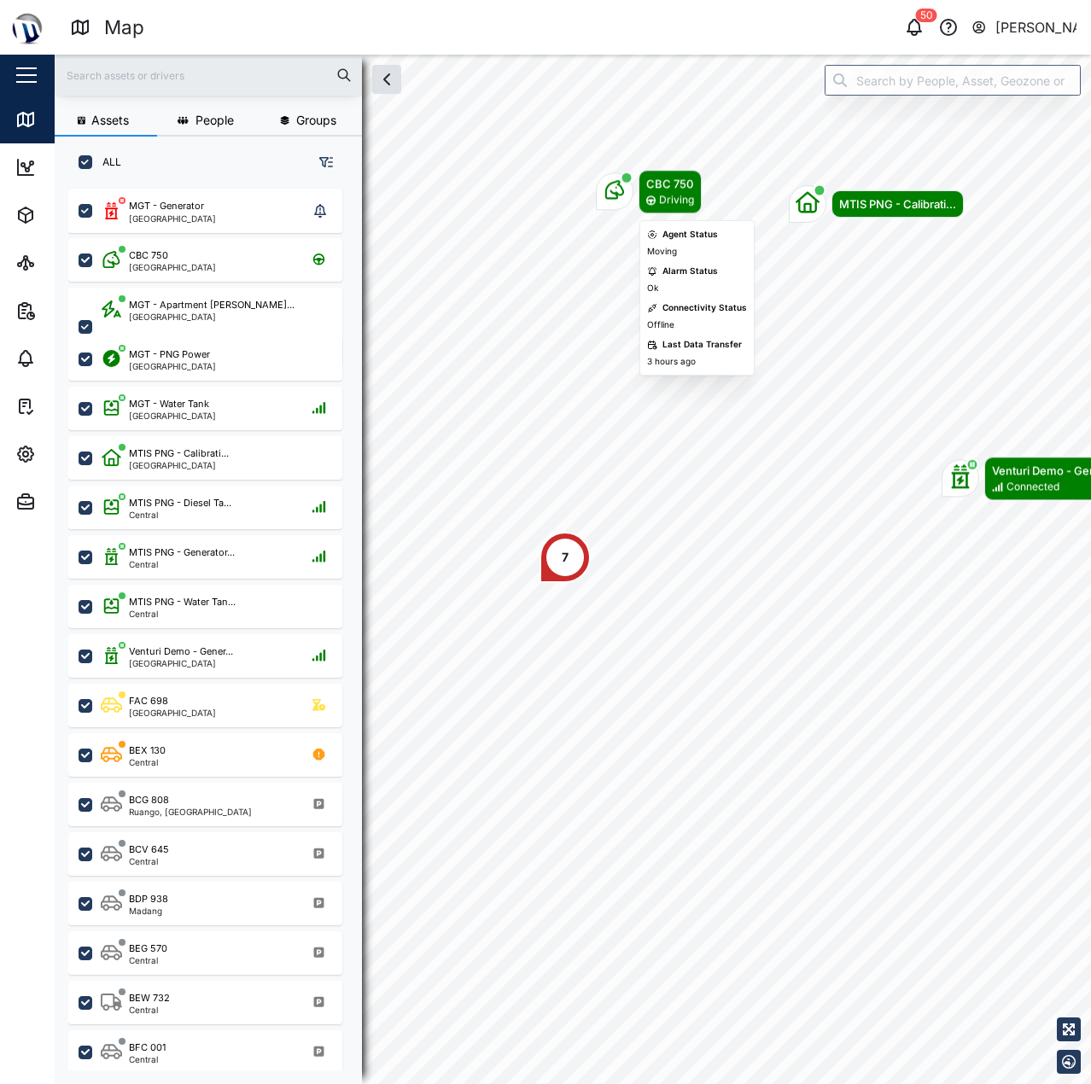
scroll to position [875, 267]
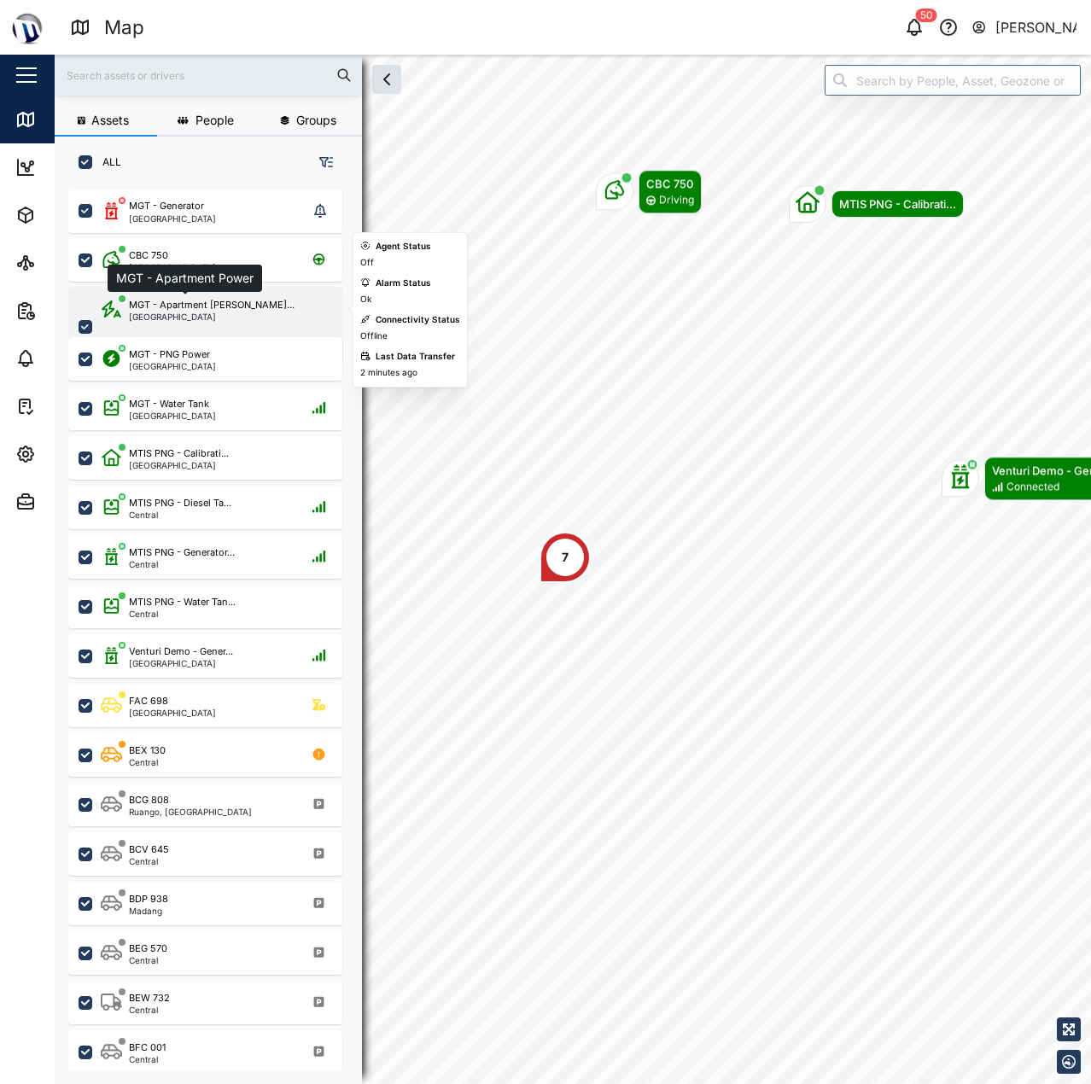
click at [185, 307] on div "MGT - Apartment [PERSON_NAME]..." at bounding box center [212, 305] width 166 height 15
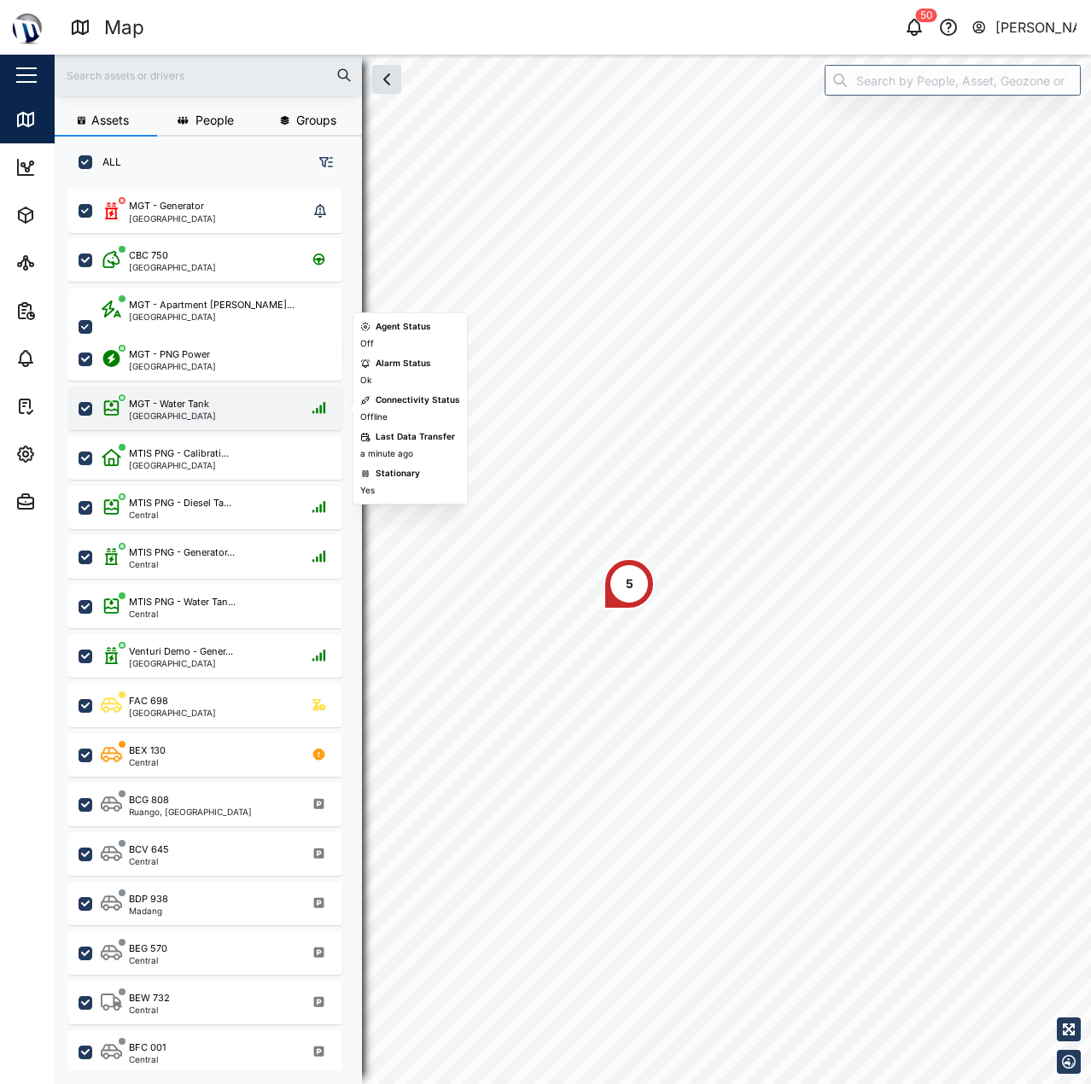
click at [210, 409] on div "MGT - Water Tank Port Moresby" at bounding box center [216, 408] width 231 height 23
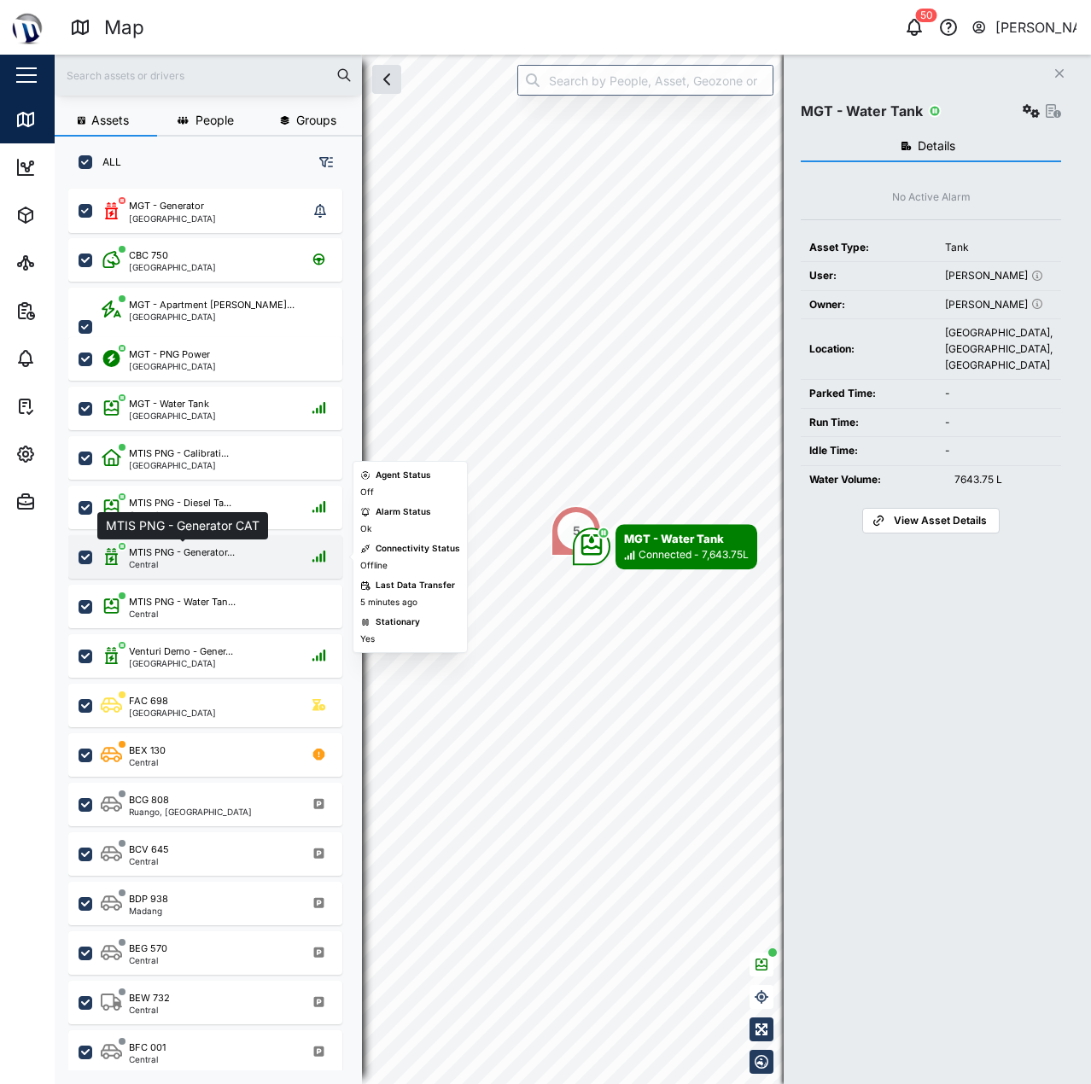
click at [231, 553] on div "MTIS PNG - Generator..." at bounding box center [182, 552] width 106 height 15
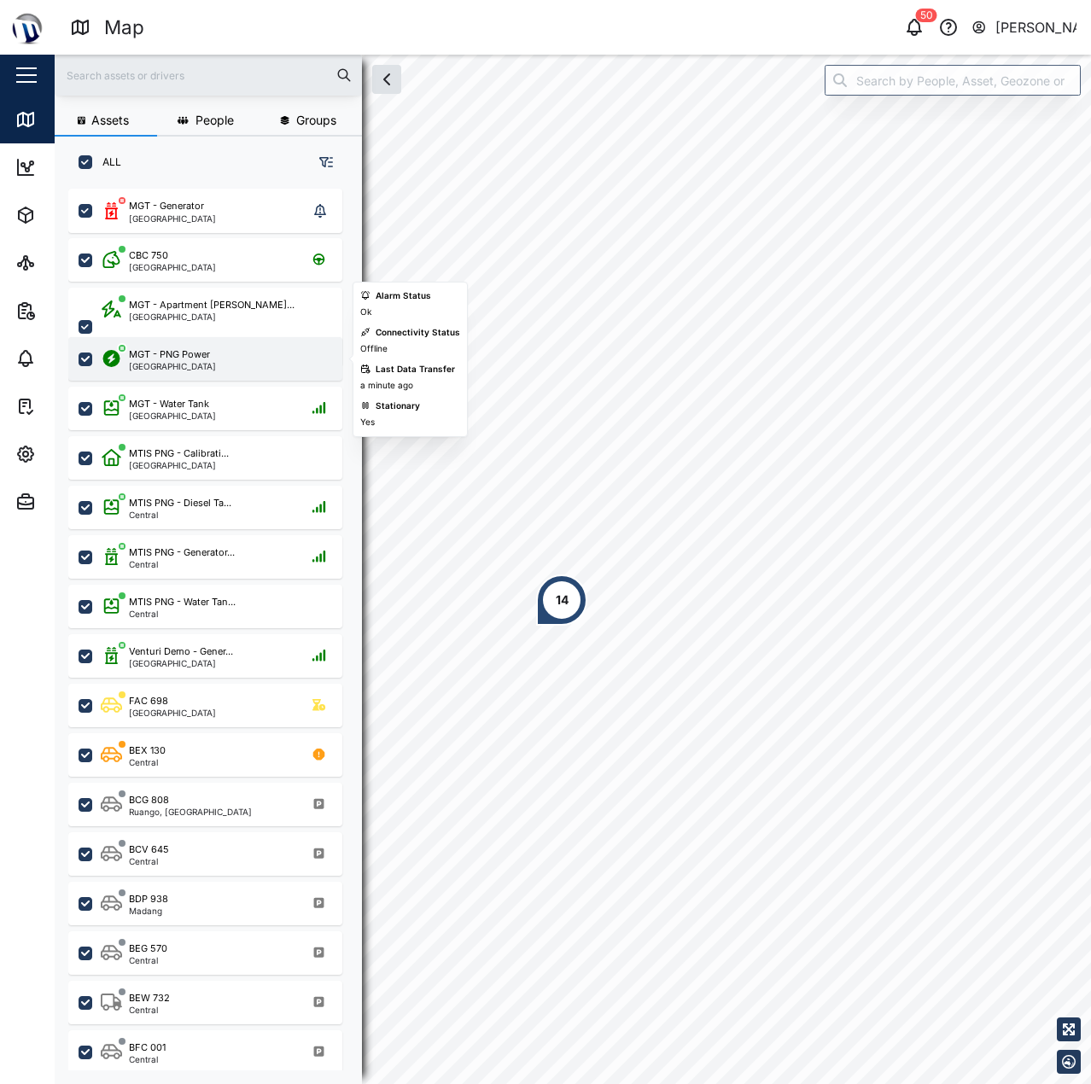
click at [200, 339] on div "MGT - PNG Power Port Moresby" at bounding box center [205, 359] width 274 height 44
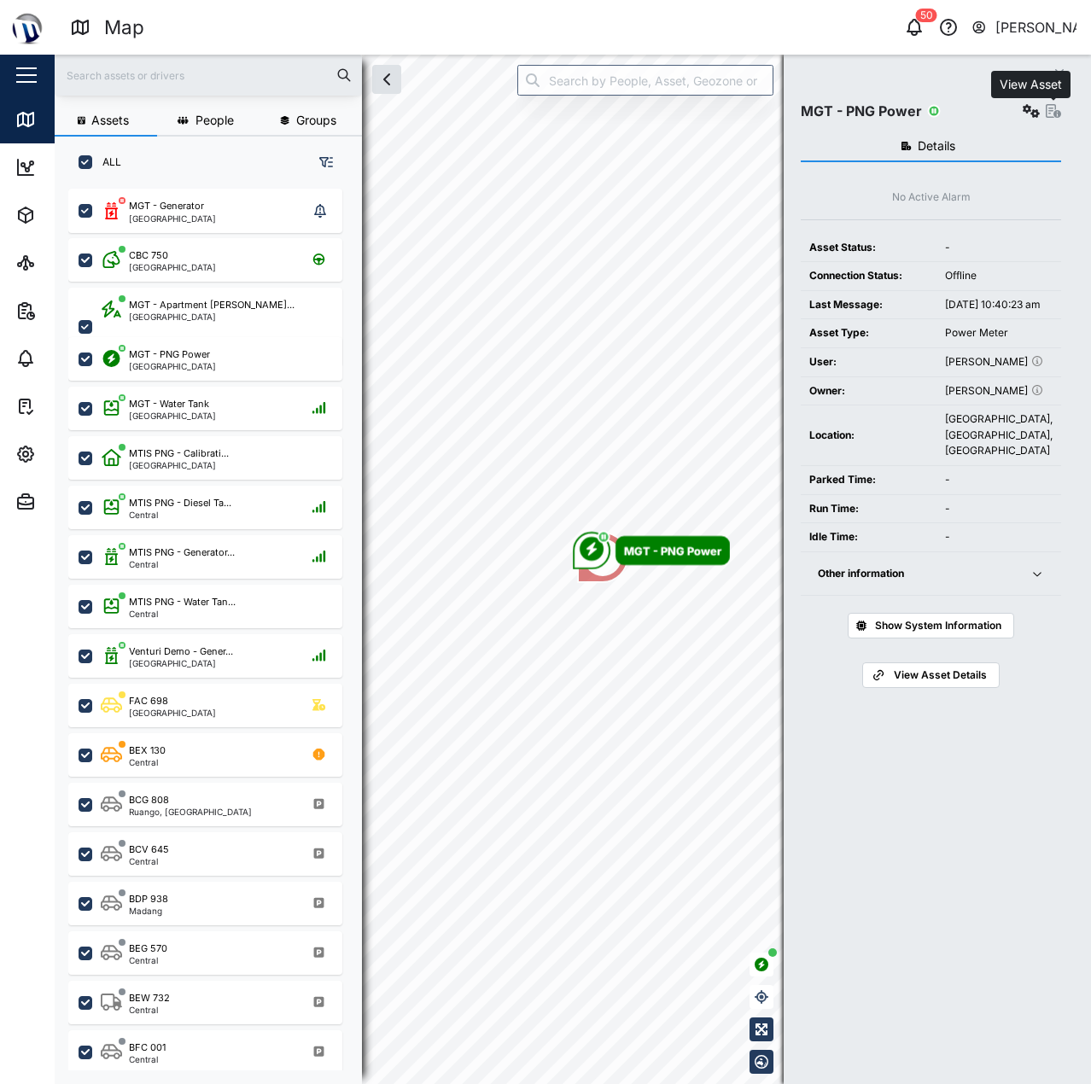
click at [1053, 107] on icon "button" at bounding box center [1053, 111] width 15 height 14
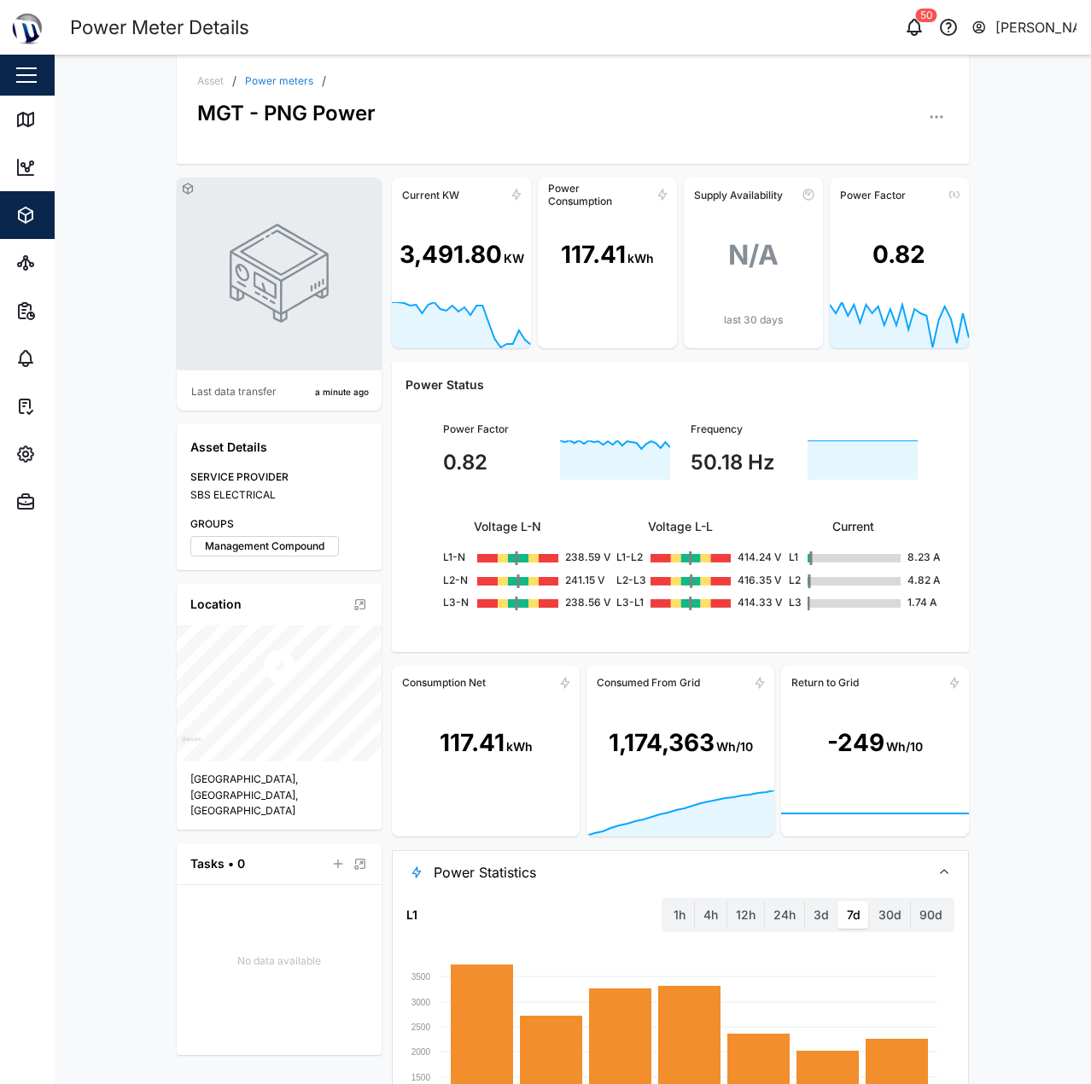
click at [247, 77] on link "Power meters" at bounding box center [279, 81] width 68 height 10
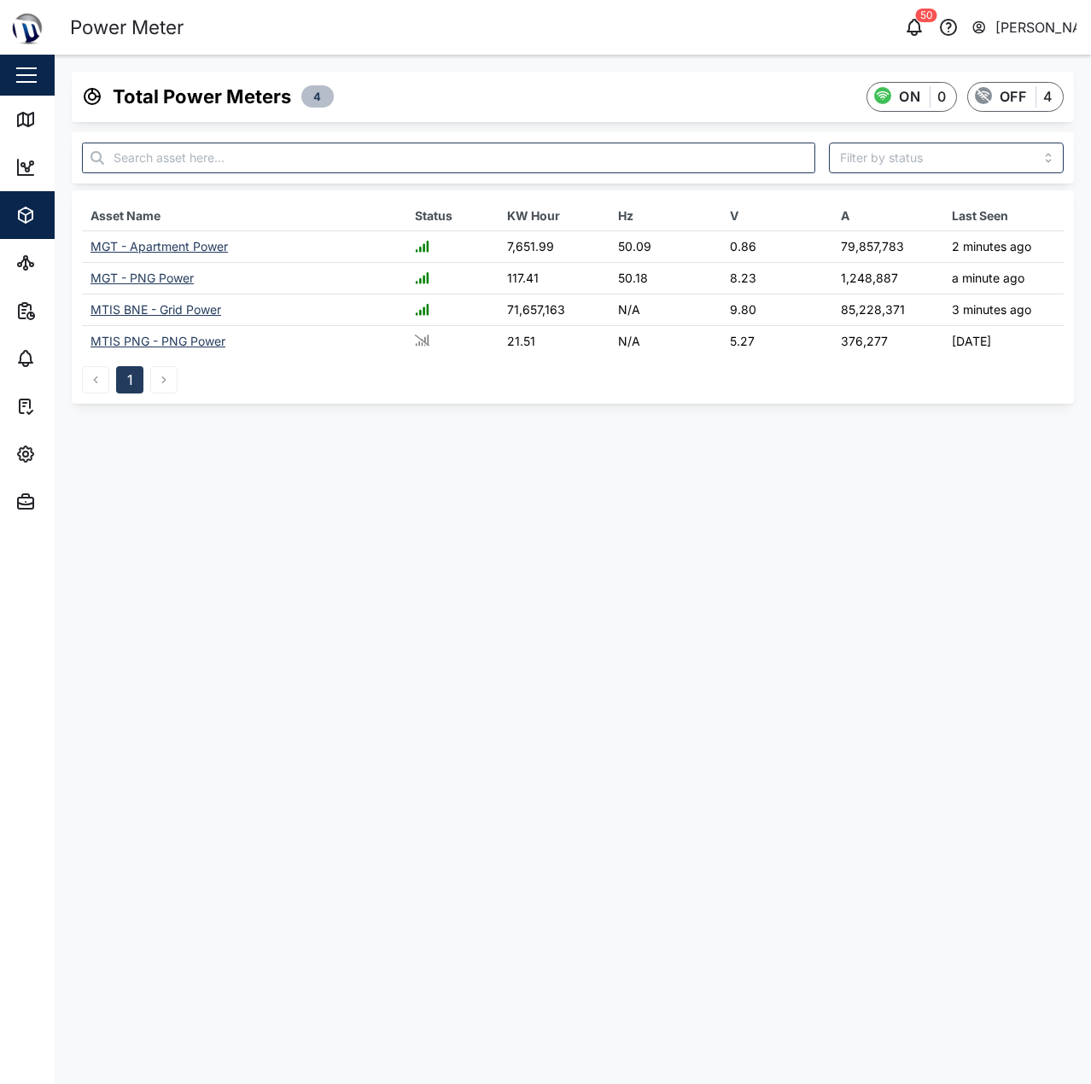
click at [172, 343] on div "MTIS PNG - PNG Power" at bounding box center [157, 341] width 135 height 15
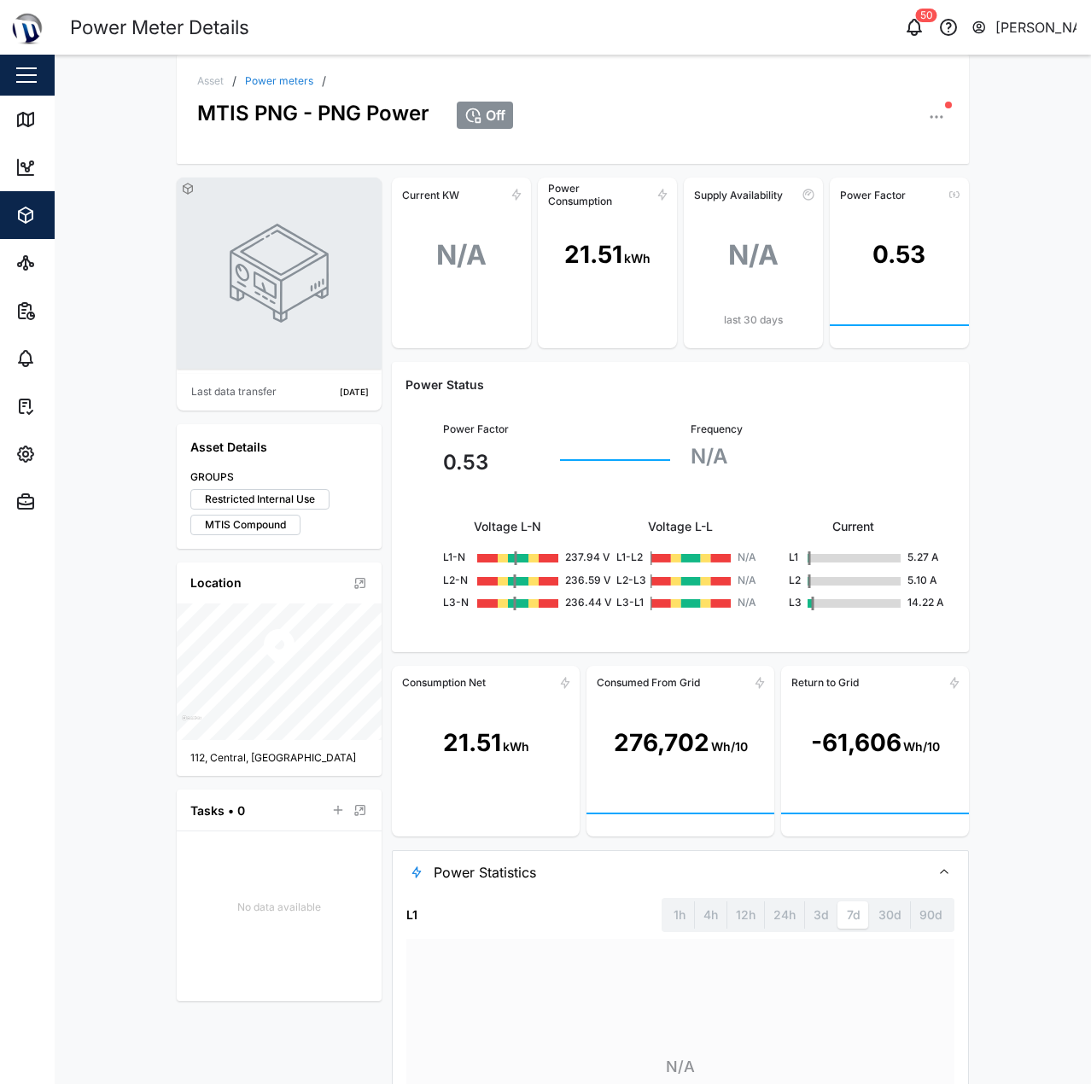
click at [279, 79] on link "Power meters" at bounding box center [279, 81] width 68 height 10
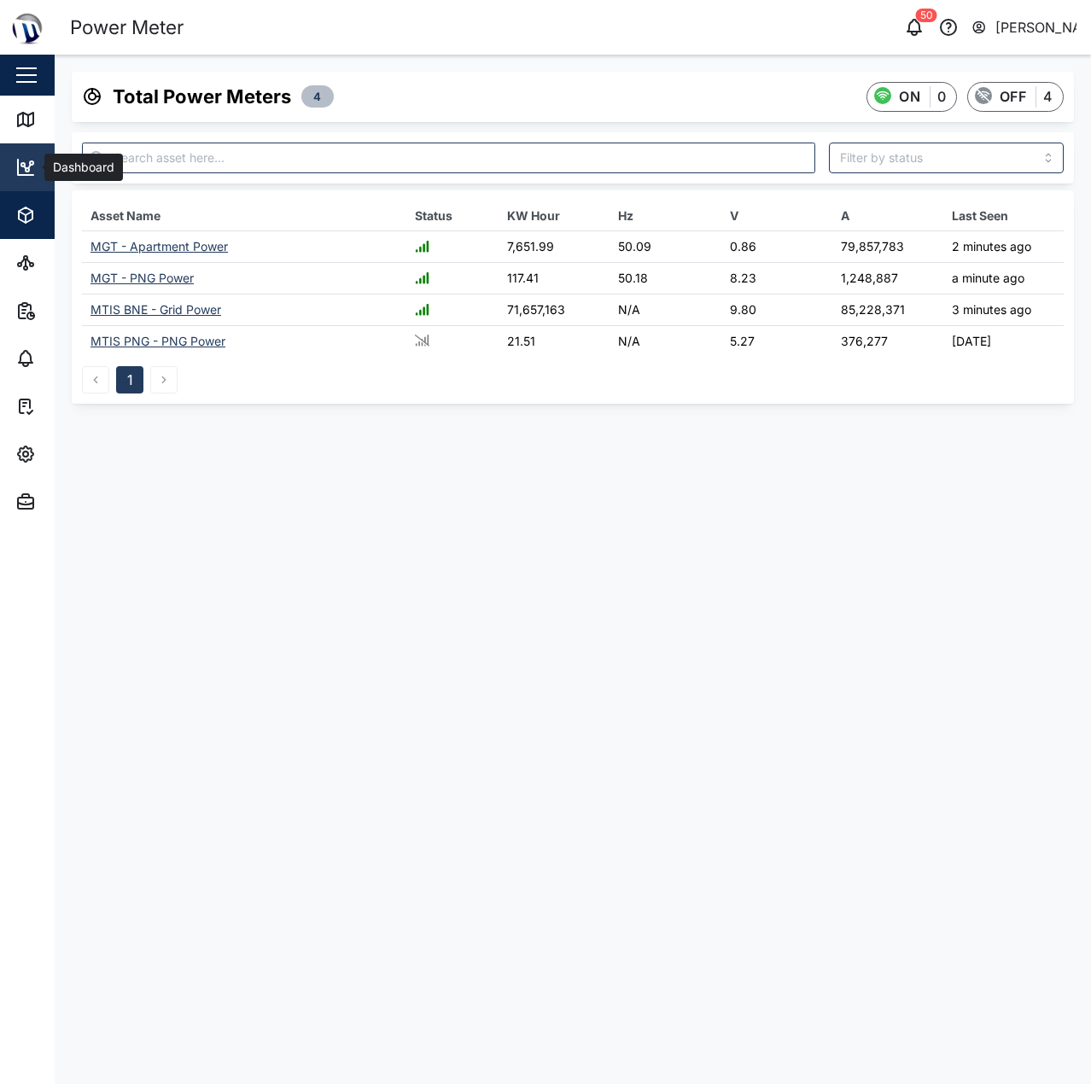
click at [29, 152] on link "Dashboard" at bounding box center [111, 167] width 222 height 48
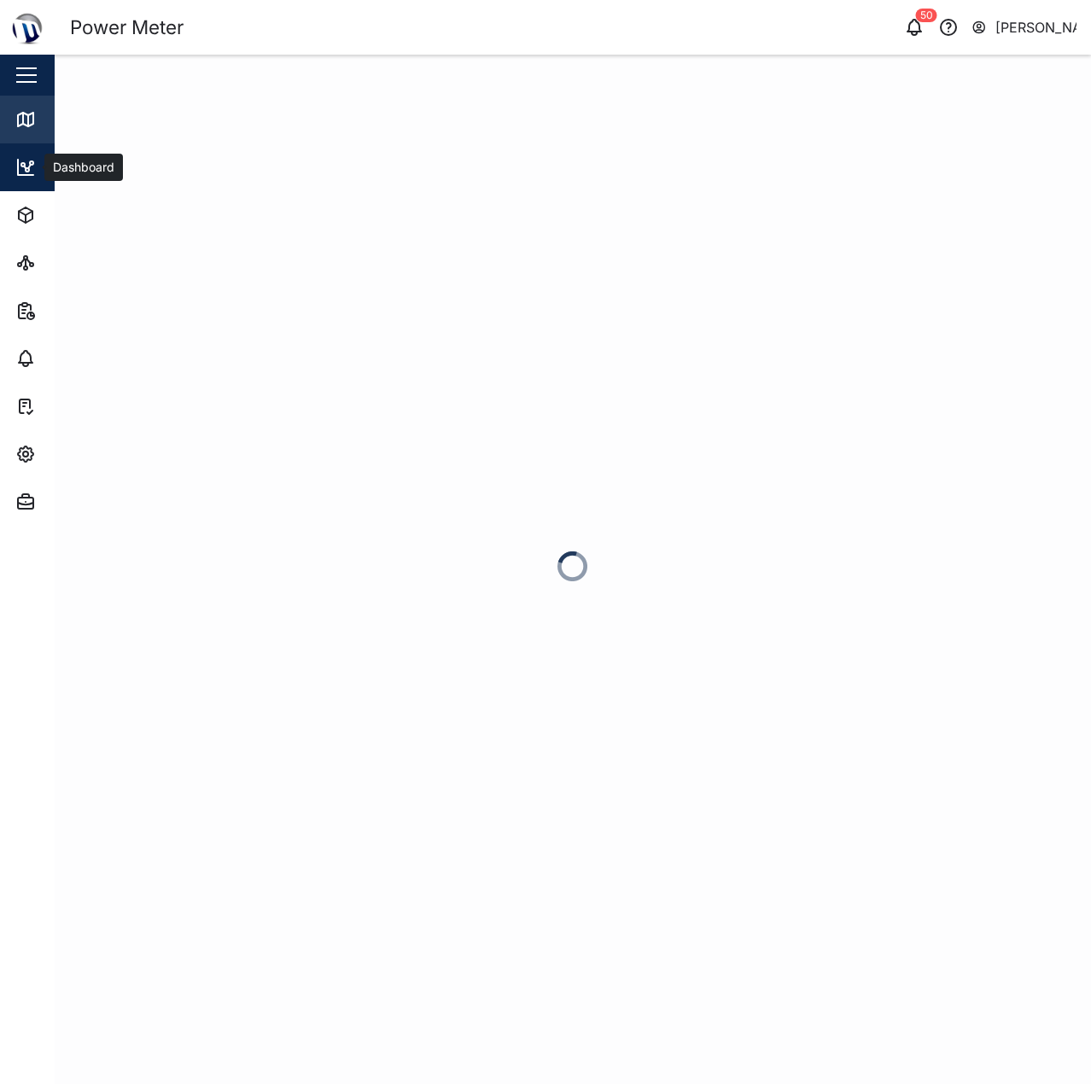
click at [33, 117] on icon at bounding box center [25, 120] width 15 height 14
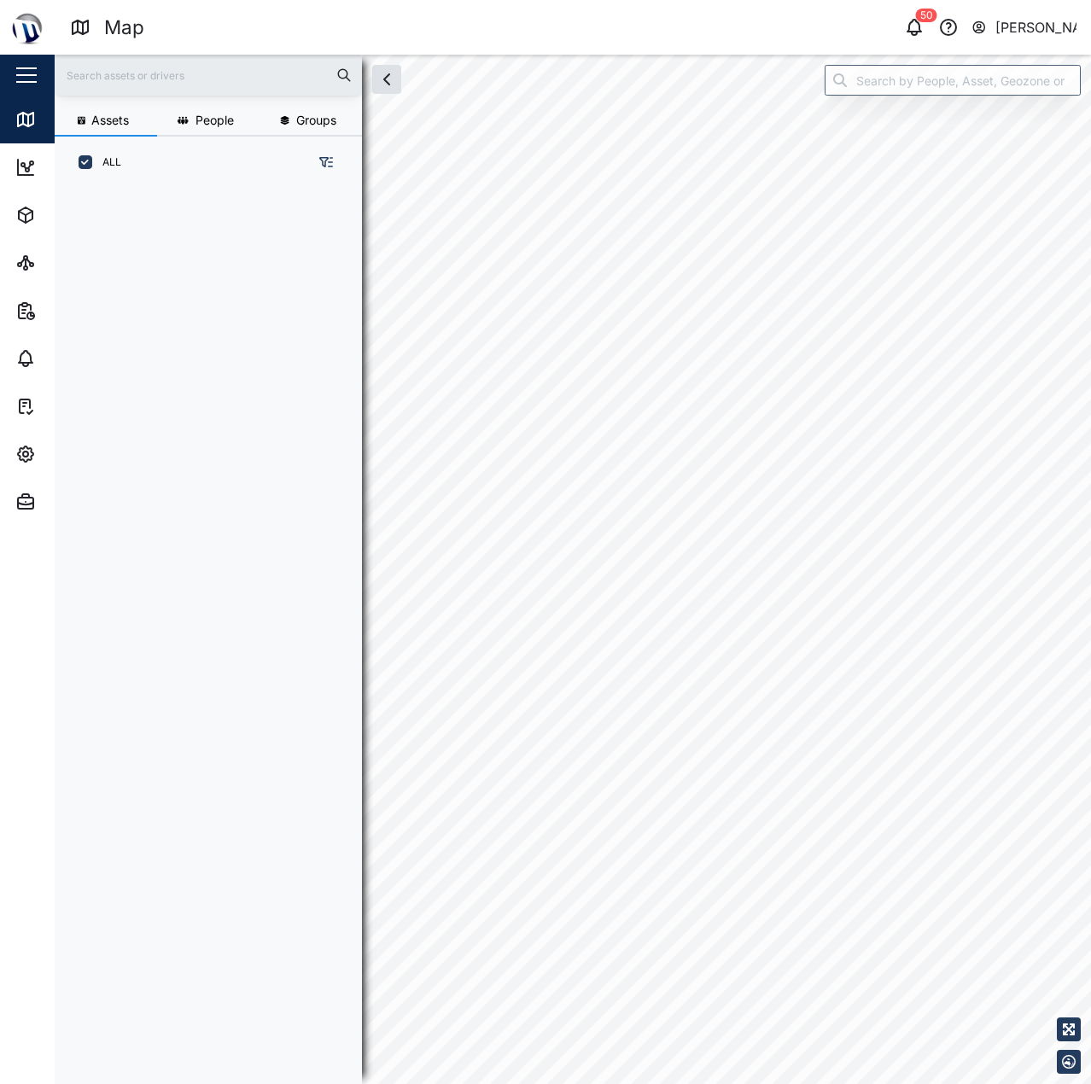
scroll to position [14, 14]
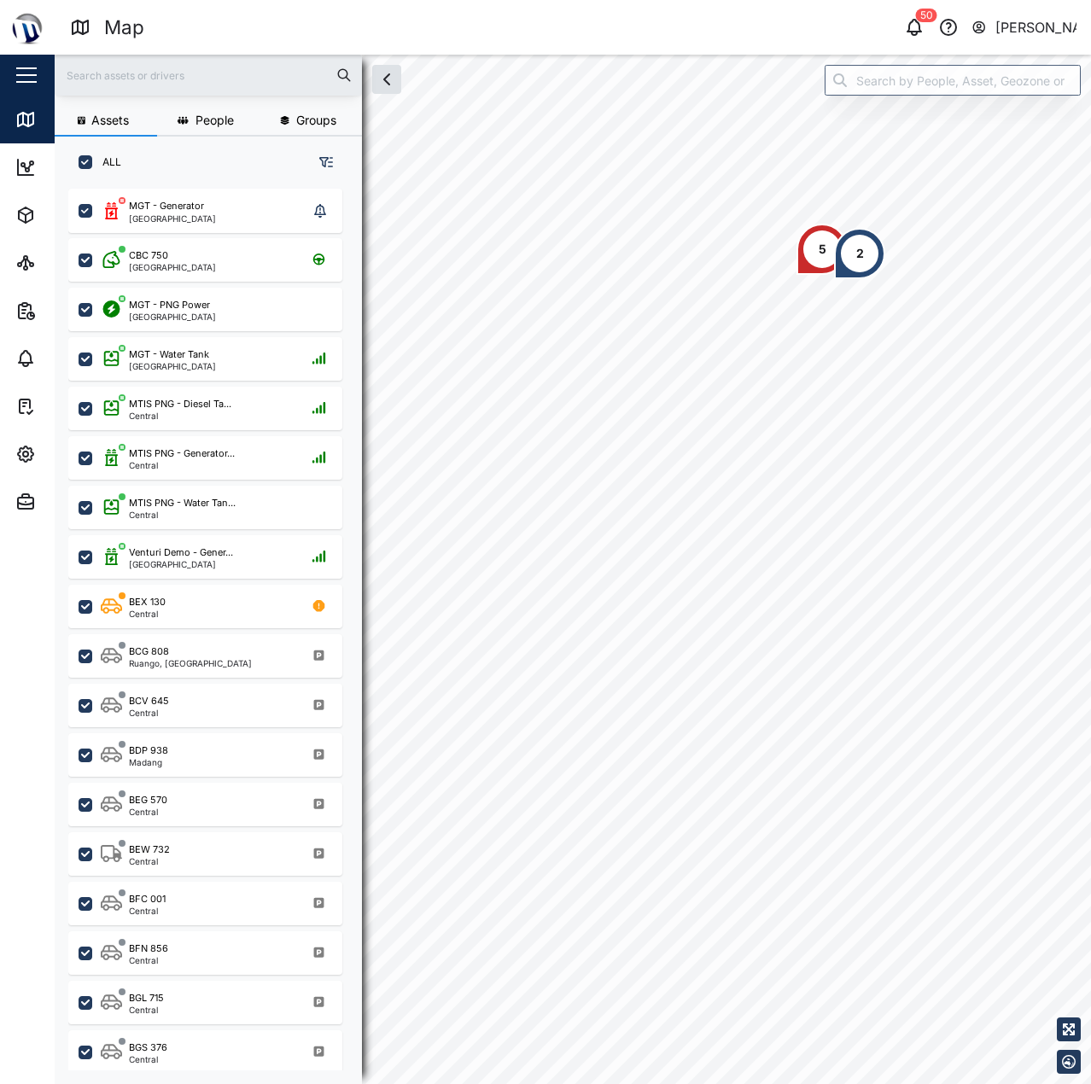
click at [786, 55] on div "5 2" at bounding box center [573, 55] width 1036 height 0
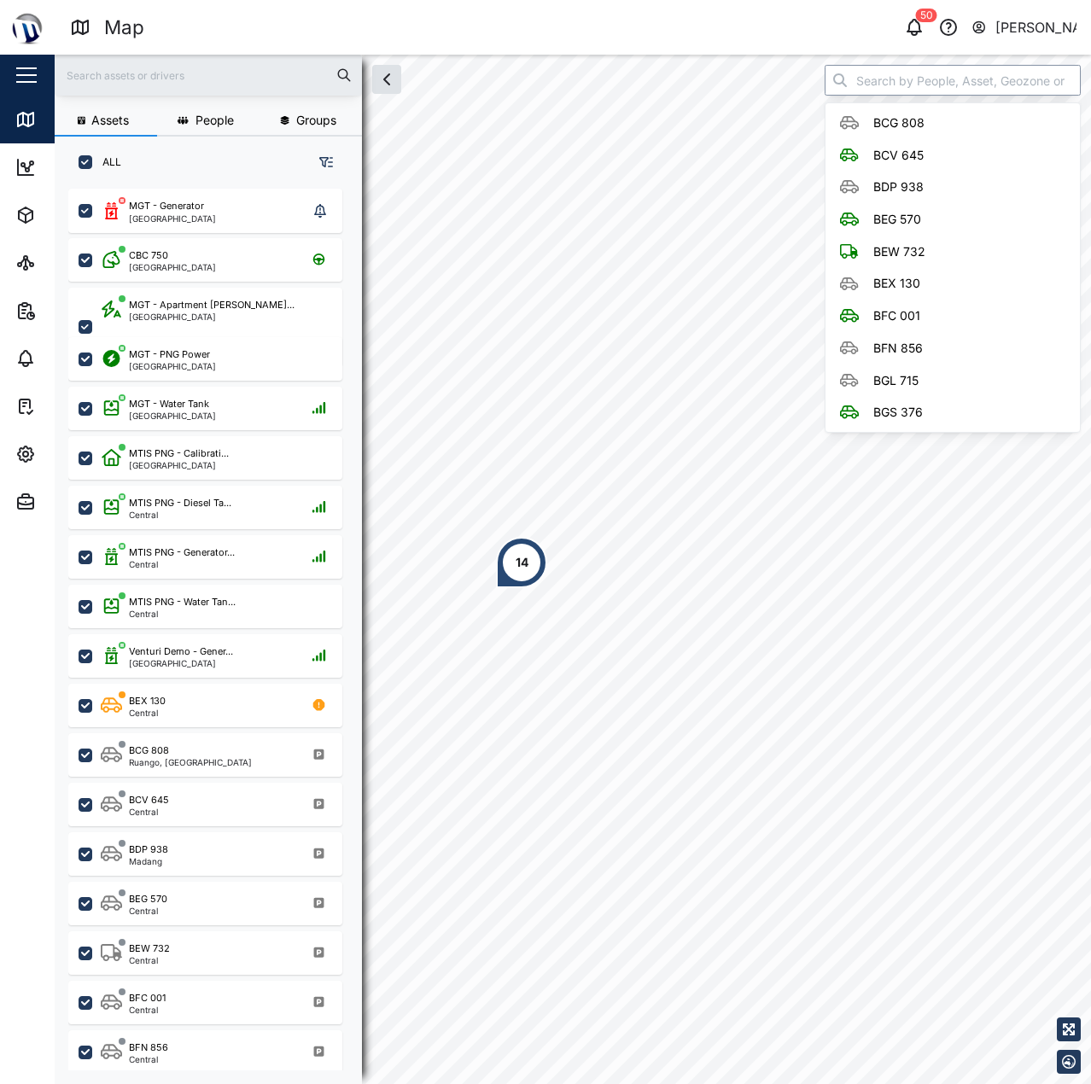
click at [892, 83] on input "search" at bounding box center [953, 80] width 256 height 31
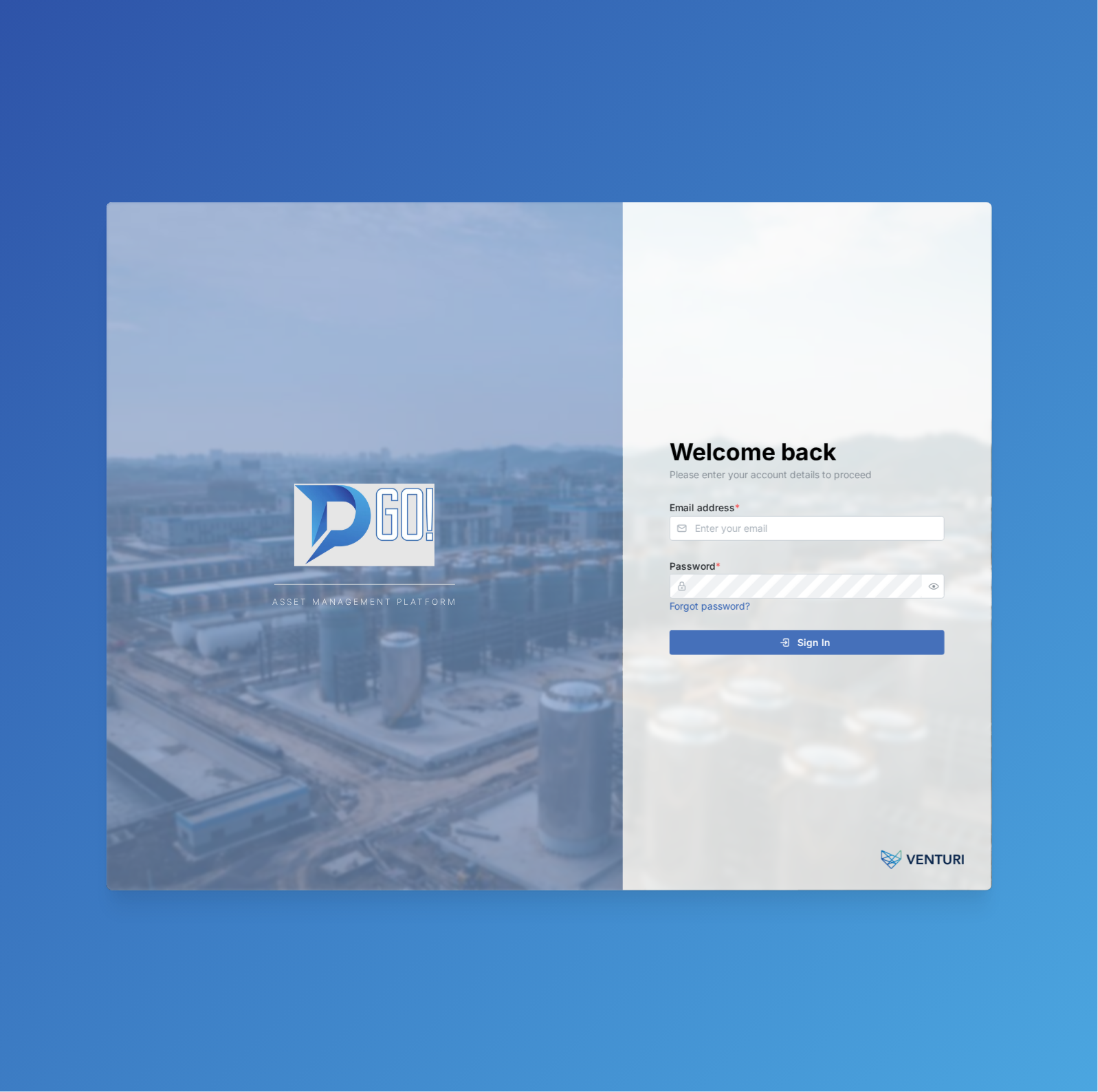
click at [761, 542] on div "Welcome back Please enter your account details to proceed Email address * Passw…" at bounding box center [807, 546] width 330 height 688
drag, startPoint x: 769, startPoint y: 538, endPoint x: 775, endPoint y: 534, distance: 7.2
click at [773, 535] on input "Email address *" at bounding box center [806, 528] width 275 height 25
type input "declan.delahunty@venturi.io"
click at [951, 585] on div "Welcome back Please enter your account details to proceed Email address * decla…" at bounding box center [807, 546] width 330 height 688
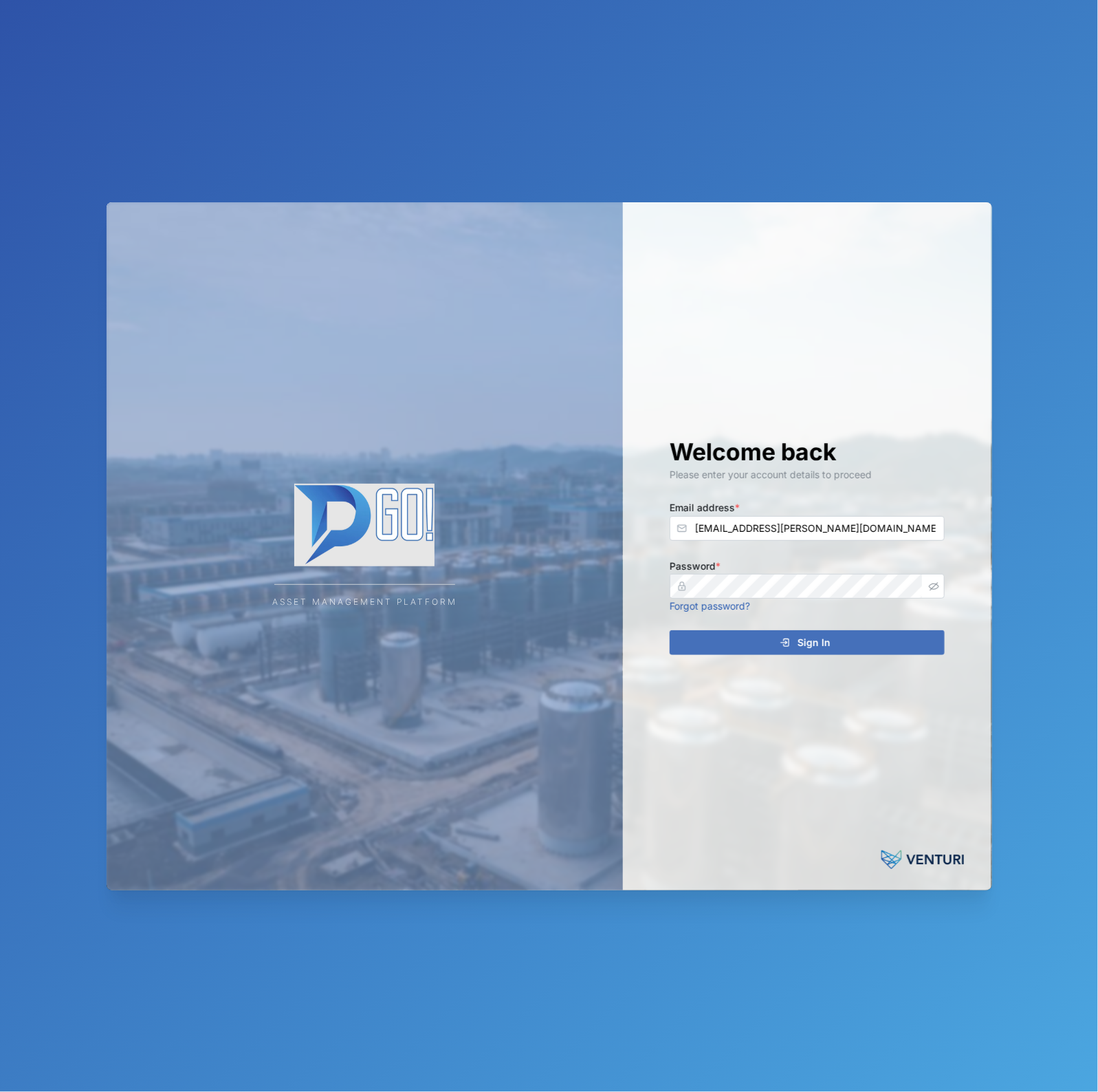
click at [933, 585] on icon "button" at bounding box center [934, 586] width 10 height 10
click at [877, 627] on div "Welcome back Please enter your account details to proceed Email address * decla…" at bounding box center [807, 546] width 330 height 688
click at [880, 638] on div "Sign In" at bounding box center [806, 642] width 253 height 23
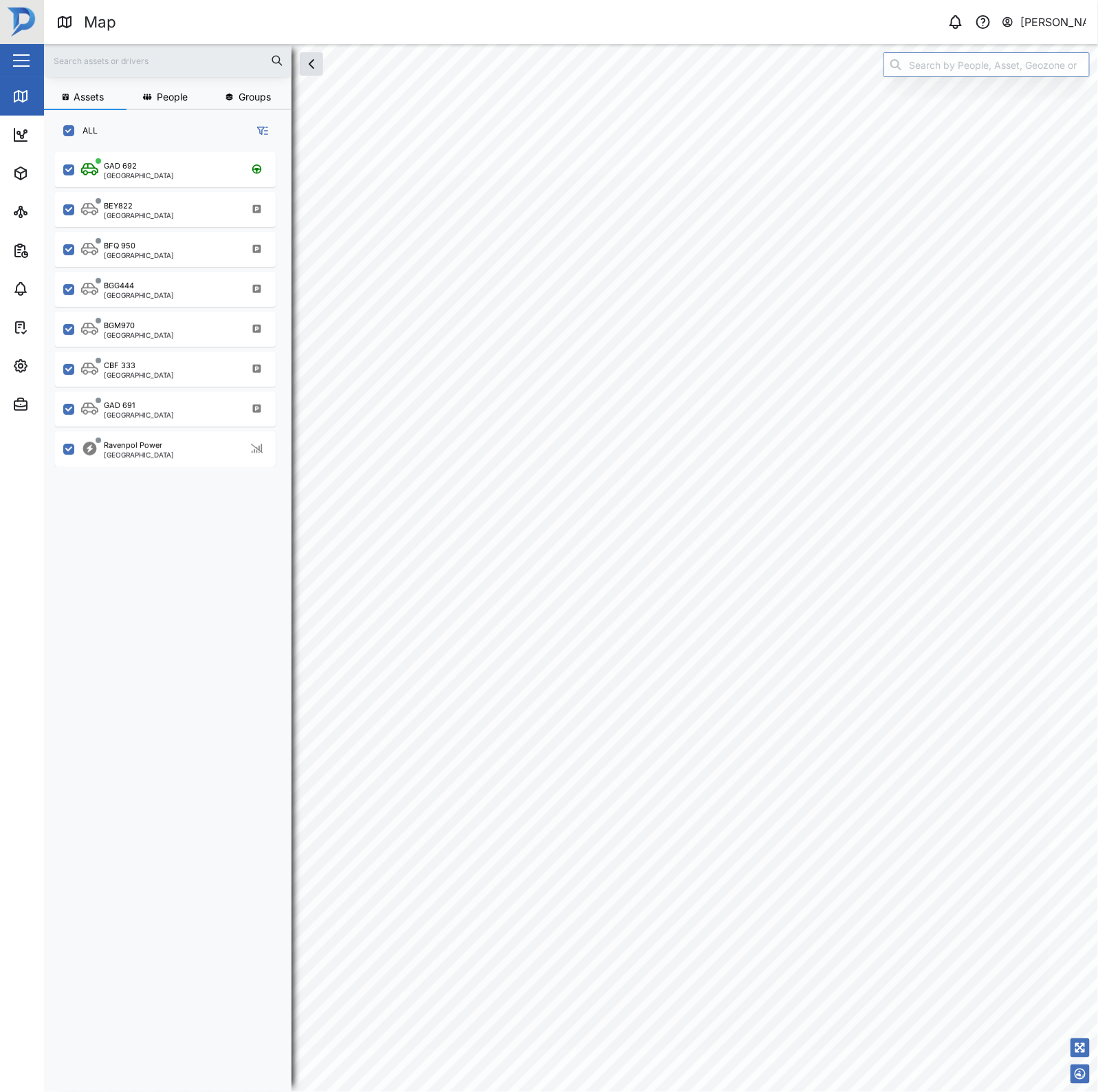
scroll to position [920, 213]
click at [150, 449] on div "Ravenpol Power" at bounding box center [133, 445] width 59 height 12
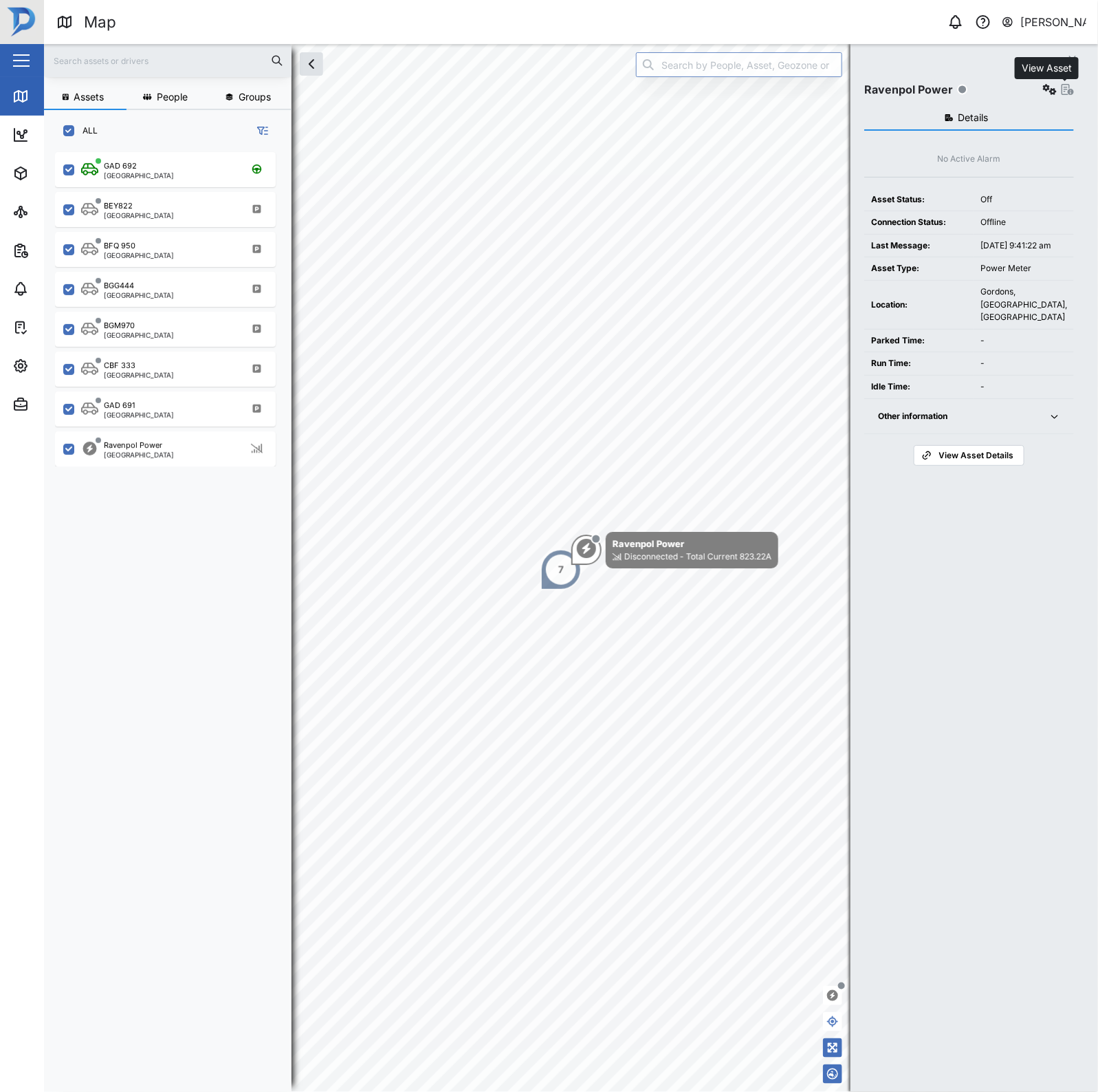
click at [1067, 92] on icon "button" at bounding box center [1067, 89] width 12 height 11
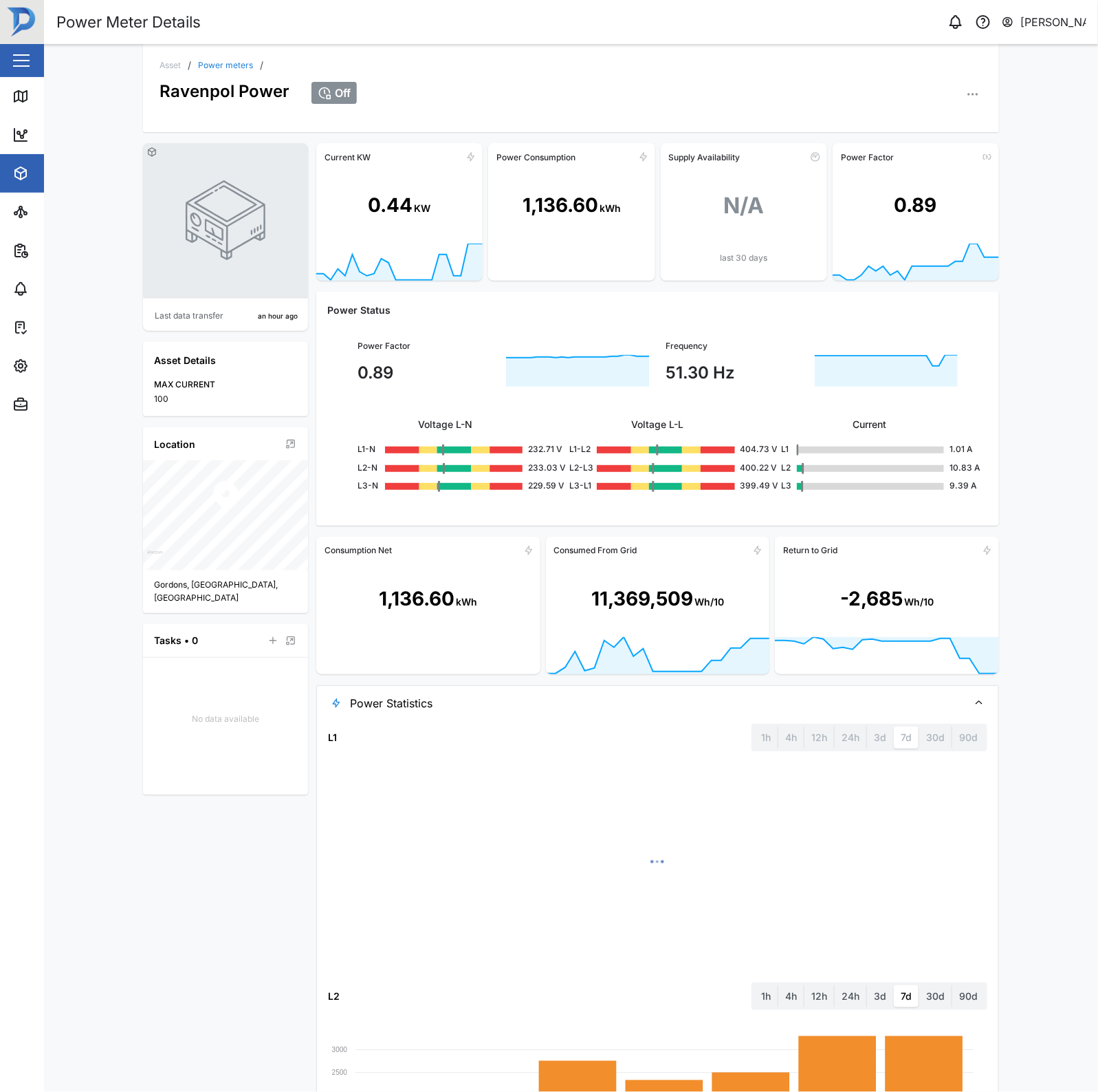
click at [665, 322] on div "Power Factor 0.89 Frequency 51.30 Hz Voltage L-N L1-N 232.71 V L2-N 233.03 V L3…" at bounding box center [657, 416] width 661 height 197
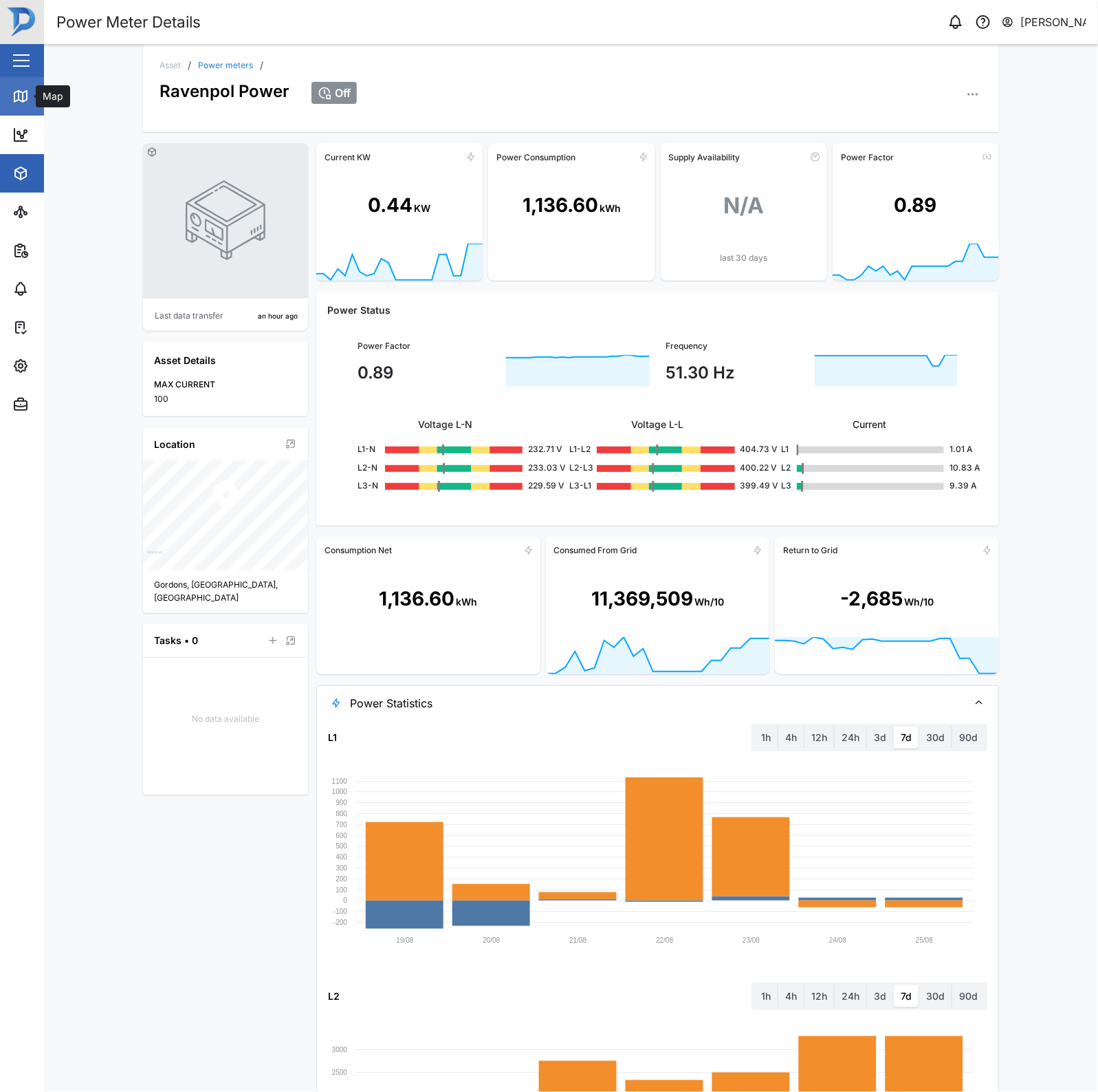
click at [35, 88] on div "Map" at bounding box center [39, 96] width 54 height 16
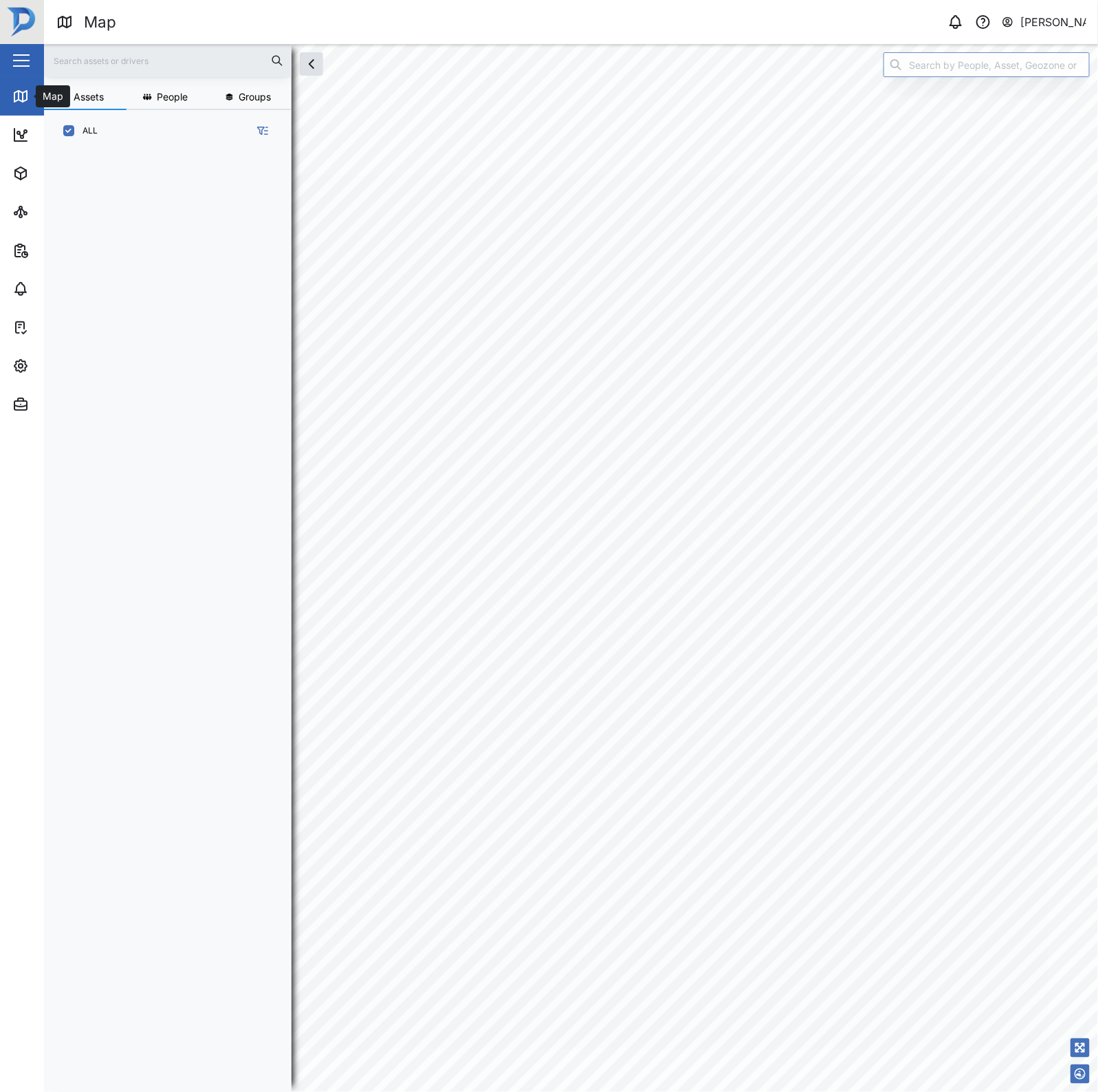
scroll to position [920, 213]
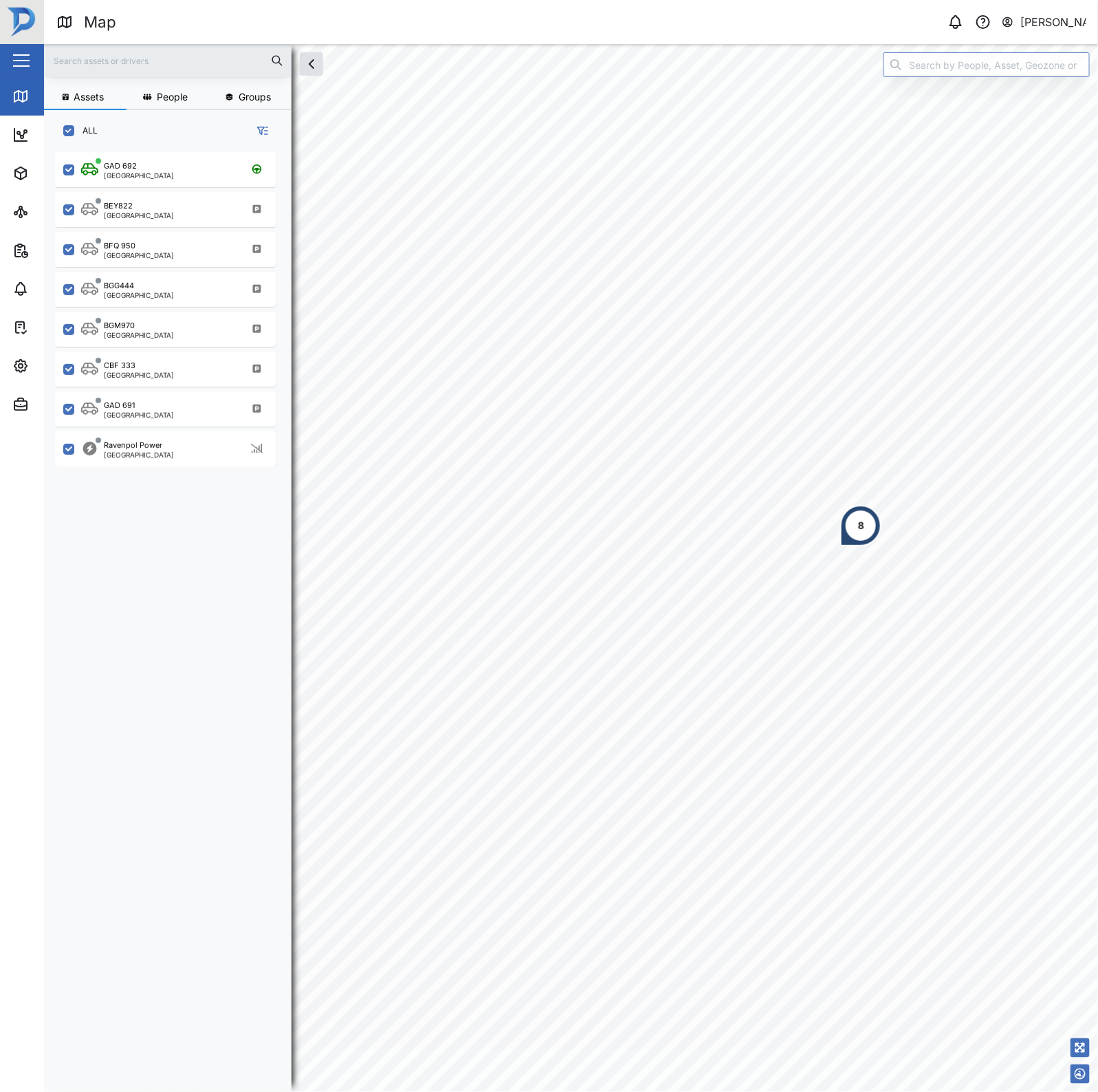
drag, startPoint x: 864, startPoint y: 528, endPoint x: 954, endPoint y: 368, distance: 183.6
click at [881, 505] on div "8" at bounding box center [860, 525] width 41 height 41
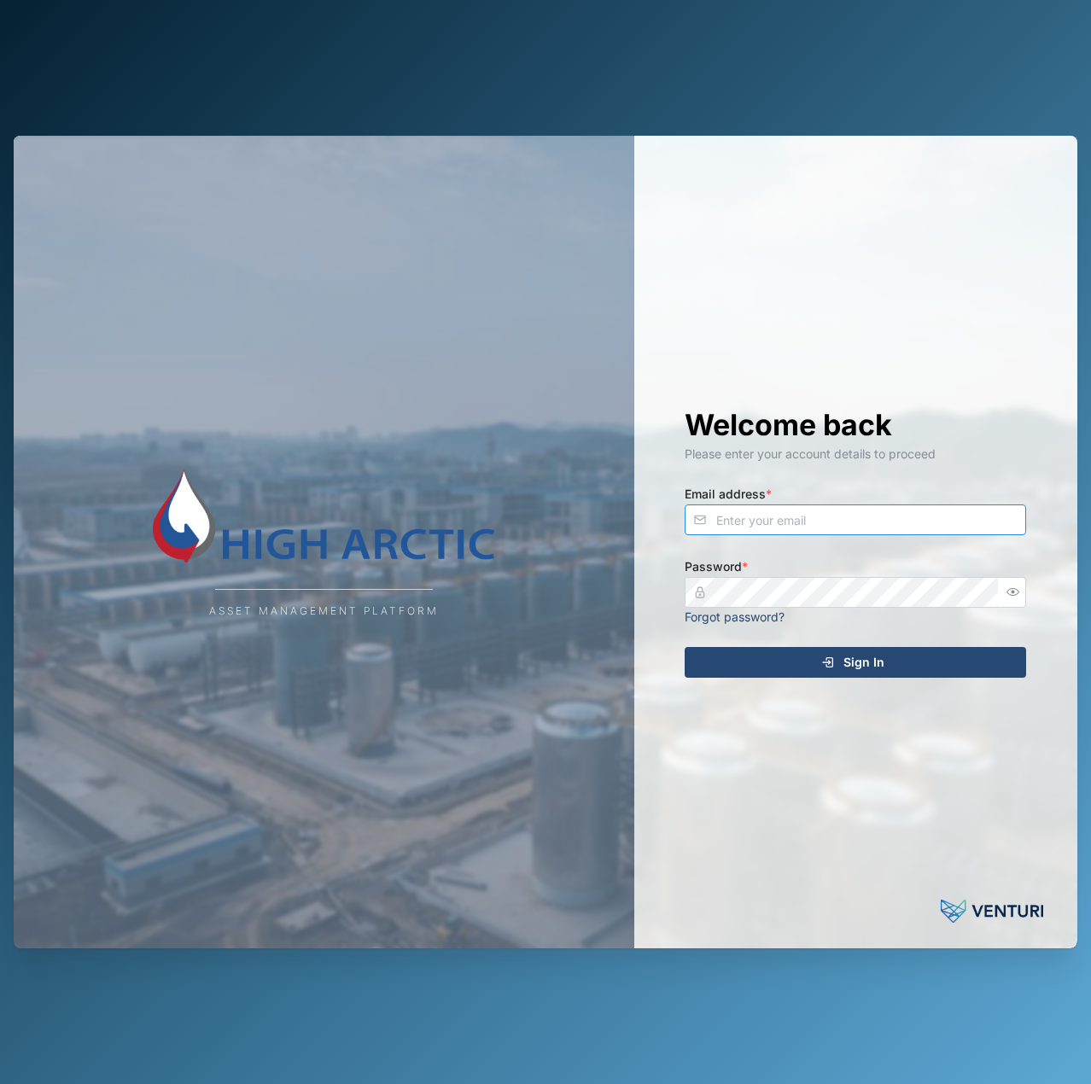
click at [837, 534] on input "Email address *" at bounding box center [855, 519] width 341 height 31
type input "[EMAIL_ADDRESS][PERSON_NAME][DOMAIN_NAME]"
click at [1017, 593] on icon "button" at bounding box center [1012, 592] width 13 height 13
click at [539, 591] on div "Asset Management Platform Welcome back Please enter your account details to pro…" at bounding box center [546, 543] width 1064 height 814
click at [685, 647] on button "Sign In" at bounding box center [855, 662] width 341 height 31
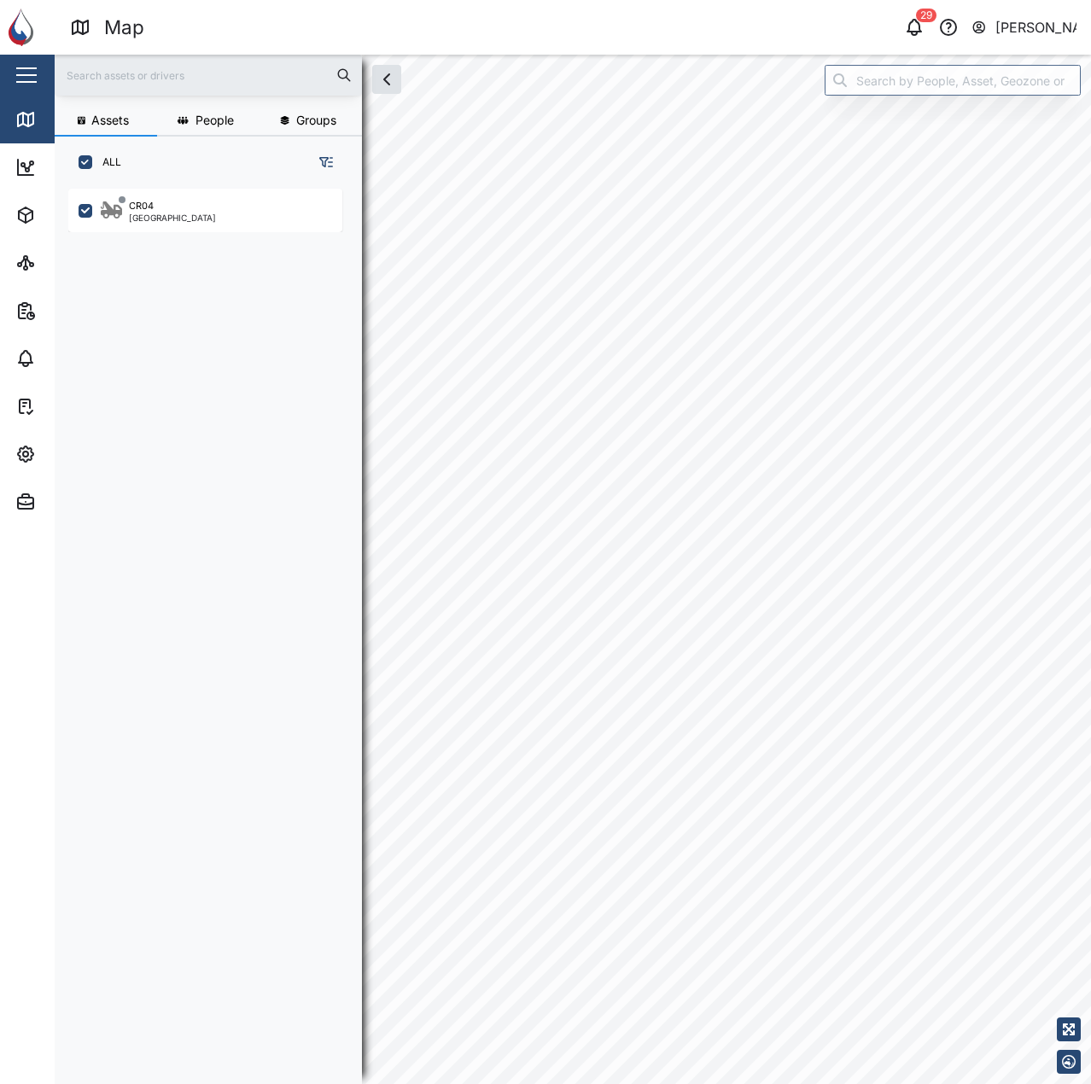
checkbox input "true"
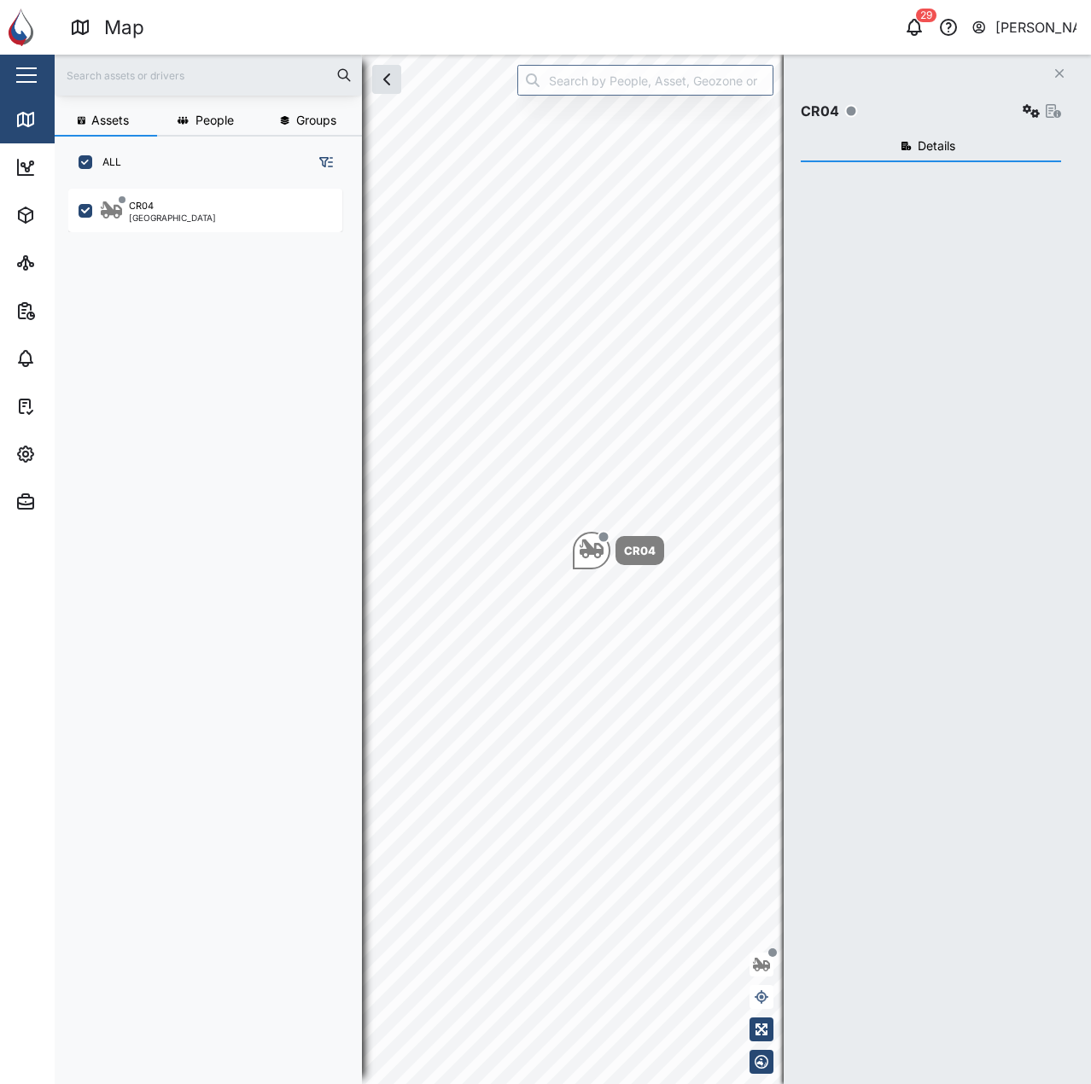
scroll to position [875, 267]
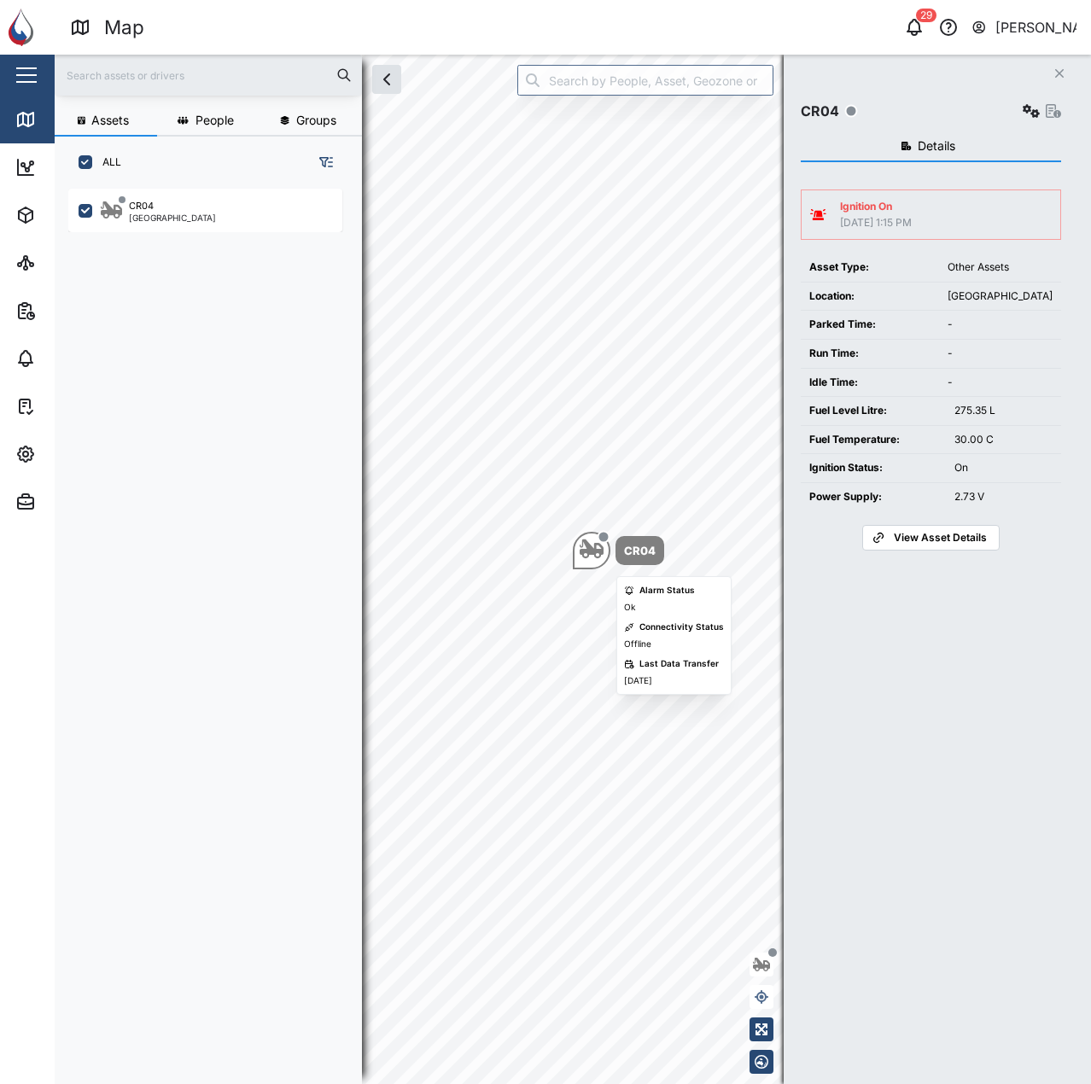
click at [592, 551] on icon "Map marker" at bounding box center [592, 548] width 24 height 19
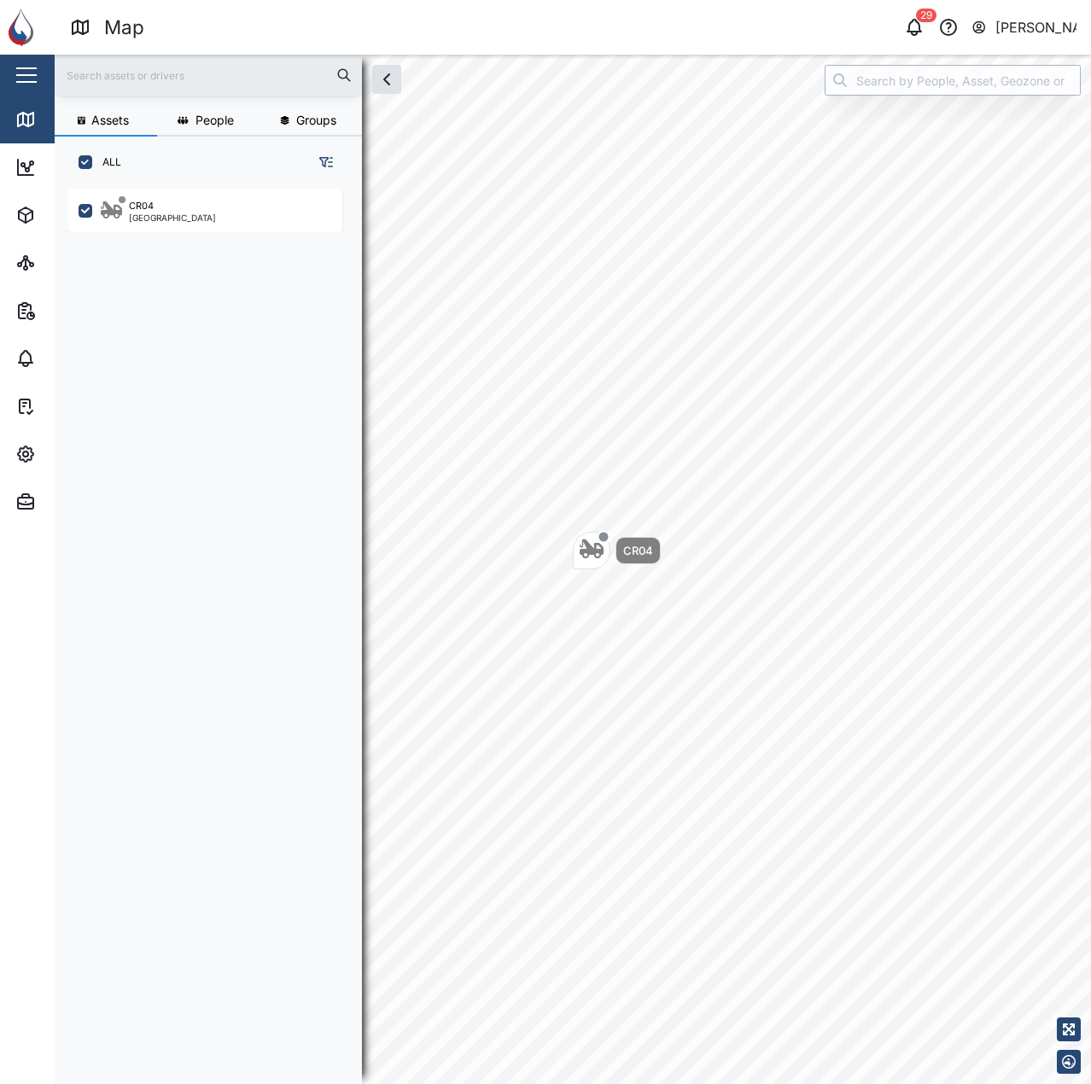
click at [983, 71] on input "search" at bounding box center [953, 80] width 256 height 31
type input "CR04"
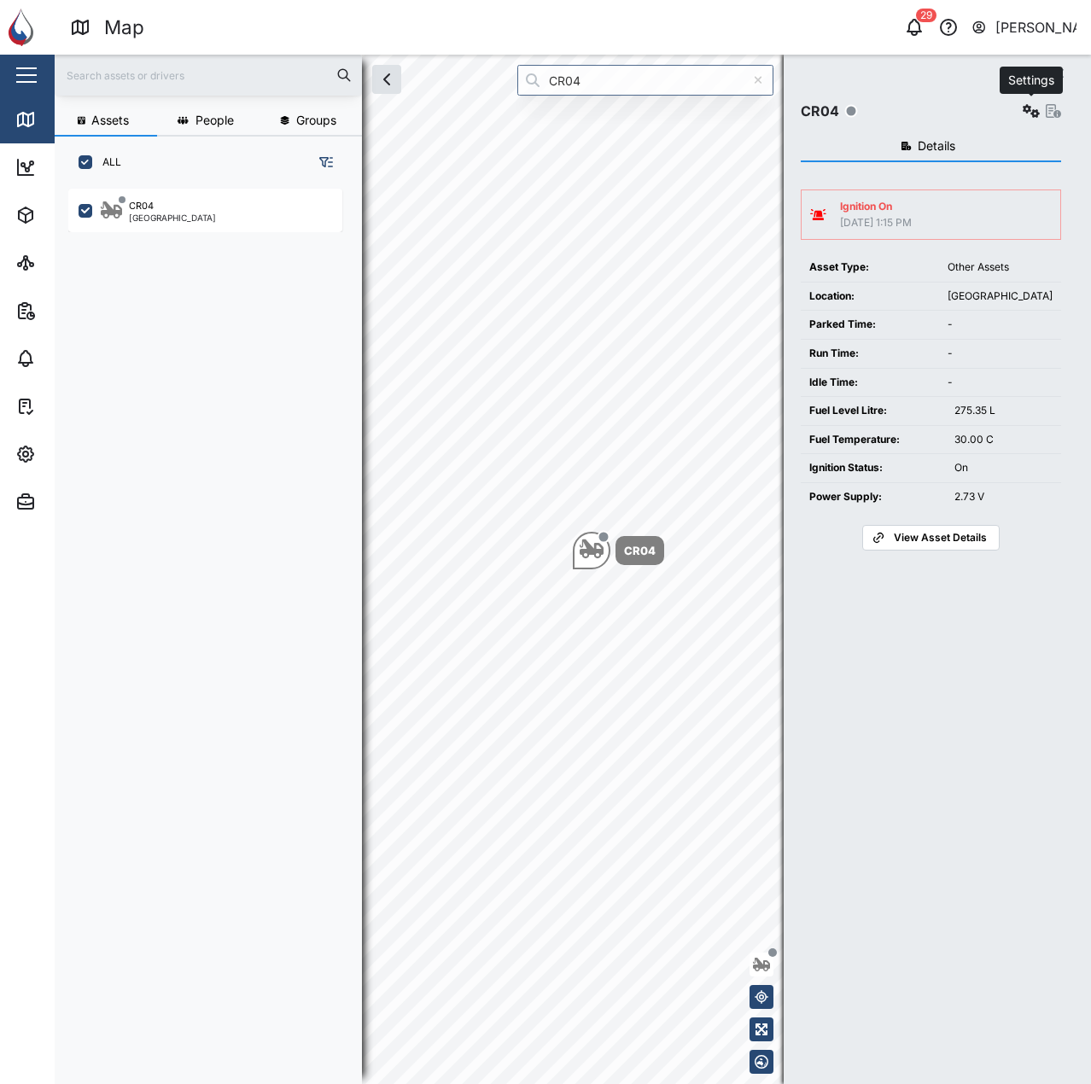
click at [1030, 107] on icon "button" at bounding box center [1031, 111] width 17 height 14
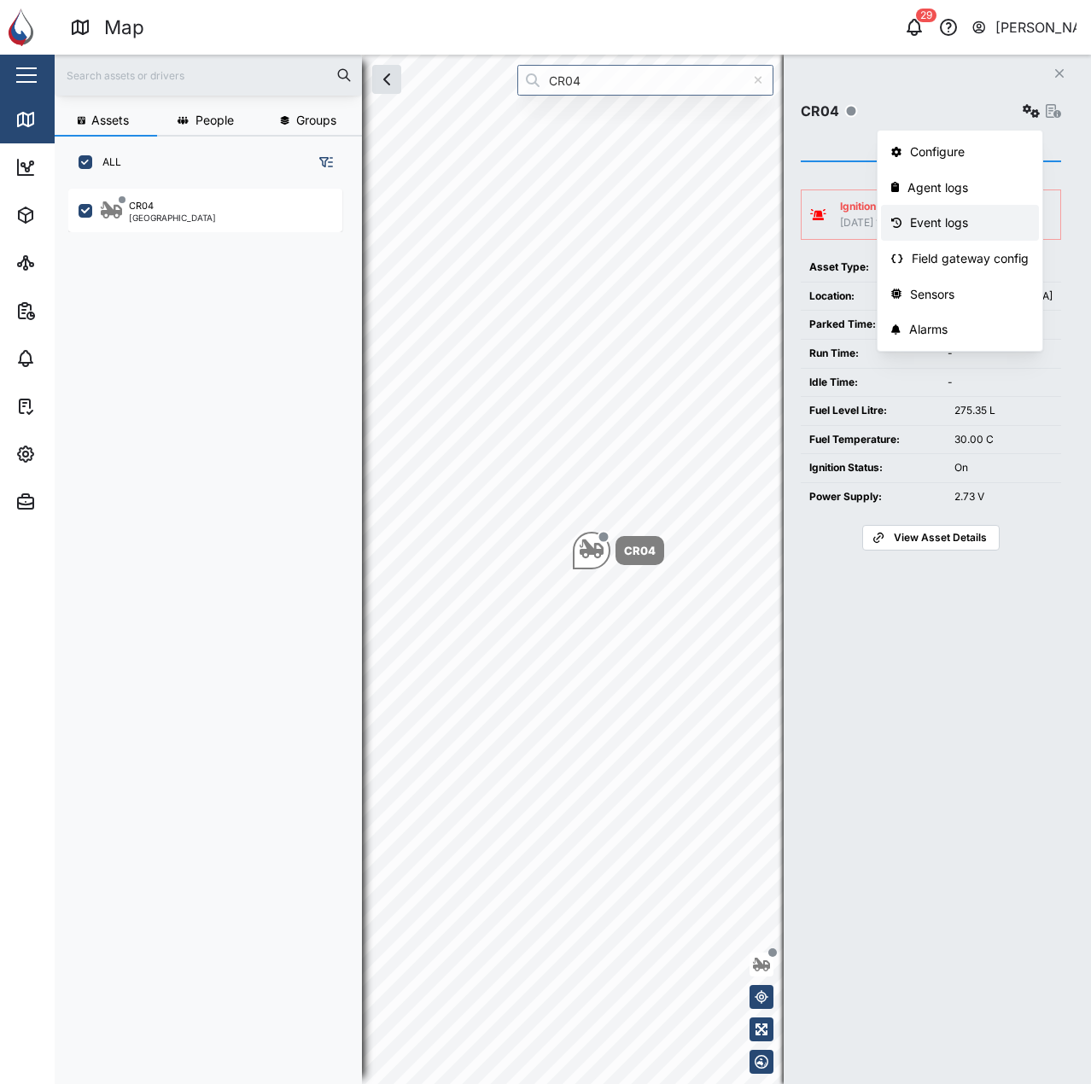
click at [971, 227] on div "Event logs" at bounding box center [969, 222] width 119 height 19
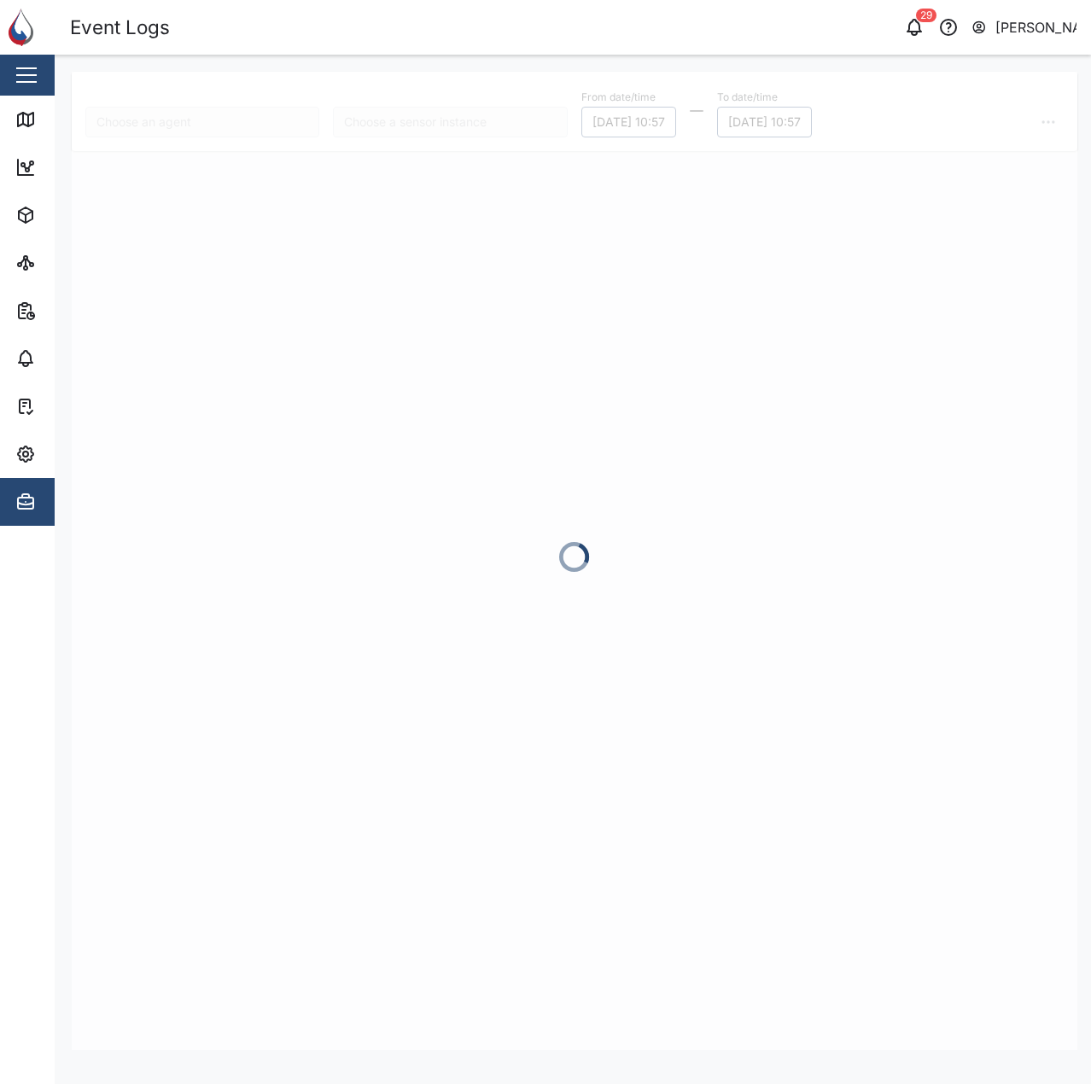
type input "CR04"
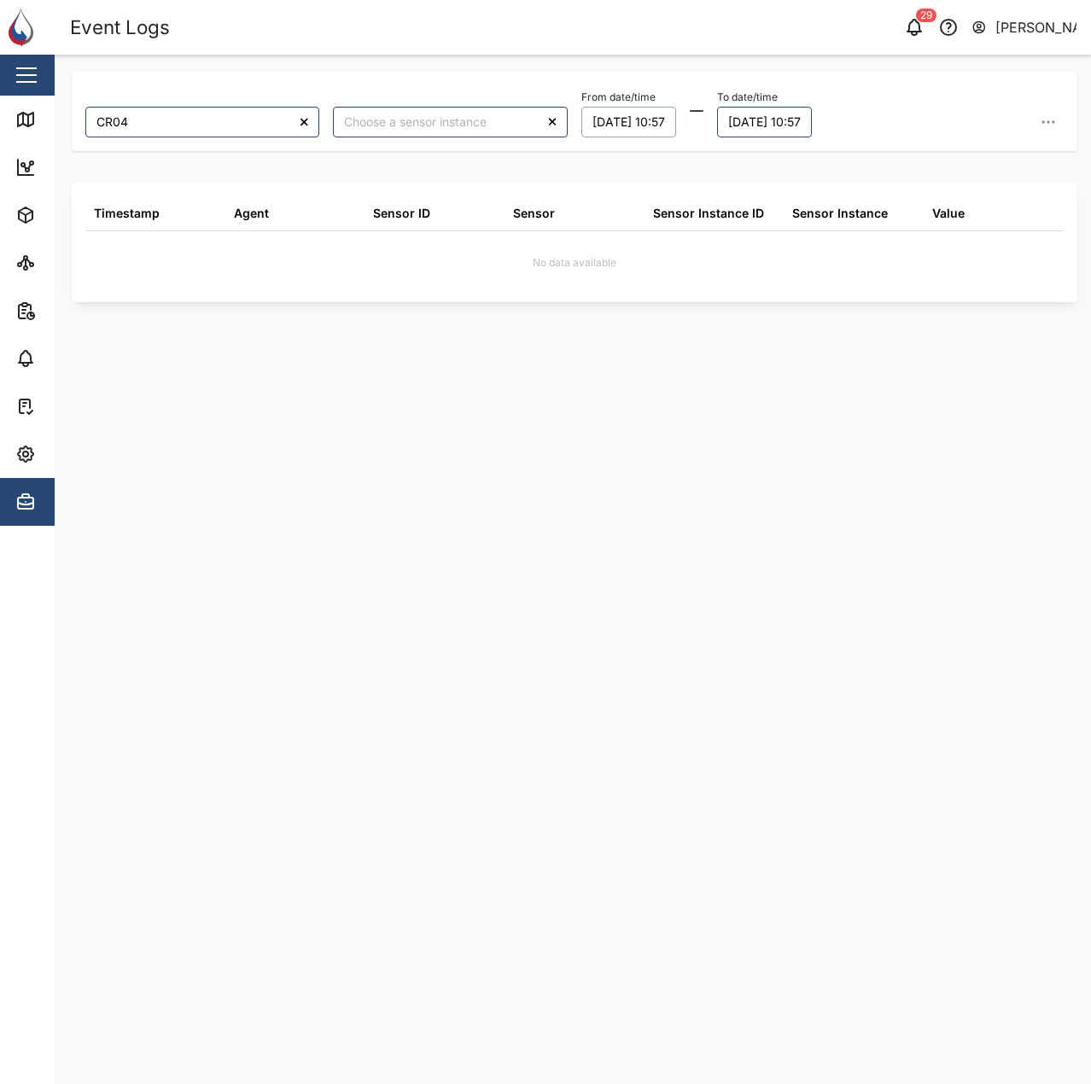
click at [650, 114] on button "24/08/2025 10:57" at bounding box center [628, 122] width 95 height 31
click at [674, 330] on button "20" at bounding box center [674, 329] width 31 height 31
type input "00:00"
click at [804, 406] on icon "button" at bounding box center [801, 405] width 10 height 7
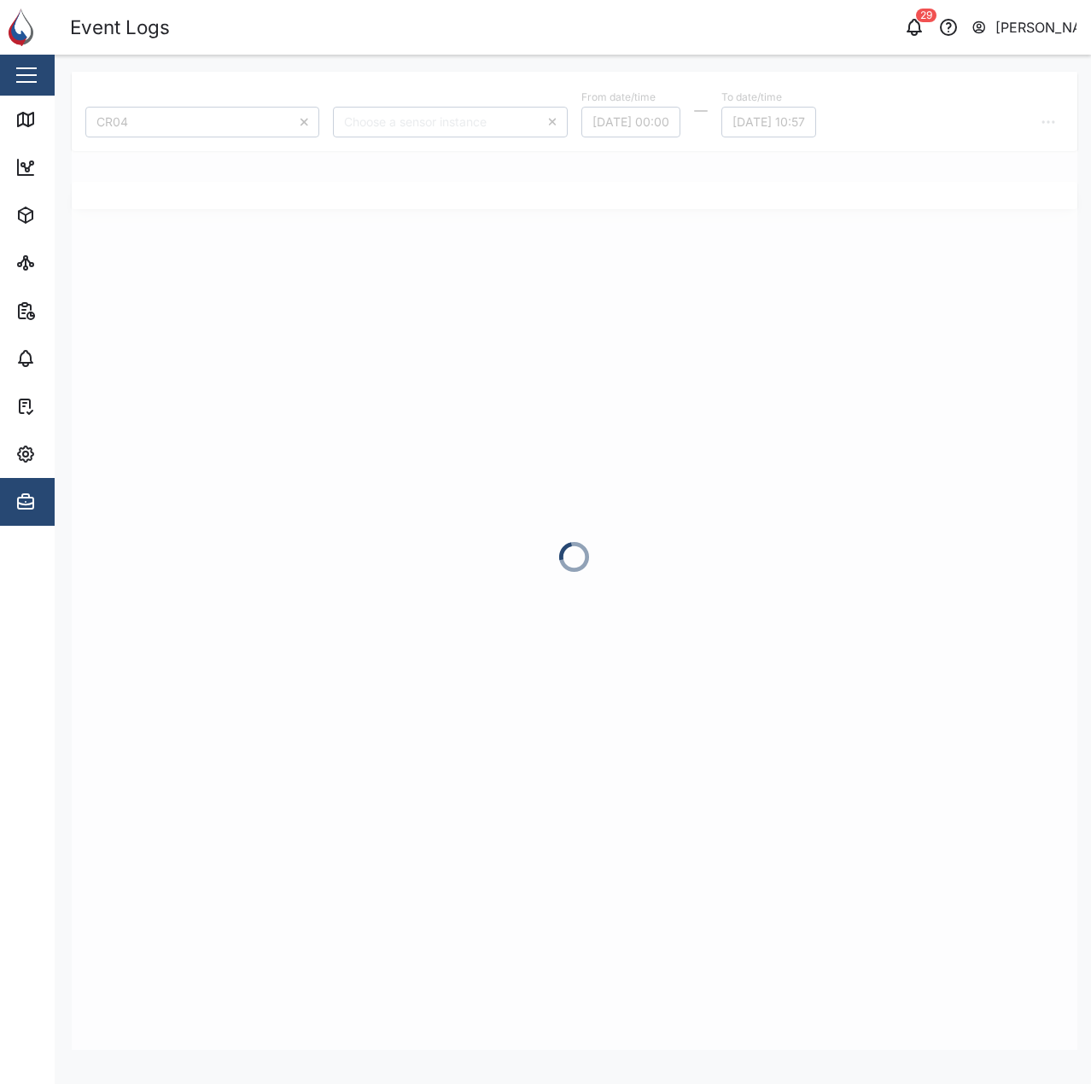
click at [801, 126] on div at bounding box center [575, 561] width 1006 height 978
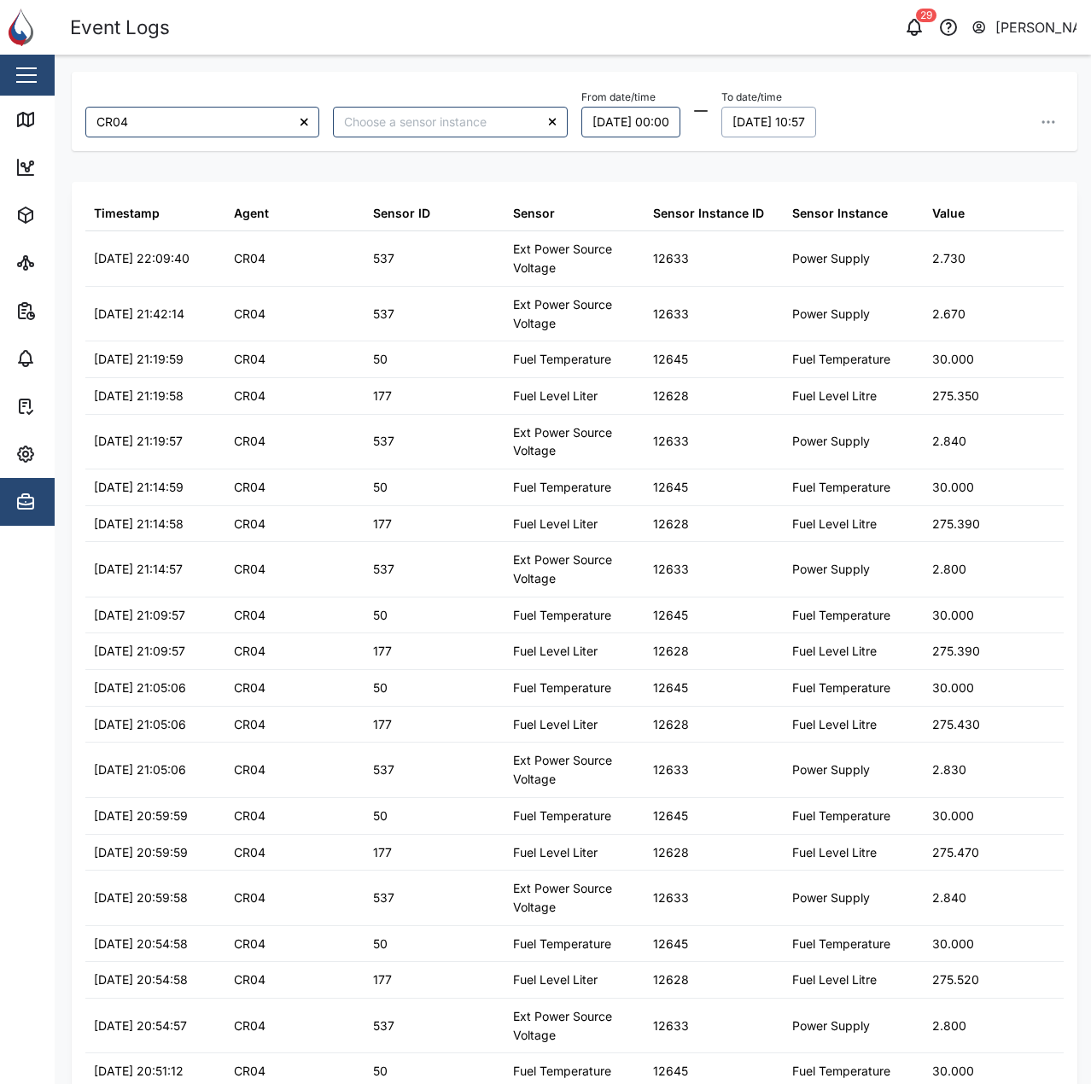
click at [814, 119] on button "25/08/2025 10:57" at bounding box center [768, 122] width 95 height 31
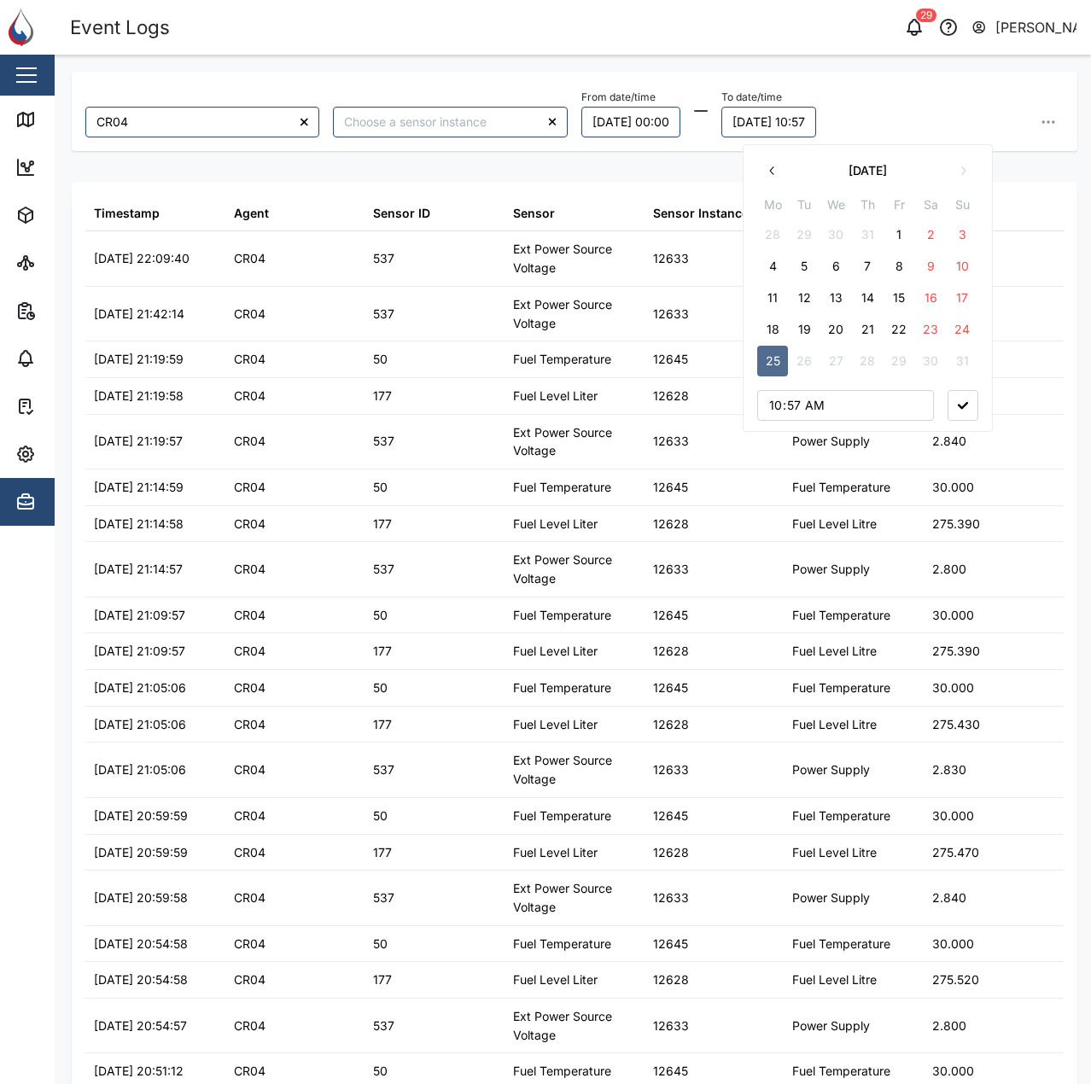
click at [863, 327] on button "21" at bounding box center [867, 329] width 31 height 31
type input "00:00"
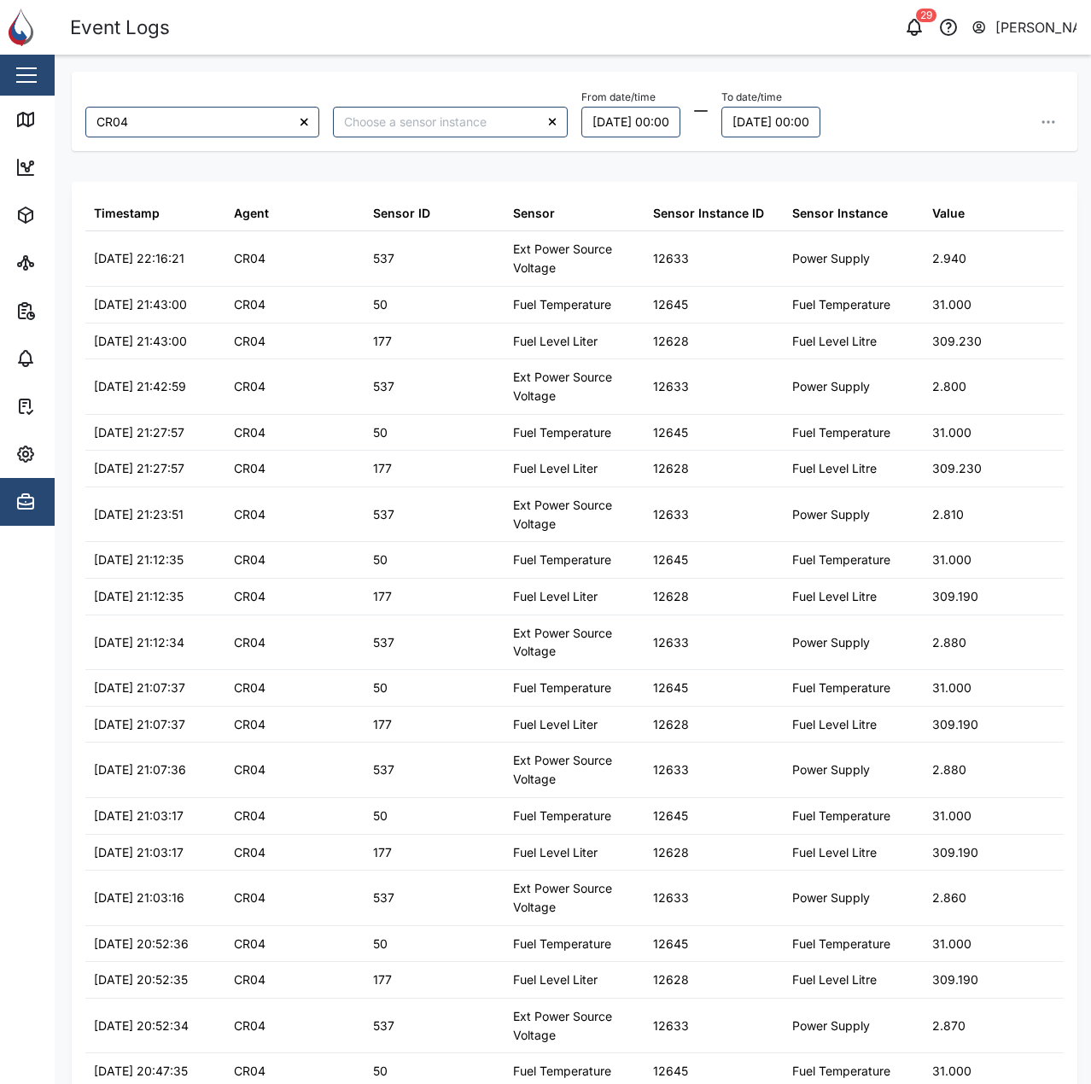
click at [1016, 128] on div "From date/time 20/08/2025 00:00 To date/time 21/08/2025 00:00" at bounding box center [822, 111] width 482 height 52
click at [1047, 125] on button "button" at bounding box center [1048, 122] width 31 height 31
click at [970, 237] on button "Export all as CSV" at bounding box center [932, 237] width 216 height 31
drag, startPoint x: 646, startPoint y: 34, endPoint x: 639, endPoint y: 2, distance: 33.3
click at [646, 29] on div "29 Declan Delahunty" at bounding box center [839, 27] width 504 height 24
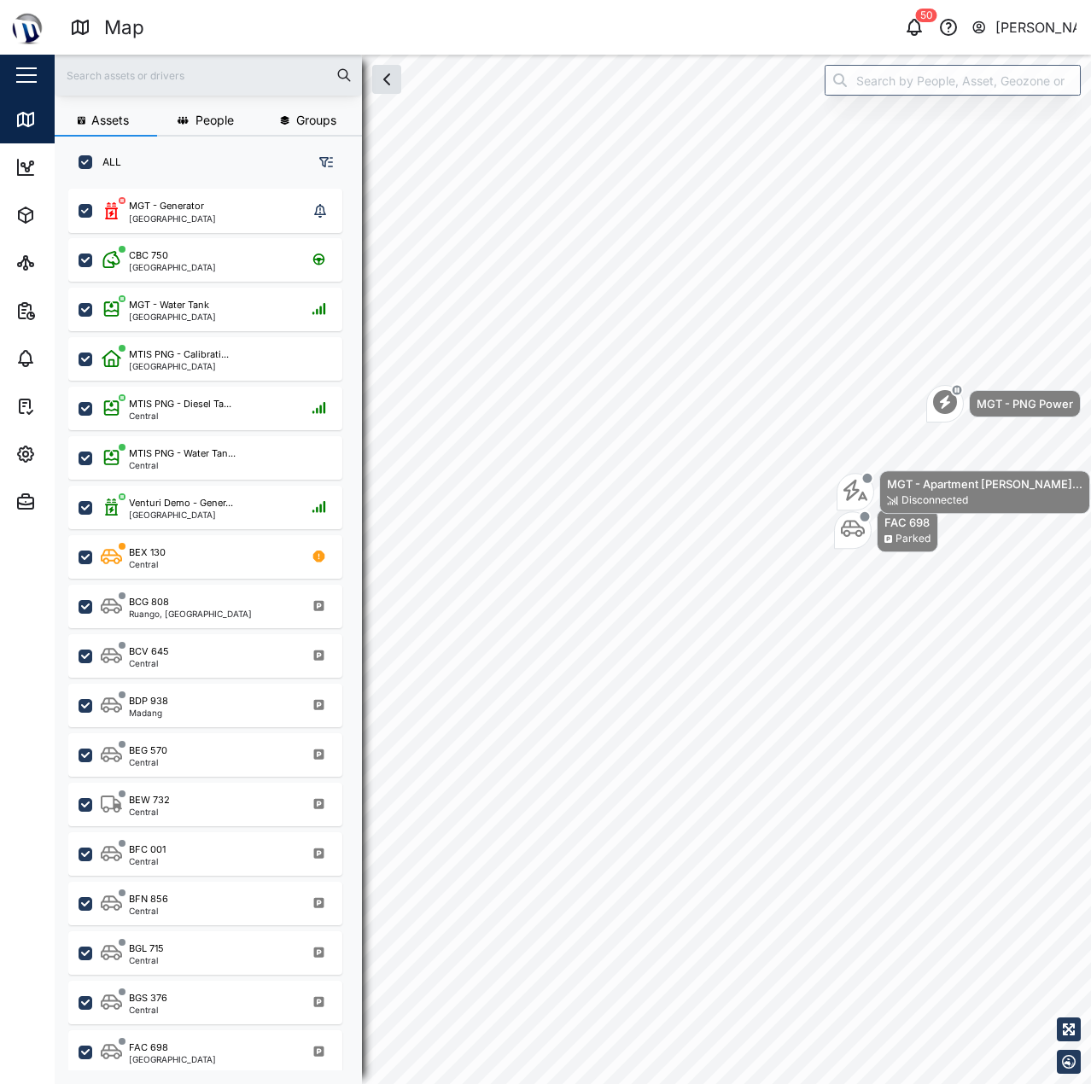
click at [749, 55] on div "FAC 698 Parked MGT - Apartment Powe... Disconnected MGT - PNG Power" at bounding box center [573, 55] width 1036 height 0
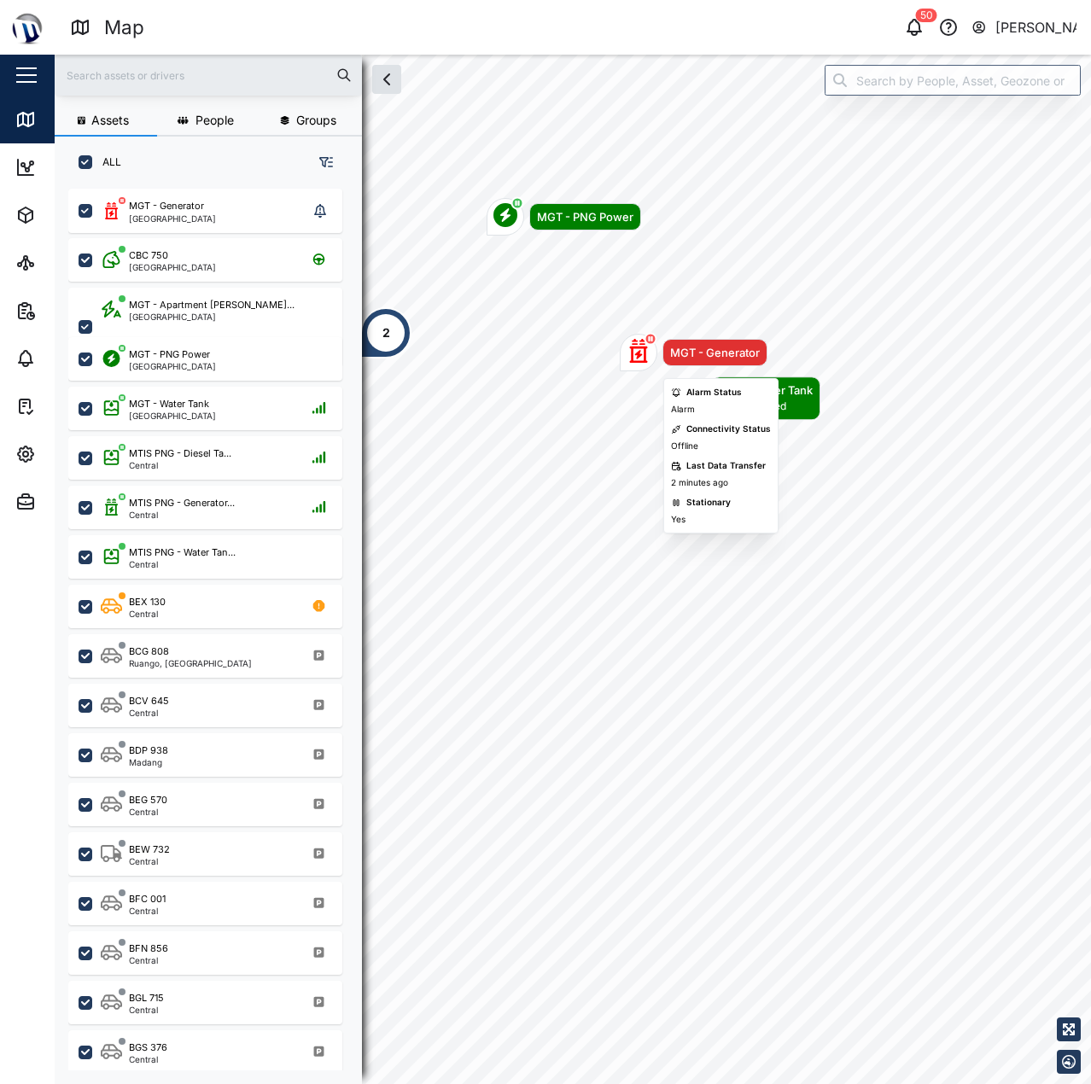
drag, startPoint x: 910, startPoint y: 352, endPoint x: 933, endPoint y: 355, distance: 23.3
click at [767, 355] on div "MGT - Generator" at bounding box center [694, 353] width 148 height 38
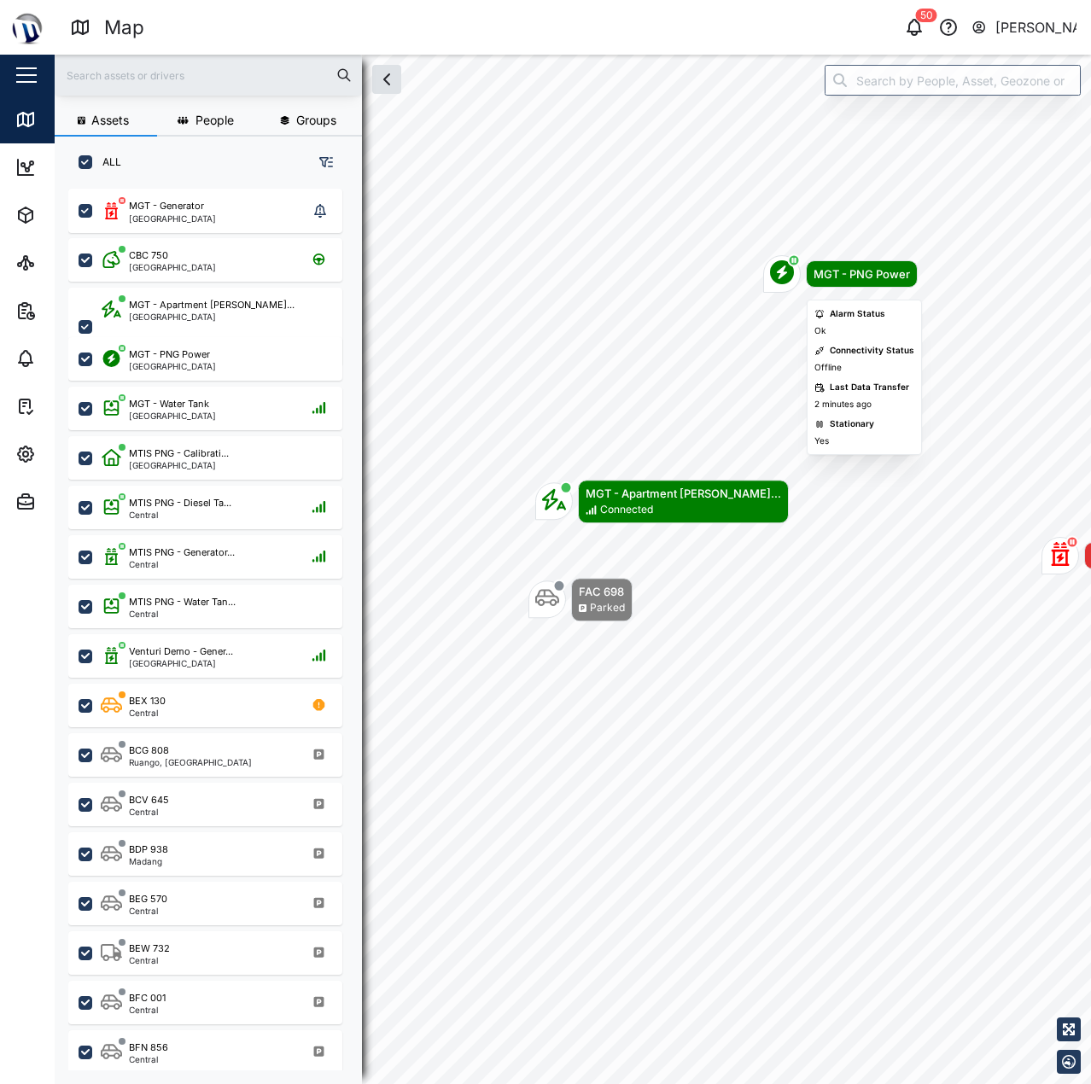
click at [774, 279] on icon "Map marker" at bounding box center [782, 272] width 24 height 24
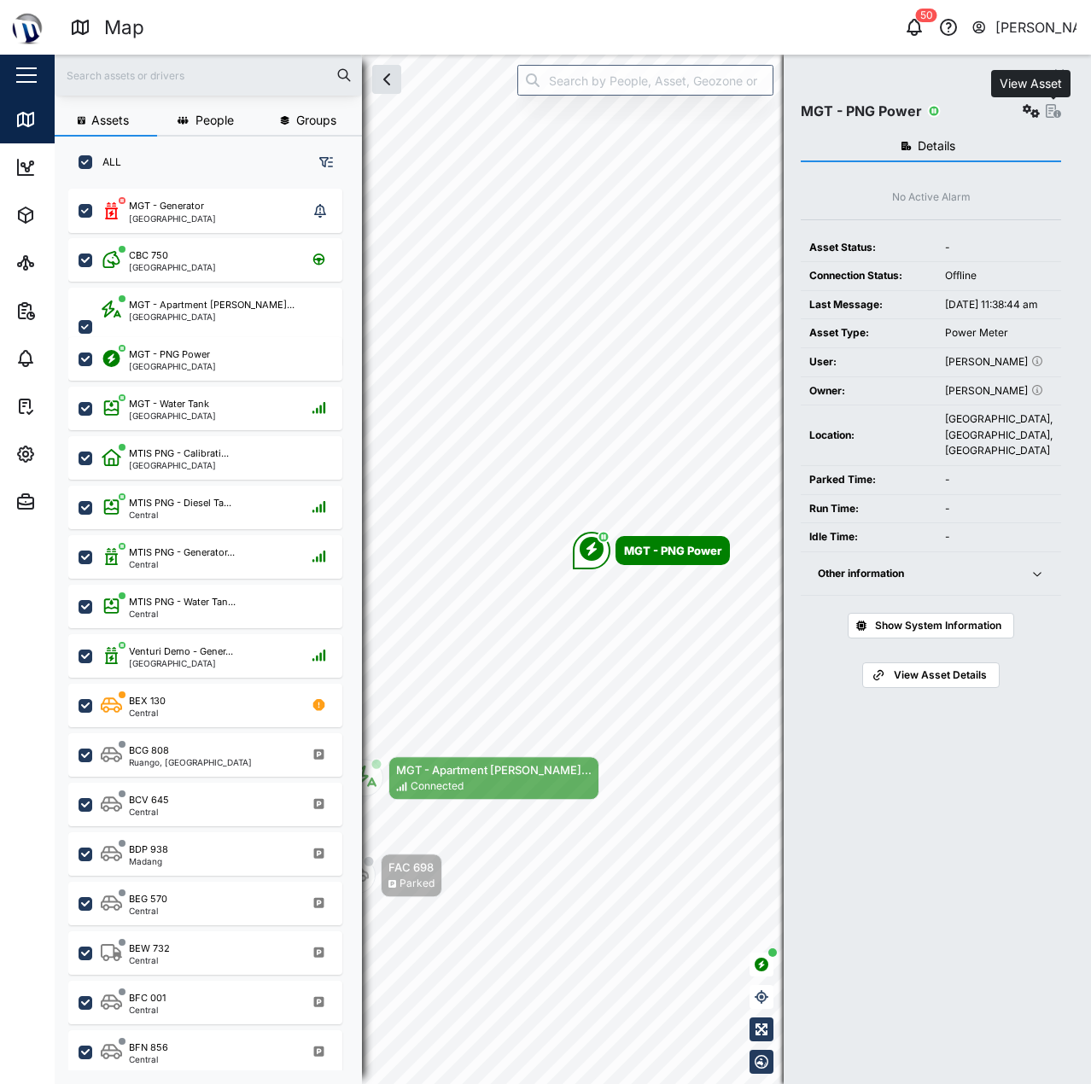
click at [1053, 108] on icon "button" at bounding box center [1053, 111] width 15 height 14
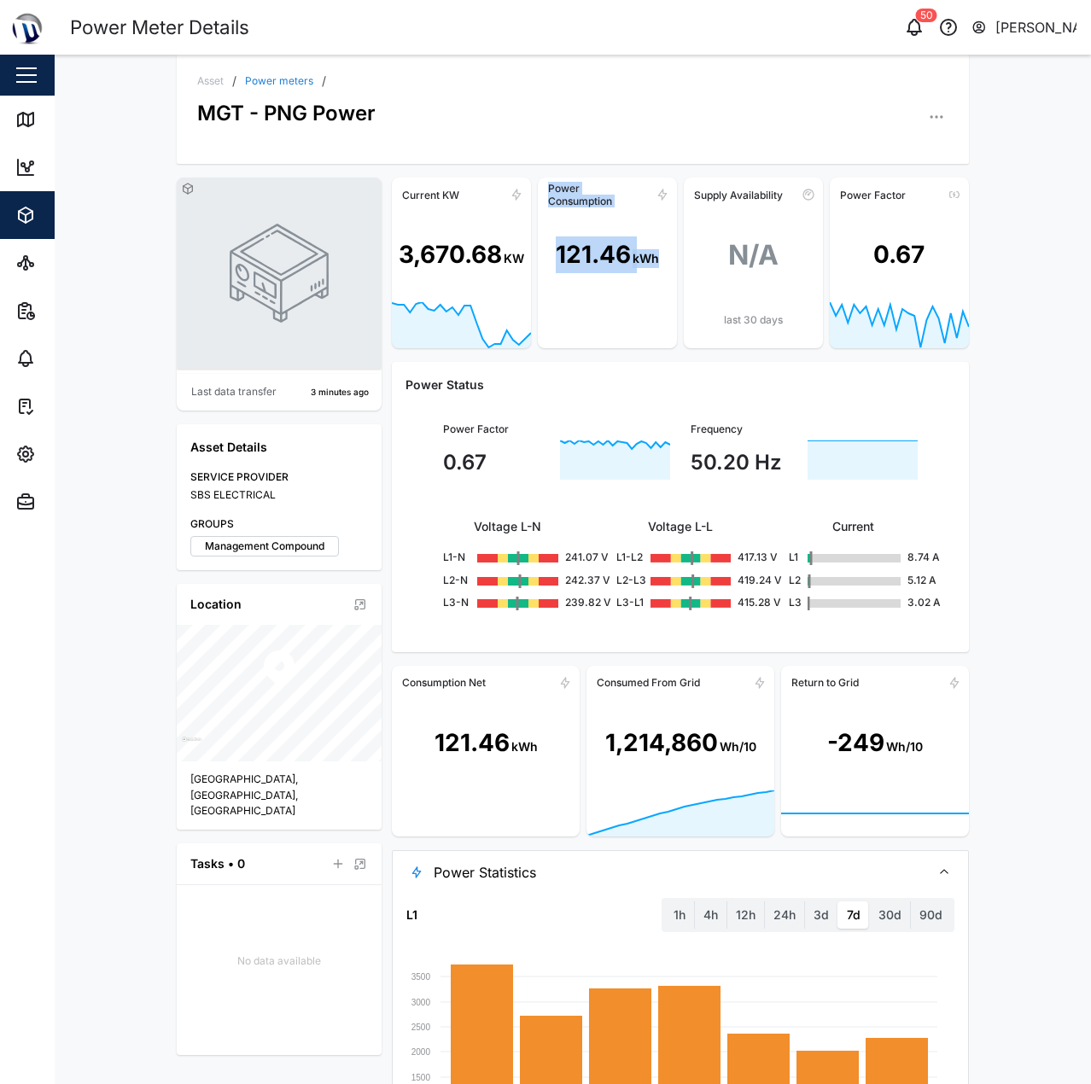
drag, startPoint x: 436, startPoint y: 341, endPoint x: 552, endPoint y: 336, distance: 116.2
click at [552, 336] on div "Current KW 3,670.68 KW Power Consumption 121.46 kWh Supply Availability N/A las…" at bounding box center [680, 263] width 577 height 171
click at [784, 330] on div "last 30 days" at bounding box center [753, 335] width 139 height 47
click at [39, 122] on div "Map" at bounding box center [48, 119] width 67 height 20
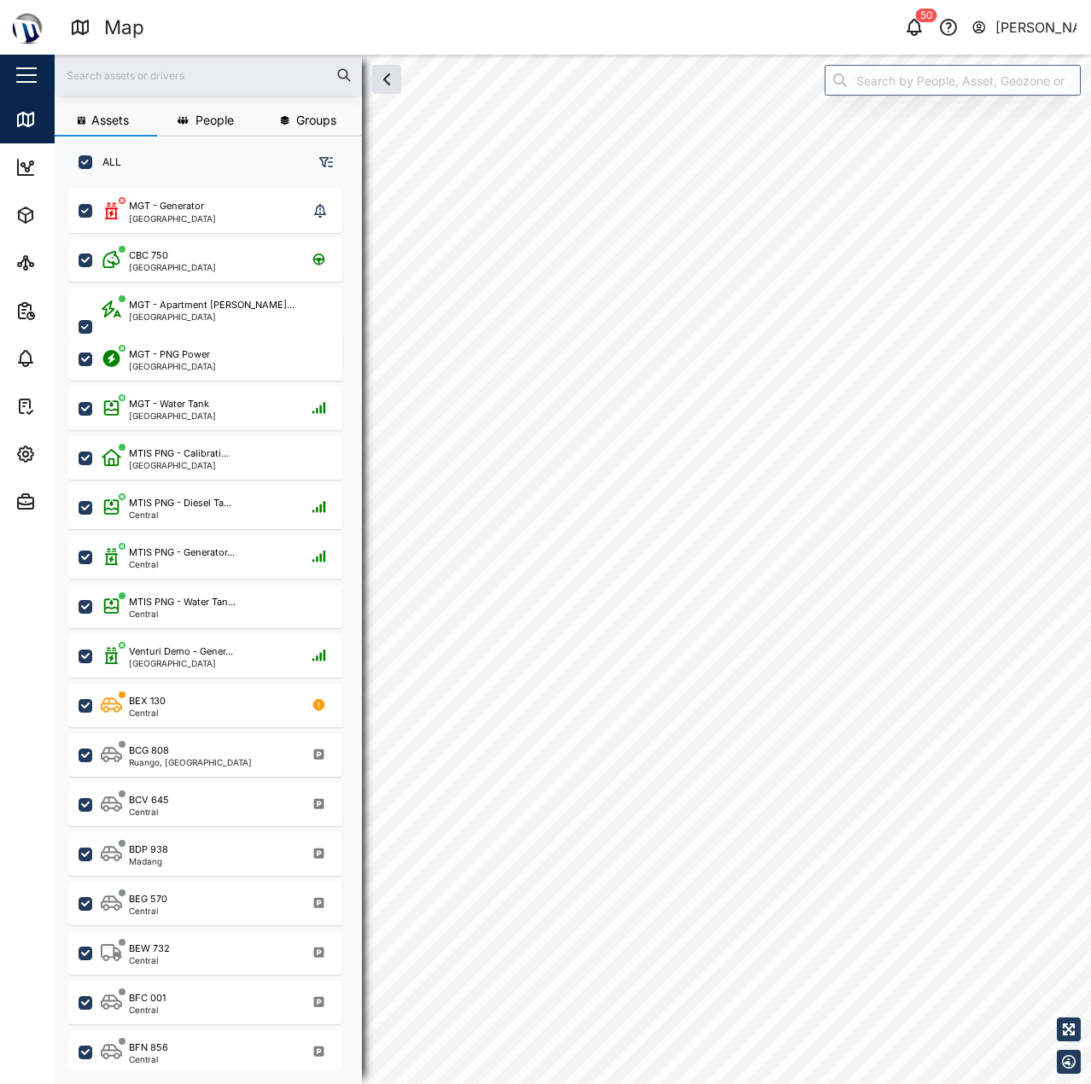
checkbox input "true"
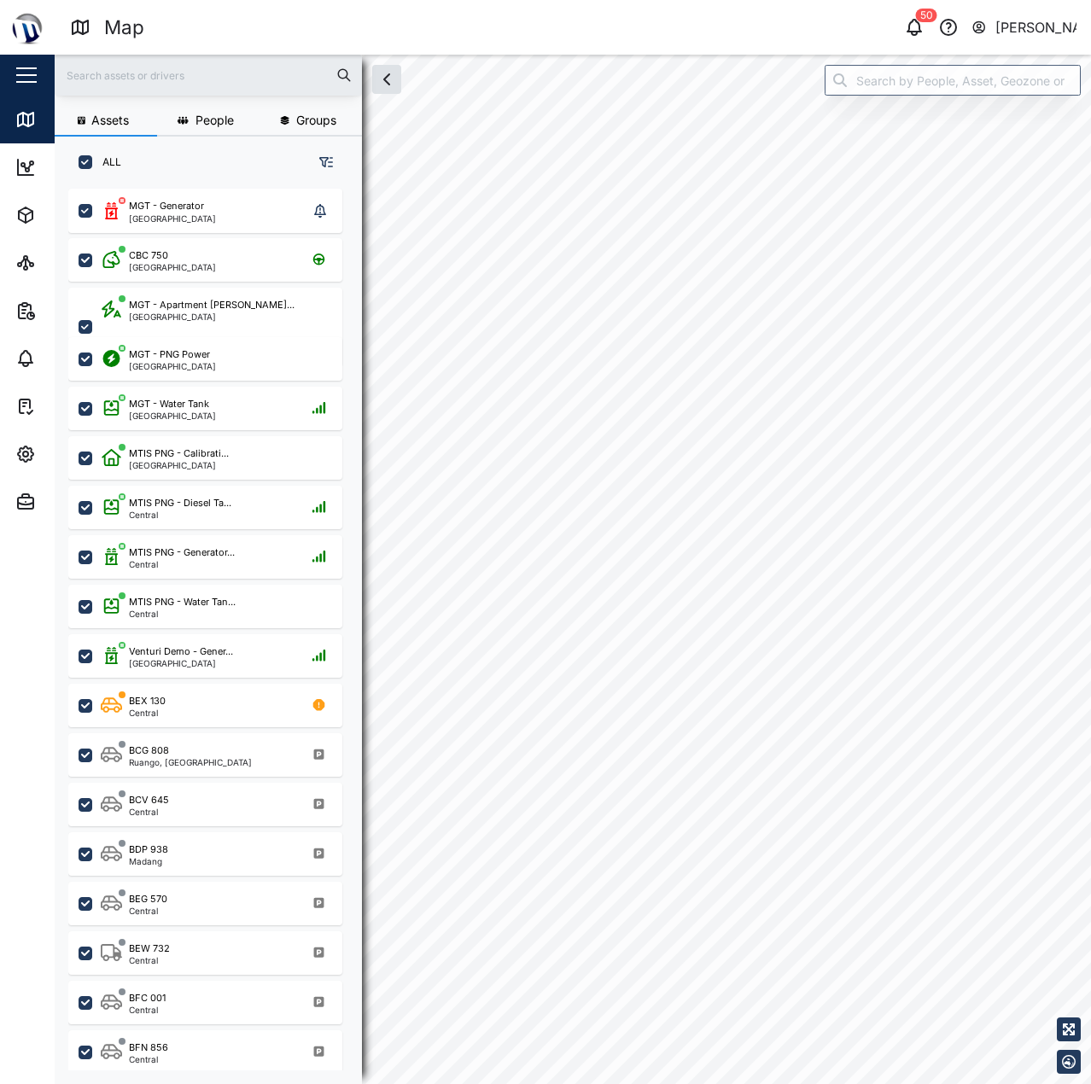
checkbox input "true"
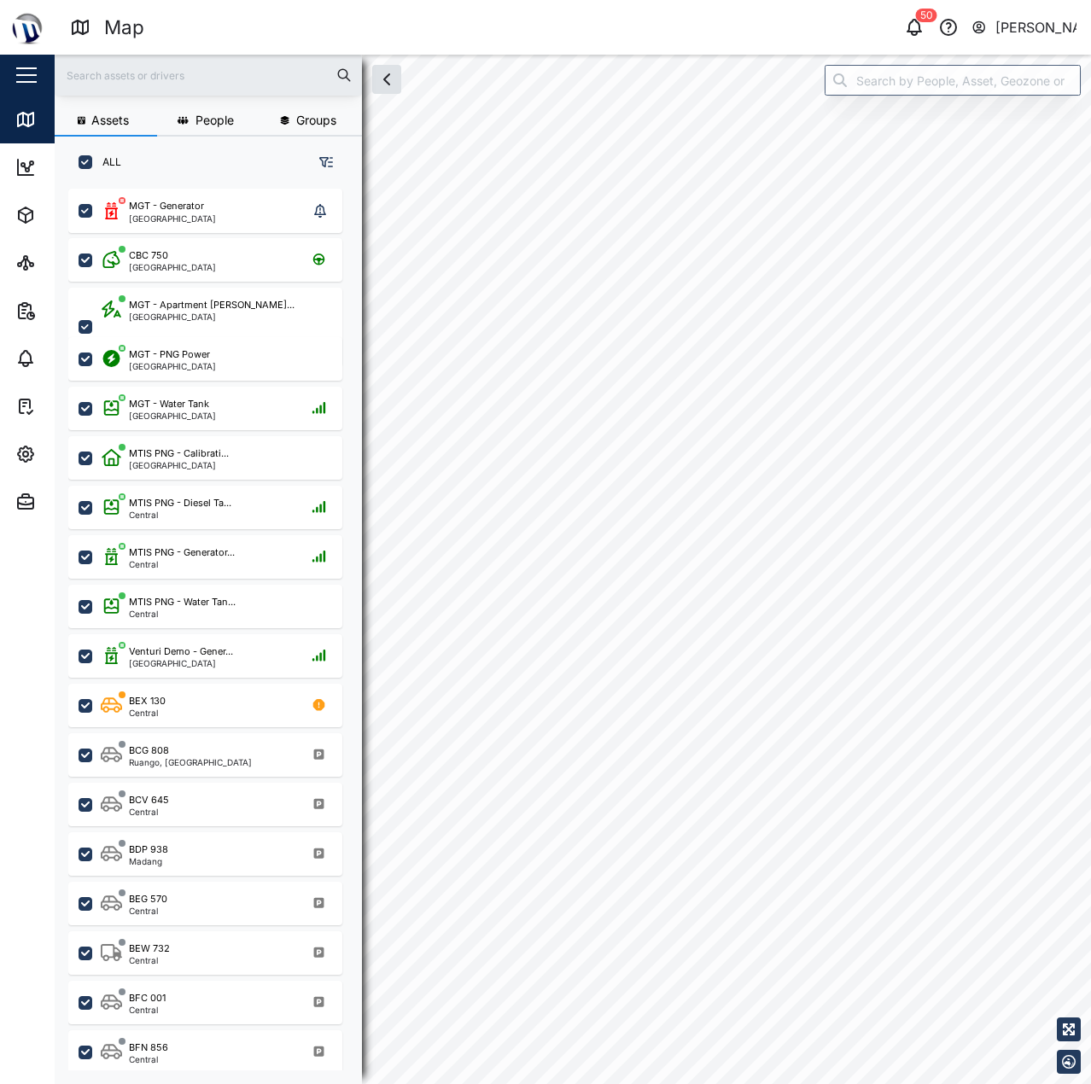
checkbox input "true"
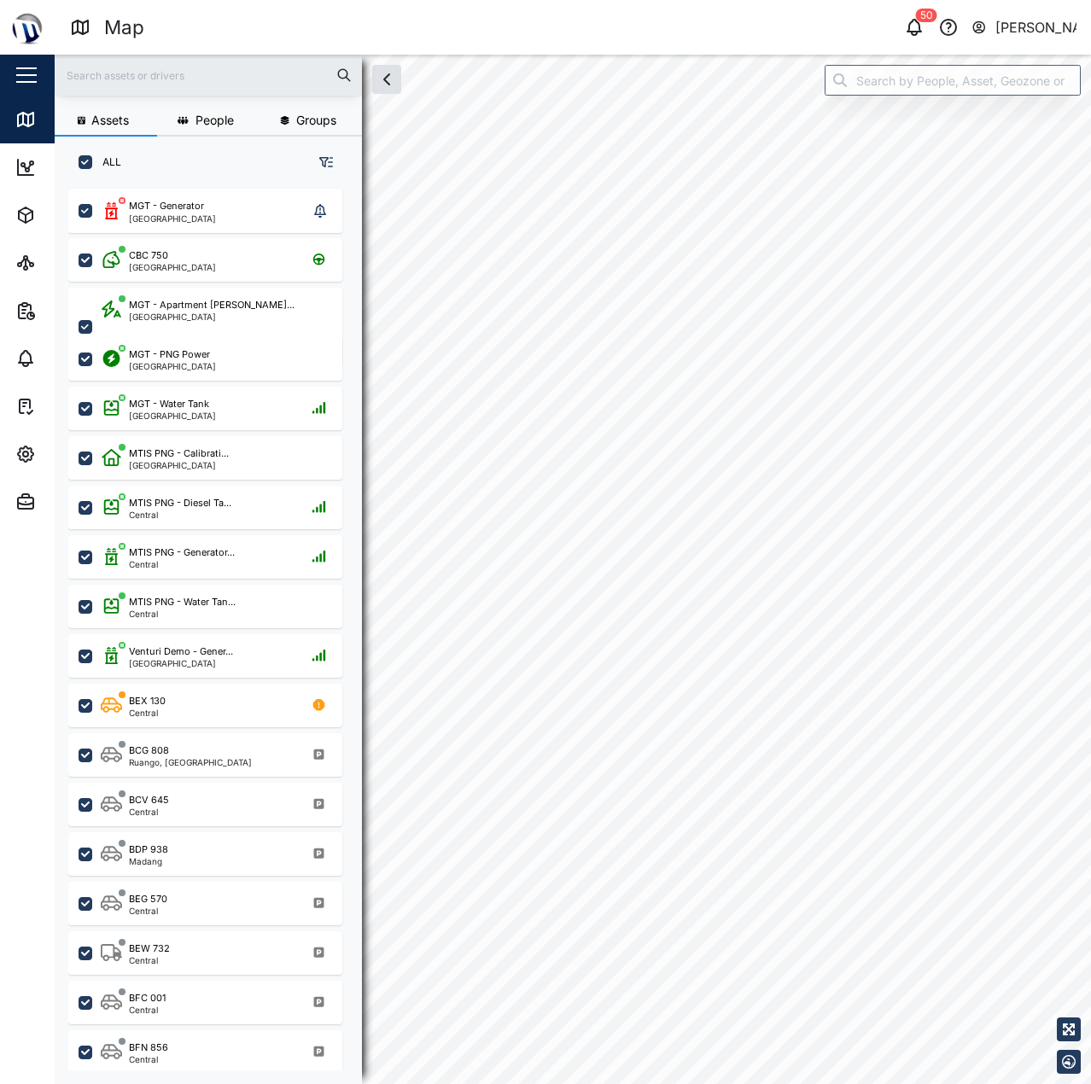
checkbox input "true"
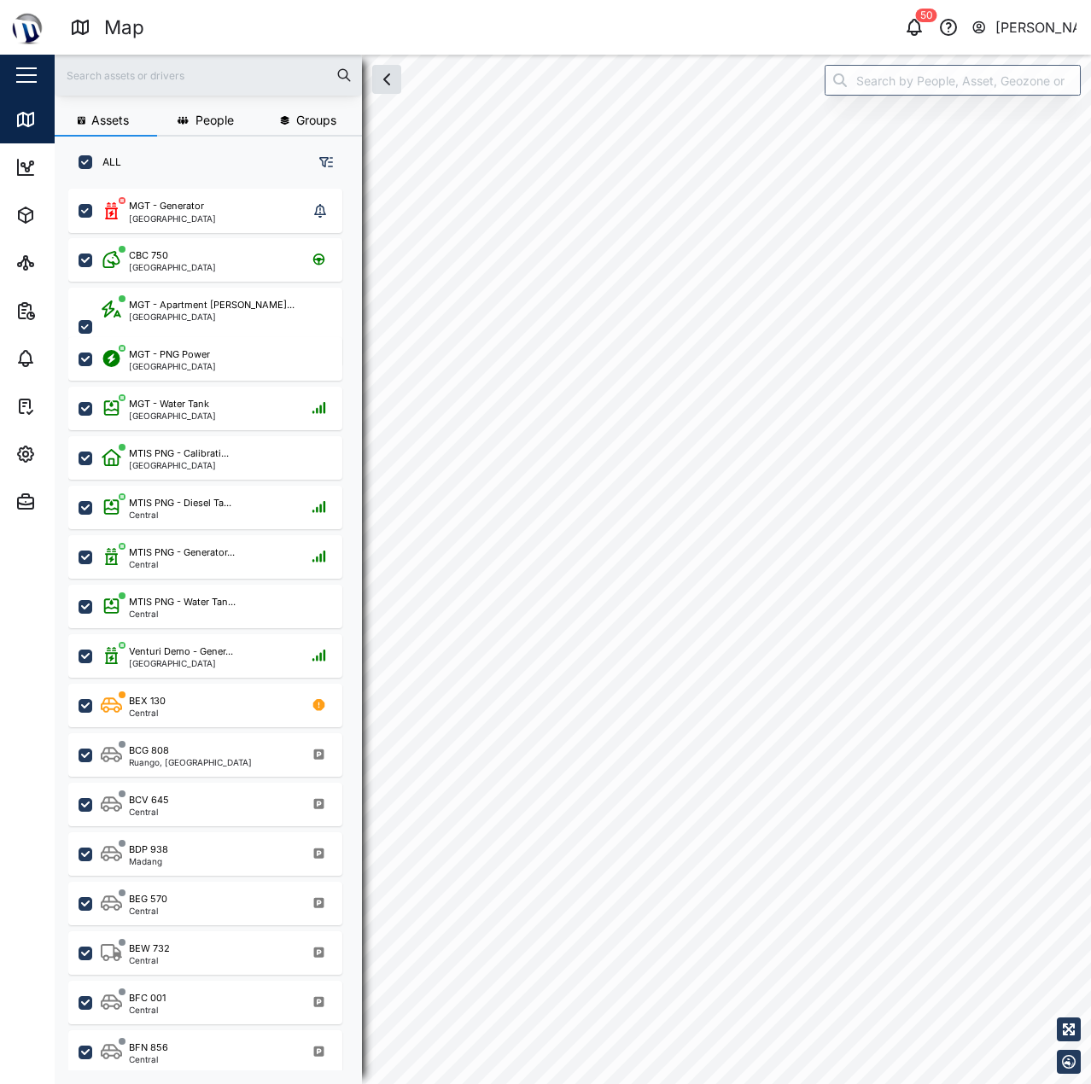
checkbox input "true"
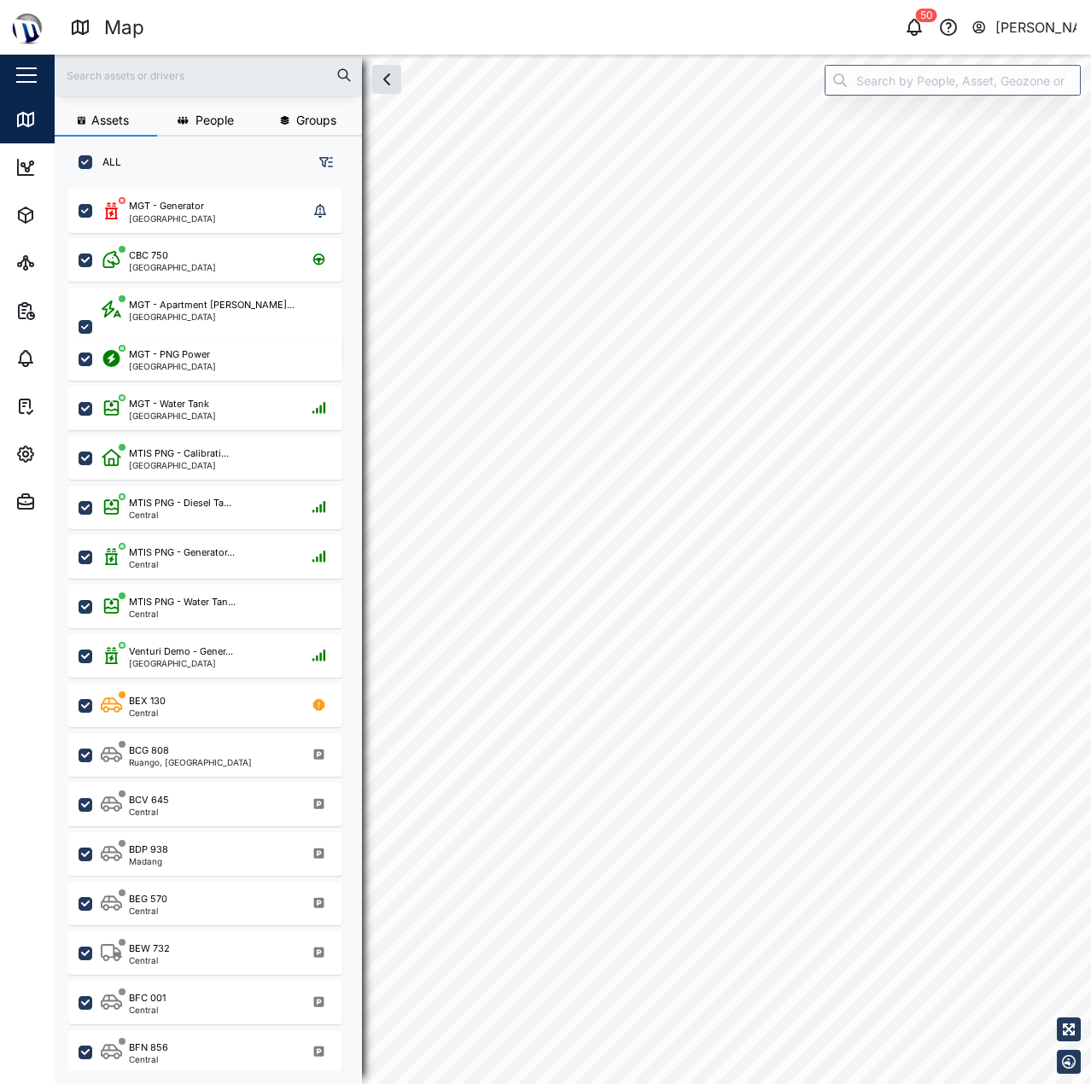
checkbox input "true"
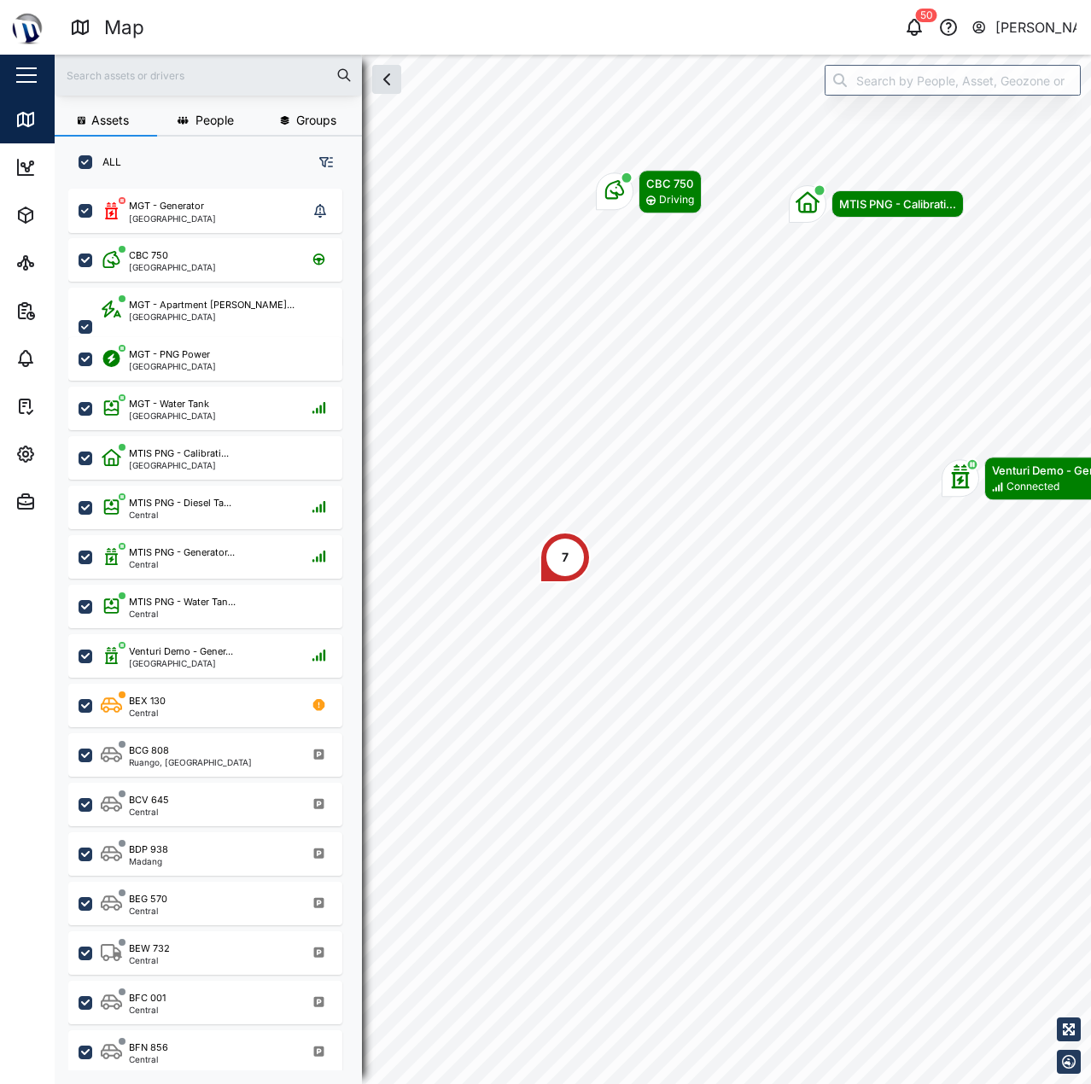
scroll to position [875, 267]
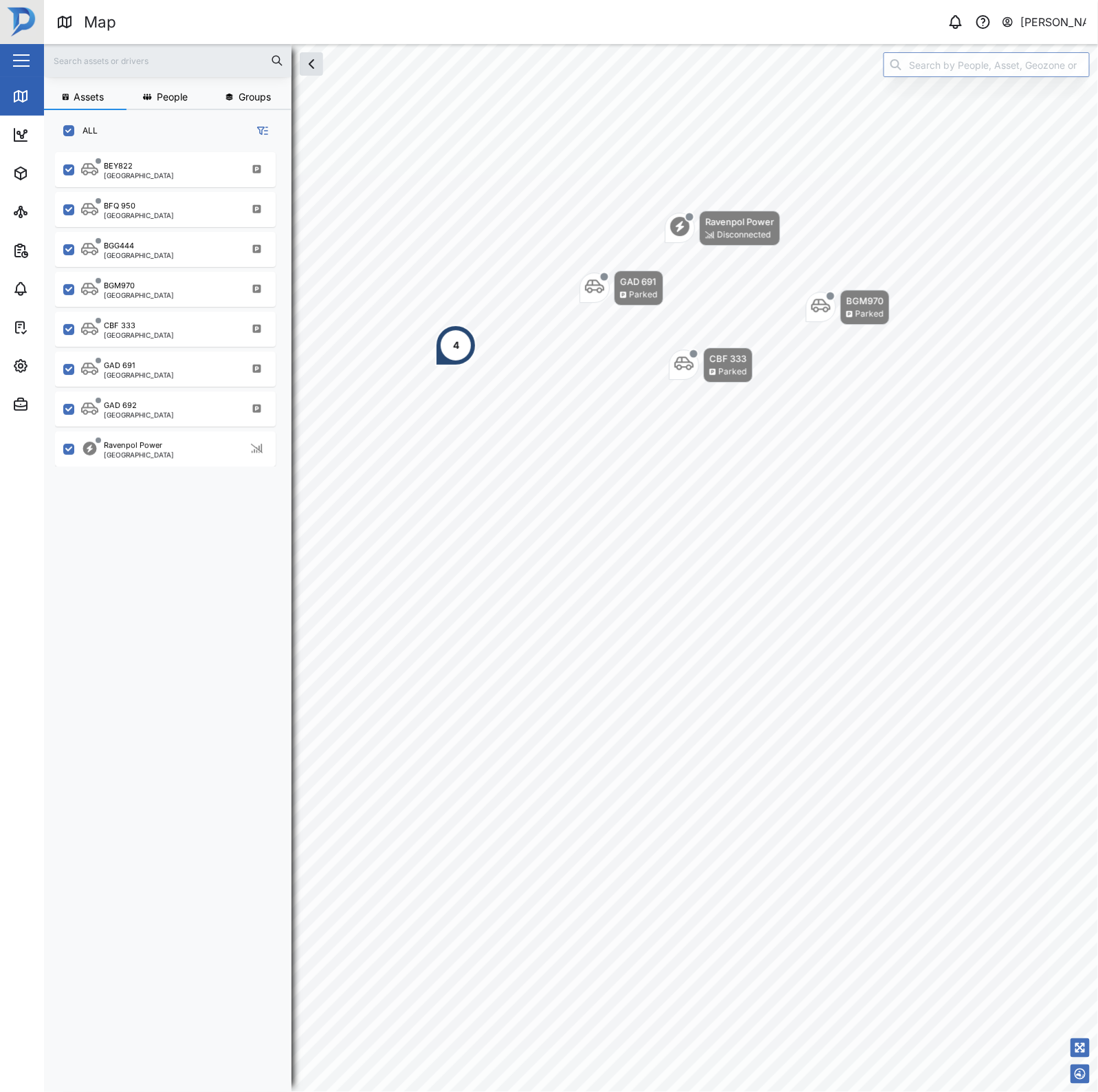
scroll to position [920, 213]
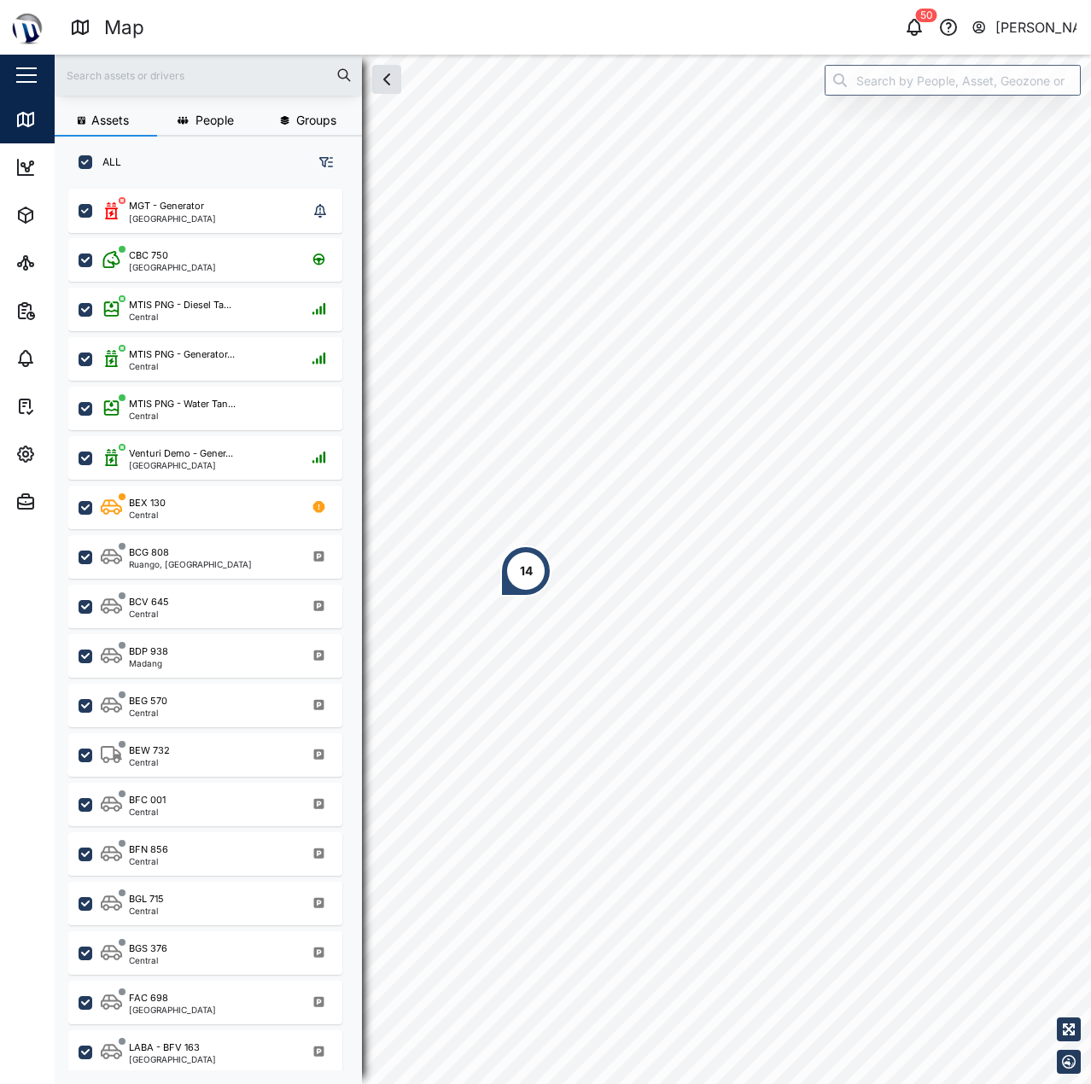
scroll to position [875, 267]
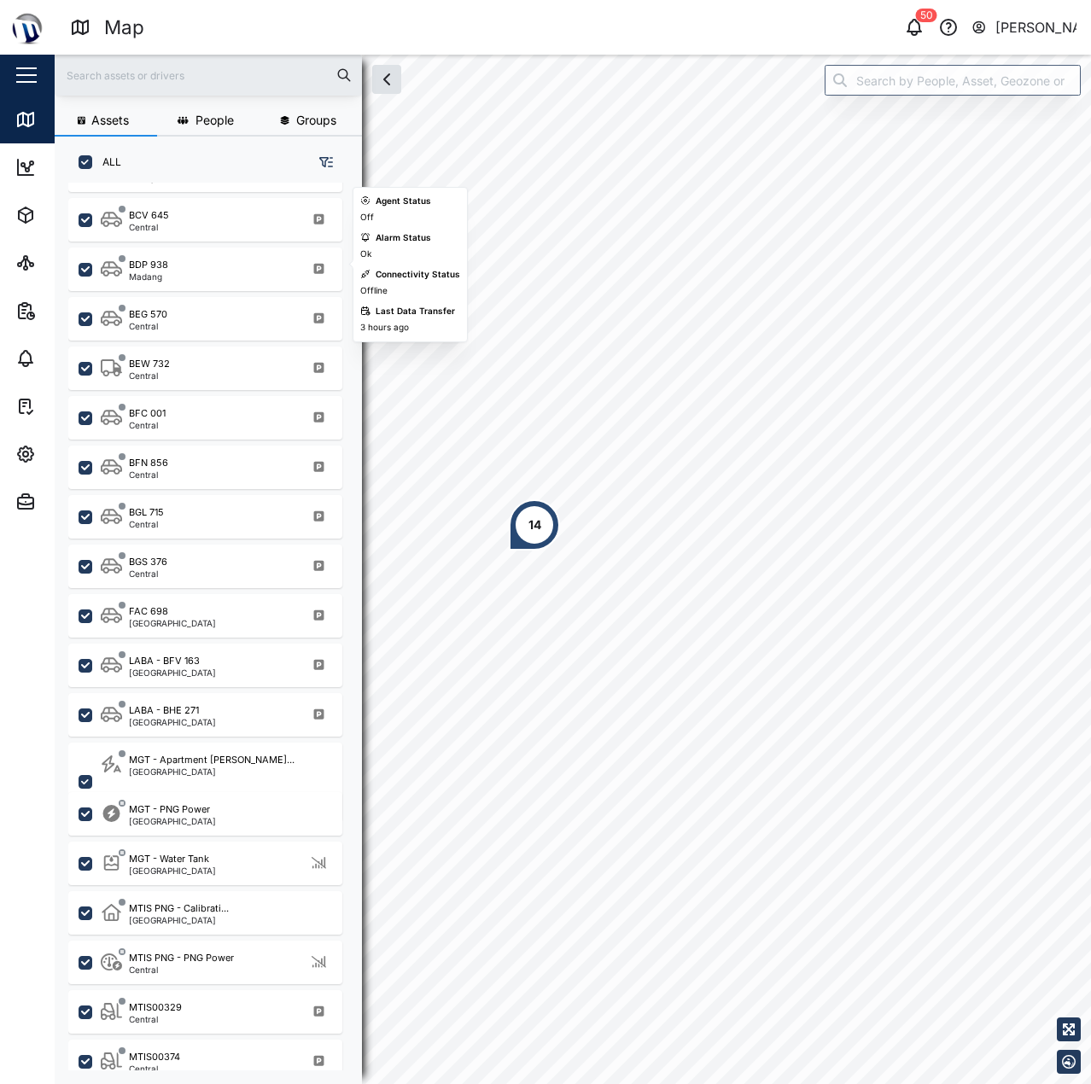
scroll to position [400, 0]
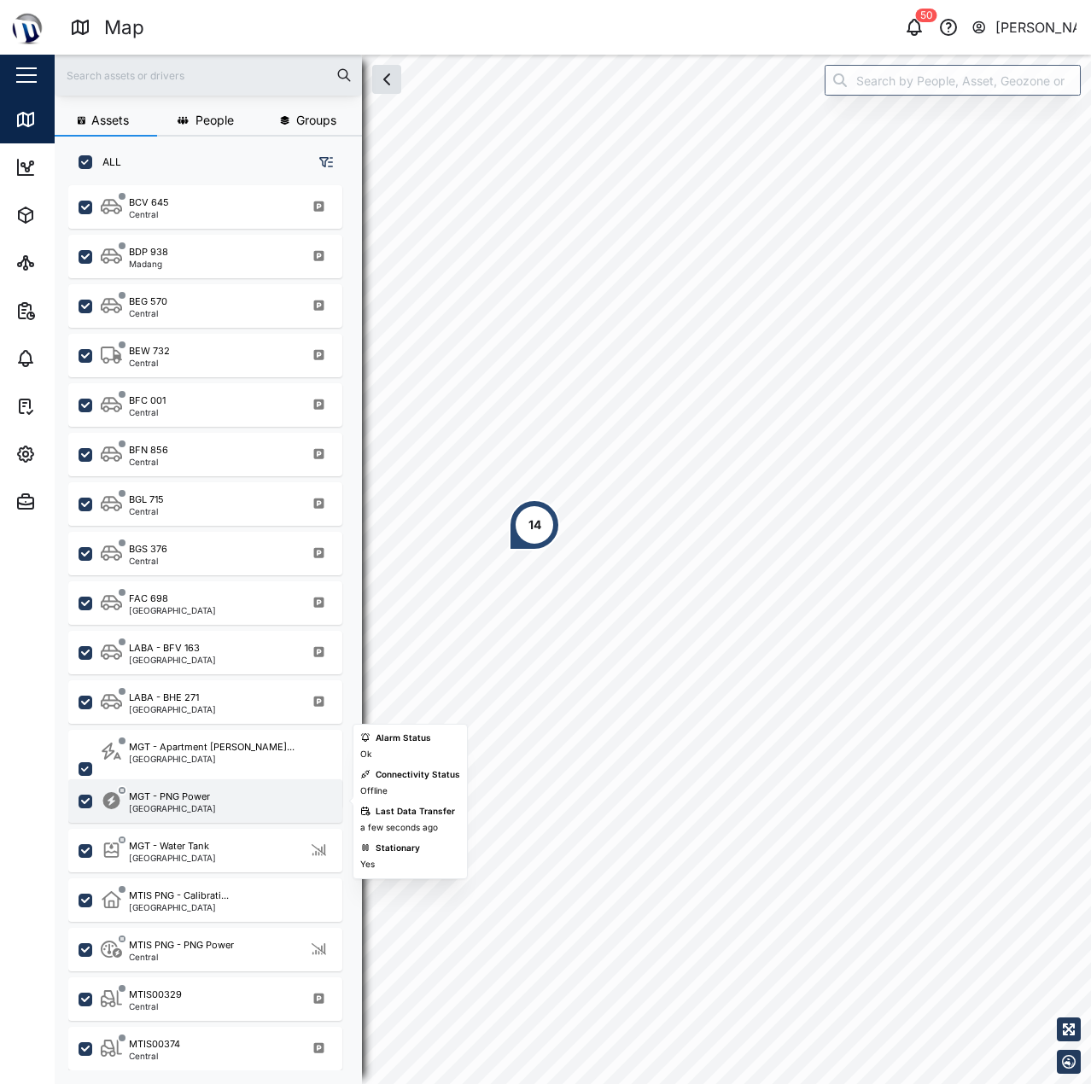
click at [203, 794] on div "MGT - PNG Power" at bounding box center [169, 797] width 81 height 15
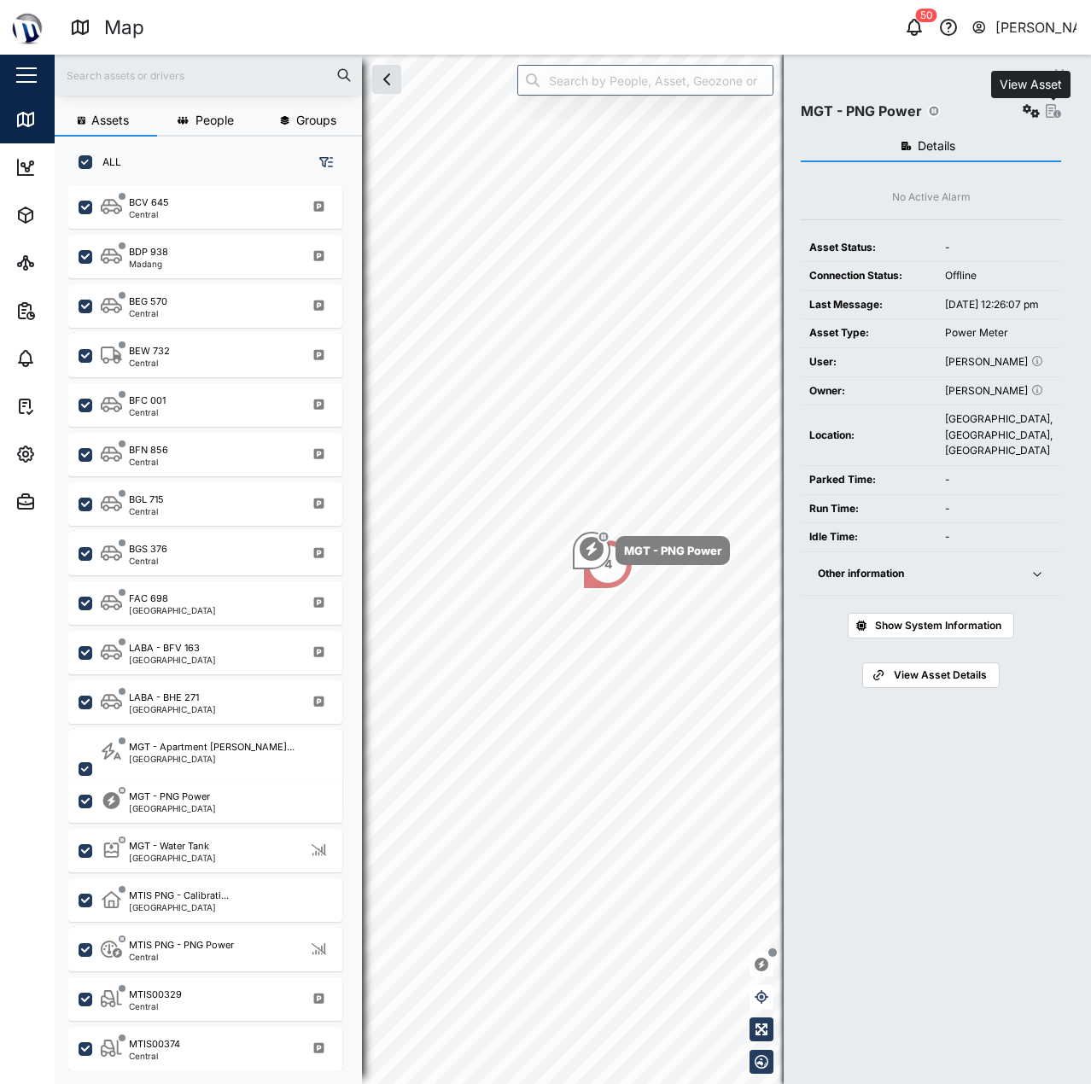
click at [1059, 109] on icon "button" at bounding box center [1053, 111] width 15 height 14
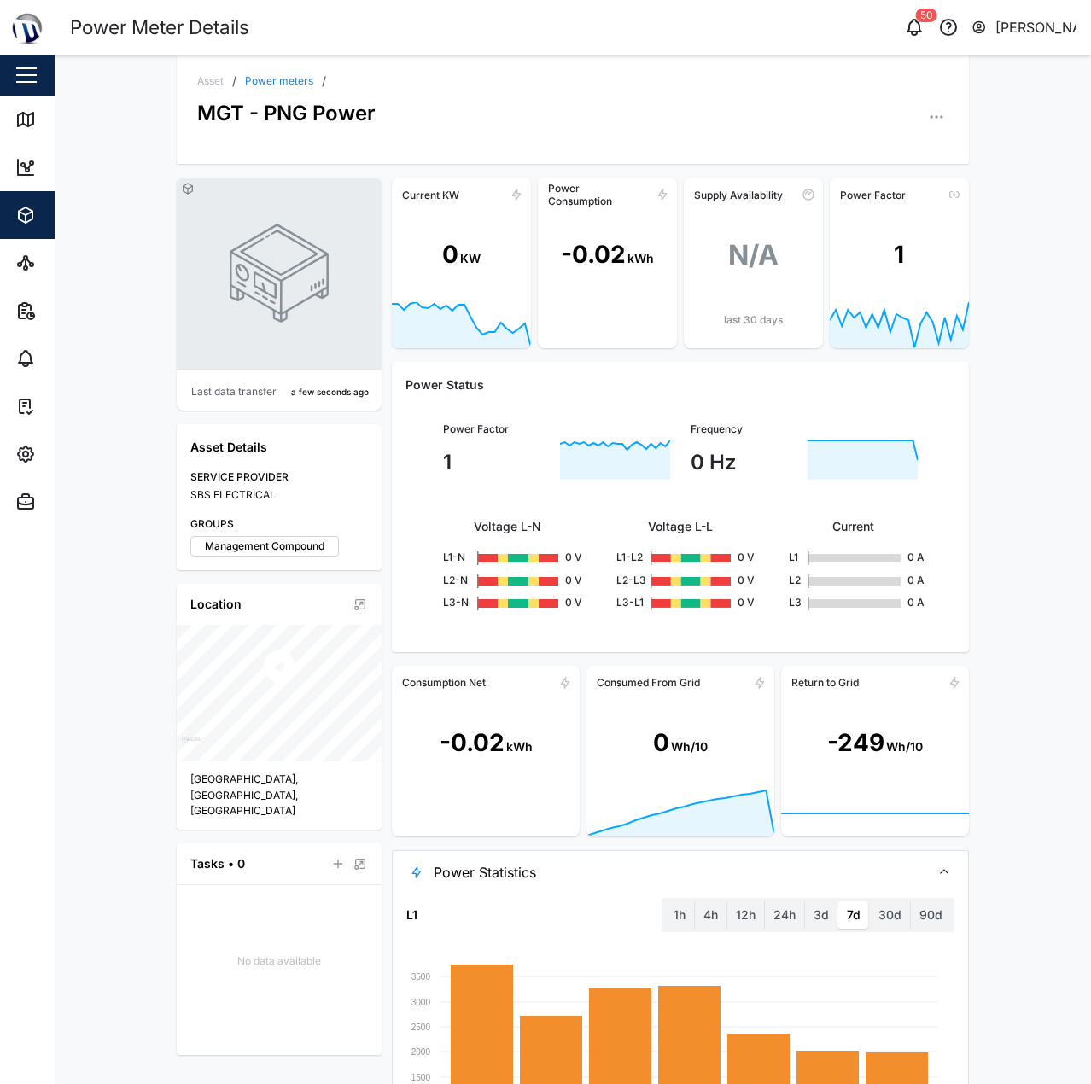
click at [275, 84] on link "Power meters" at bounding box center [279, 81] width 68 height 10
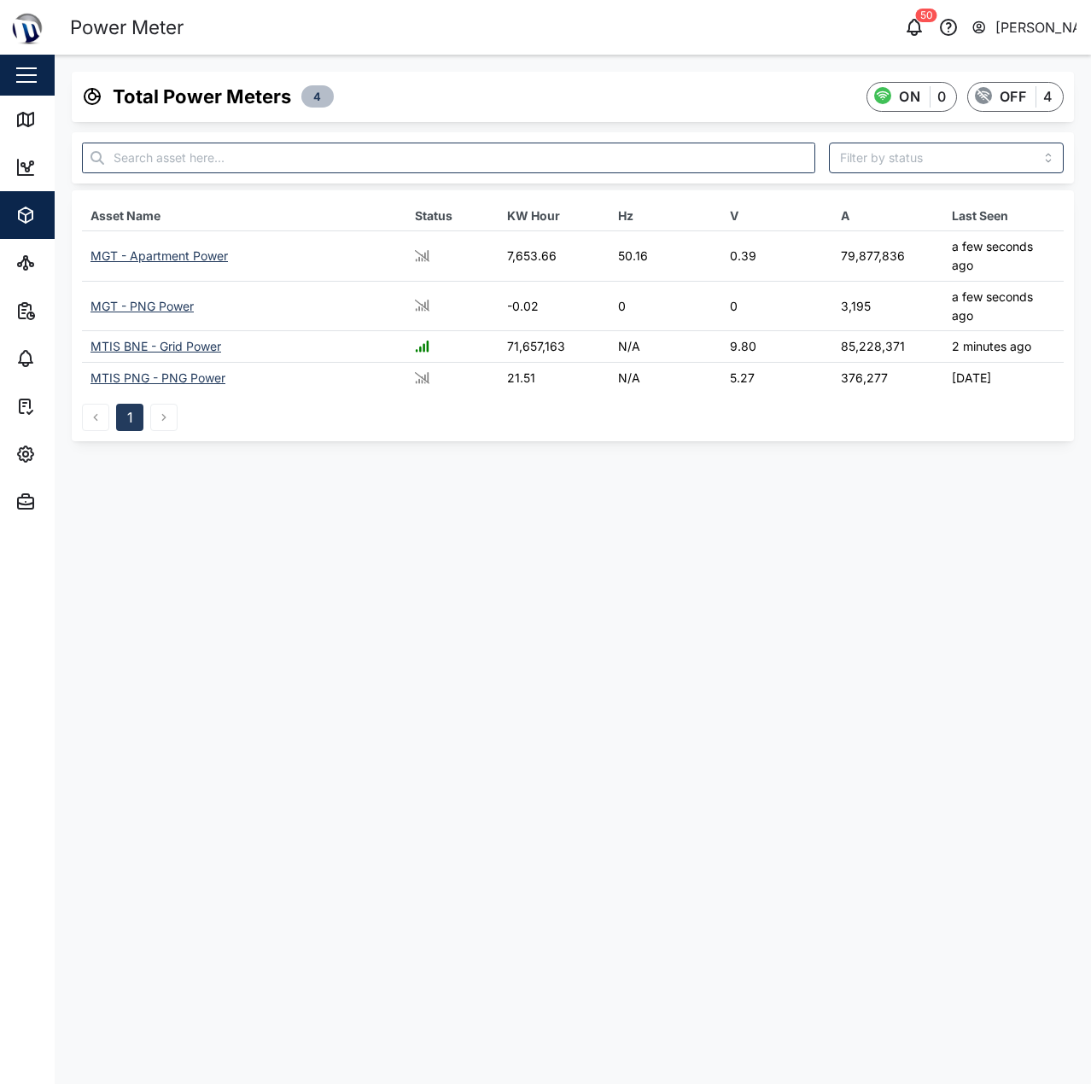
click at [210, 260] on div "MGT - Apartment Power" at bounding box center [158, 255] width 137 height 15
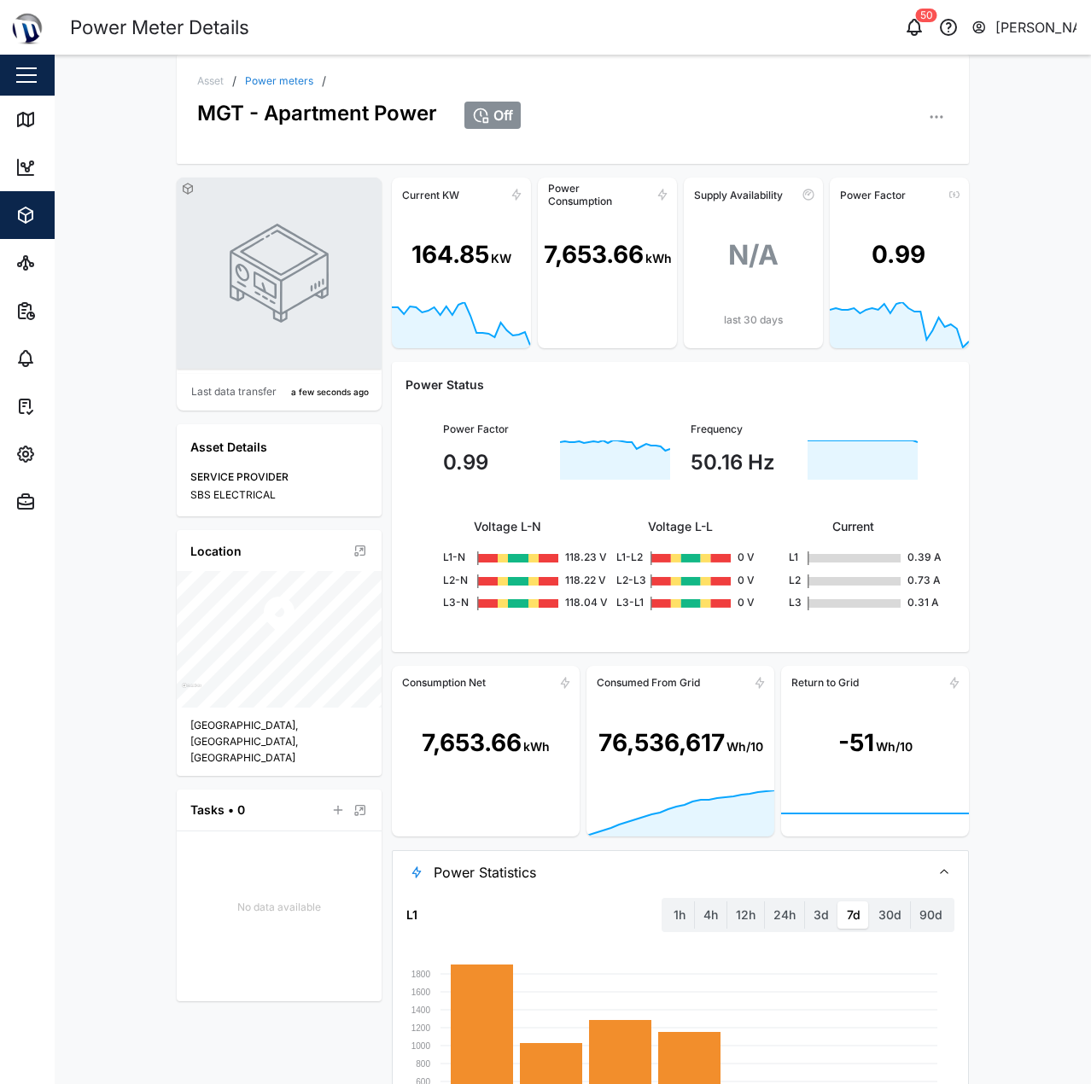
click at [254, 85] on link "Power meters" at bounding box center [279, 81] width 68 height 10
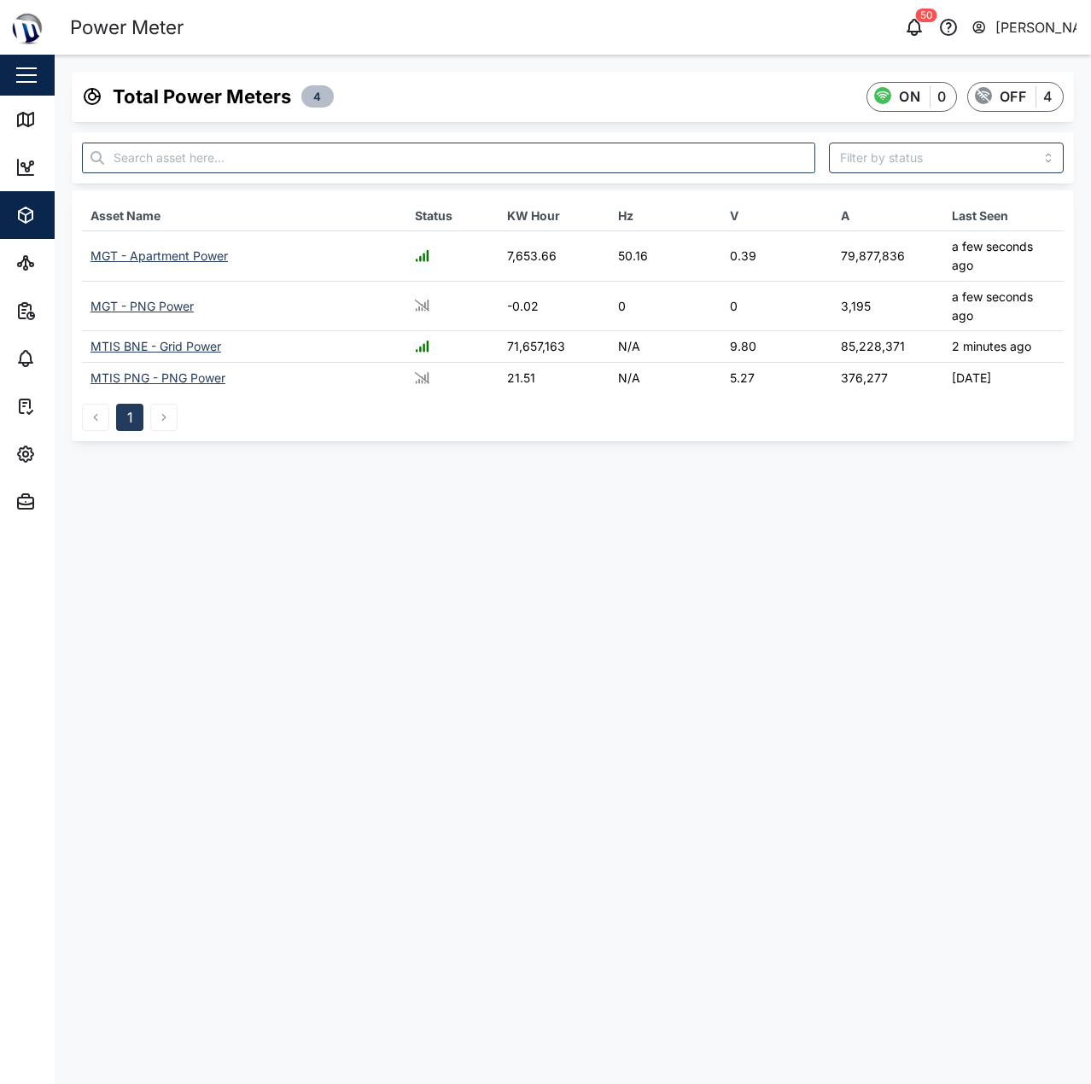
click at [835, 386] on td "376,277" at bounding box center [887, 377] width 111 height 31
drag, startPoint x: 486, startPoint y: 310, endPoint x: 469, endPoint y: 312, distance: 16.4
click at [469, 312] on td at bounding box center [452, 306] width 92 height 50
click at [198, 344] on div "MTIS BNE - Grid Power" at bounding box center [155, 346] width 131 height 15
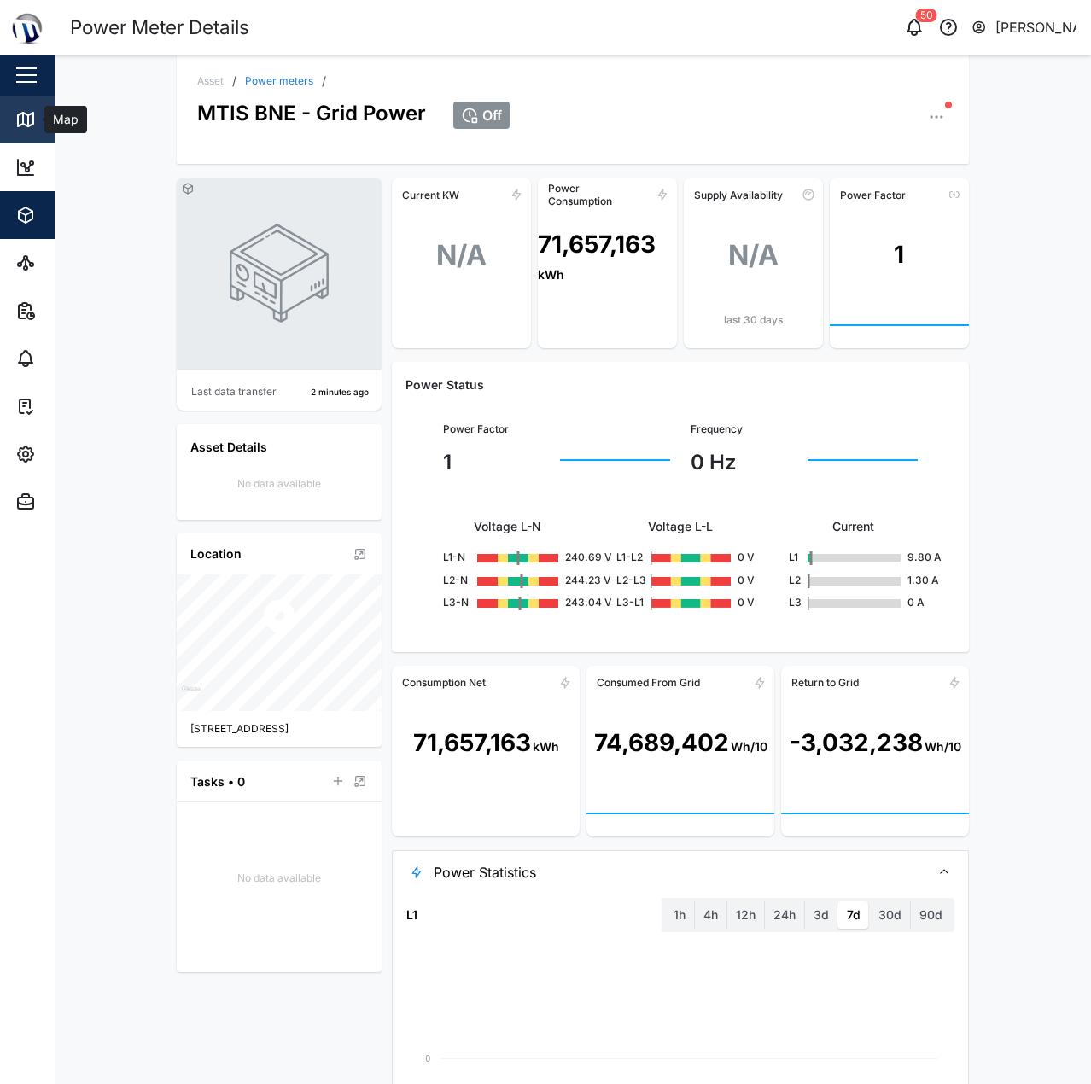
click at [29, 134] on link "Map" at bounding box center [111, 120] width 222 height 48
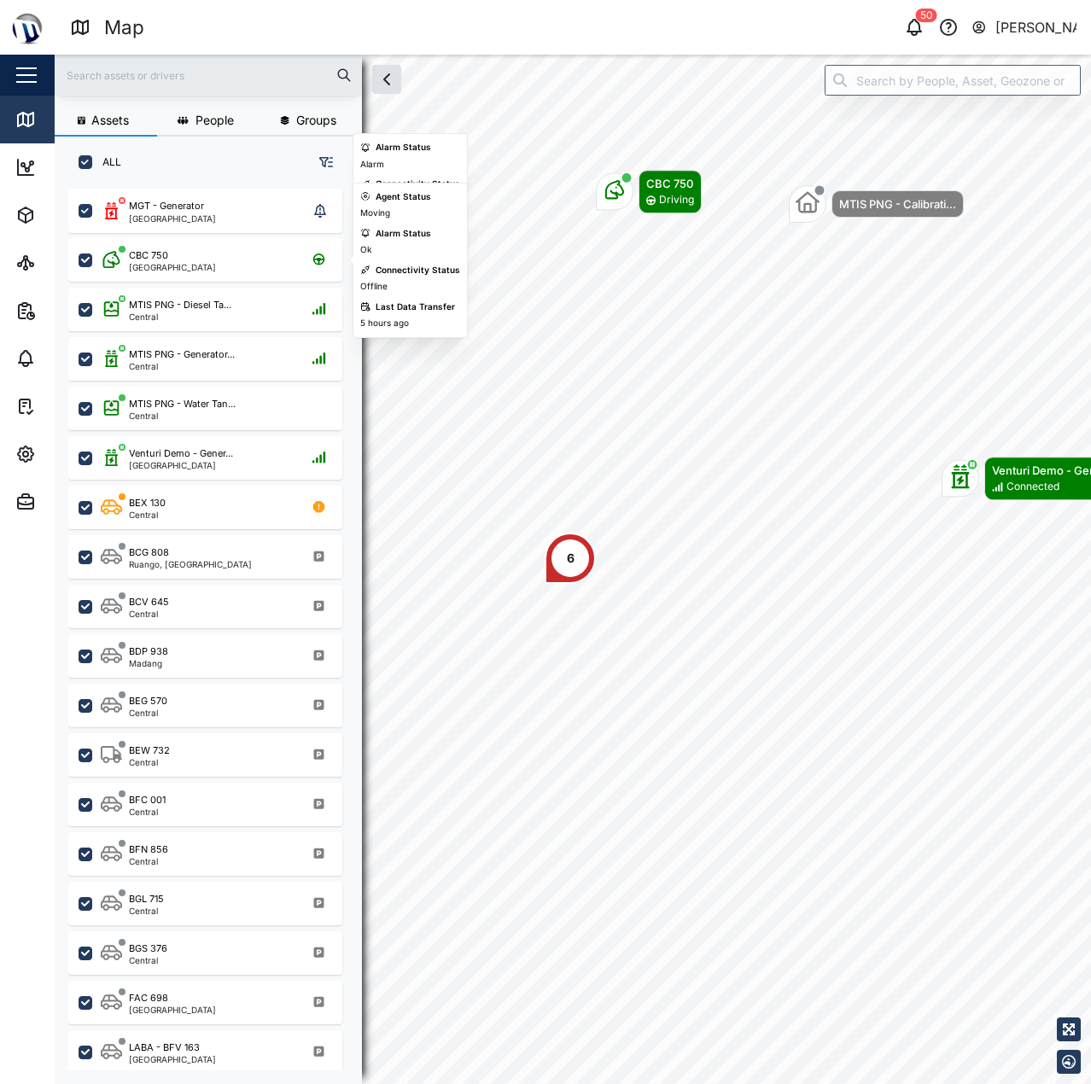
scroll to position [875, 267]
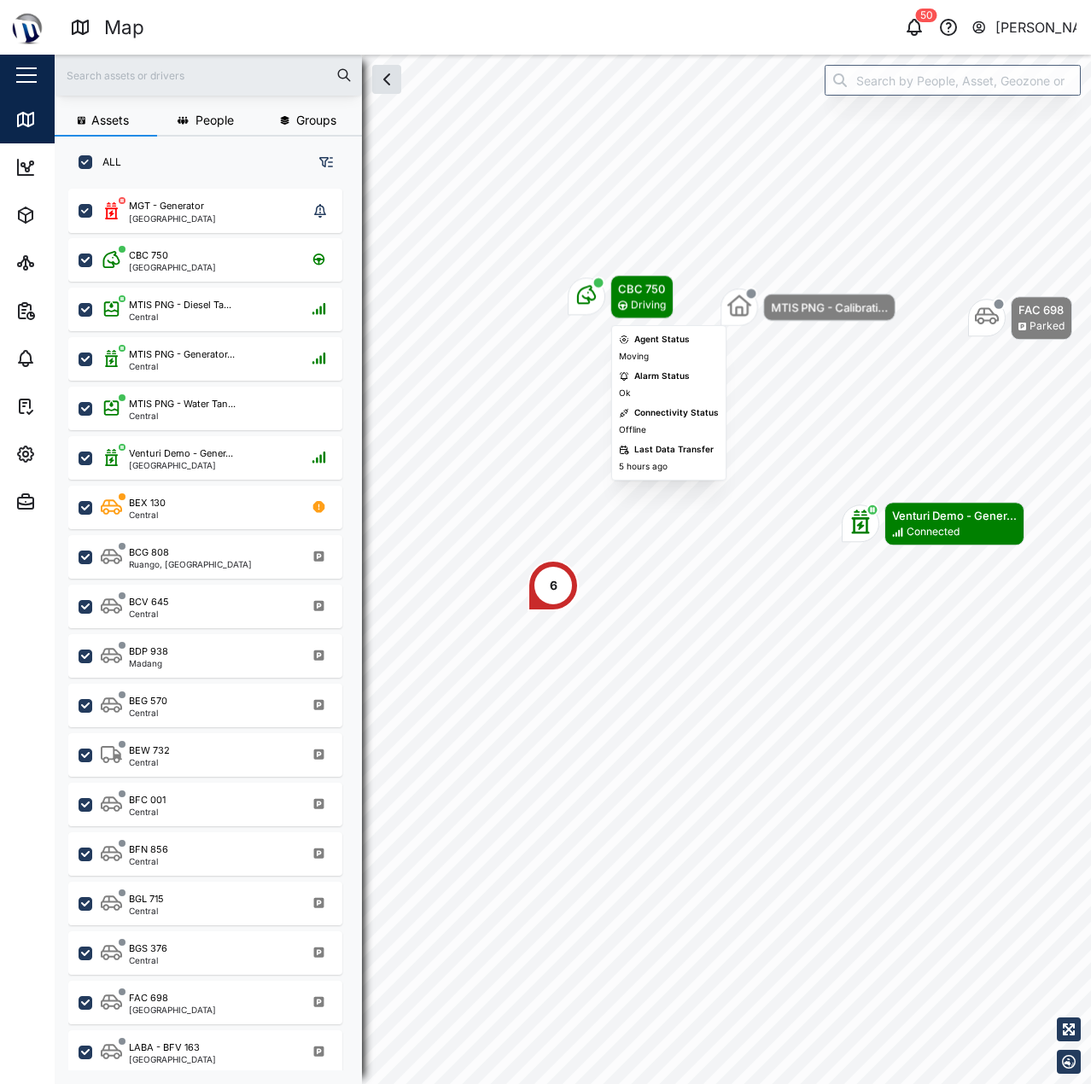
click at [573, 295] on div "Map marker" at bounding box center [587, 297] width 38 height 38
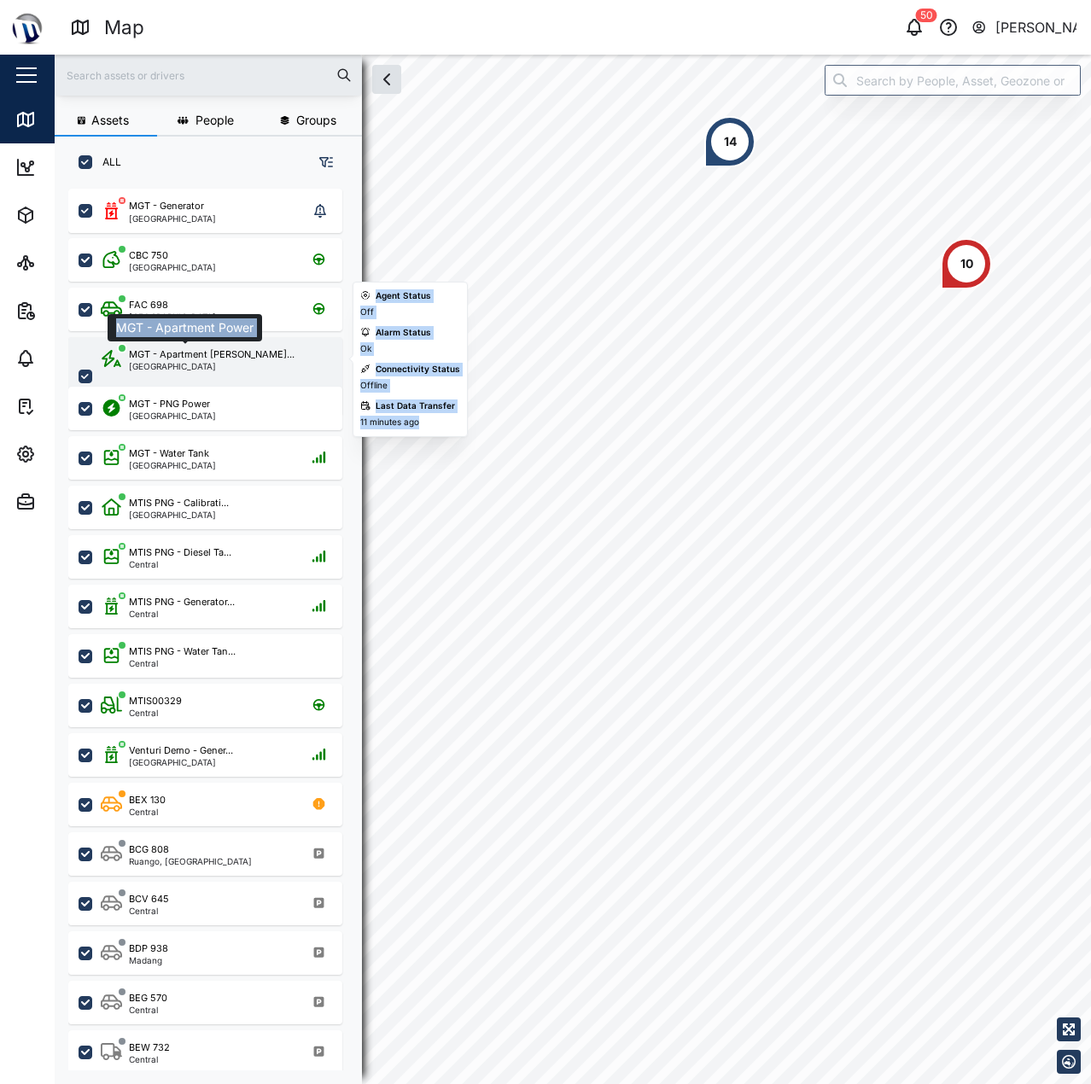
scroll to position [875, 267]
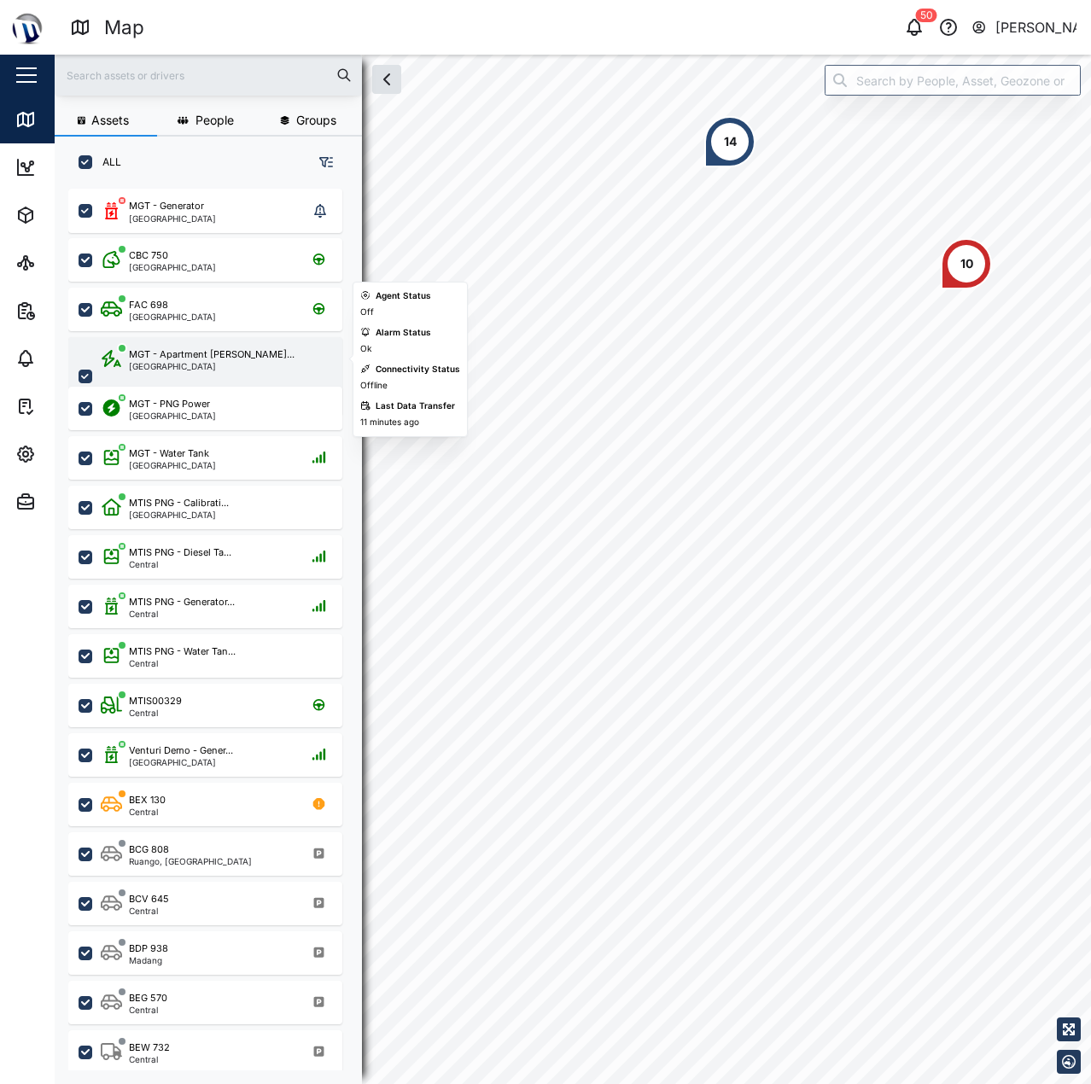
click at [189, 369] on div "[GEOGRAPHIC_DATA]" at bounding box center [212, 366] width 166 height 9
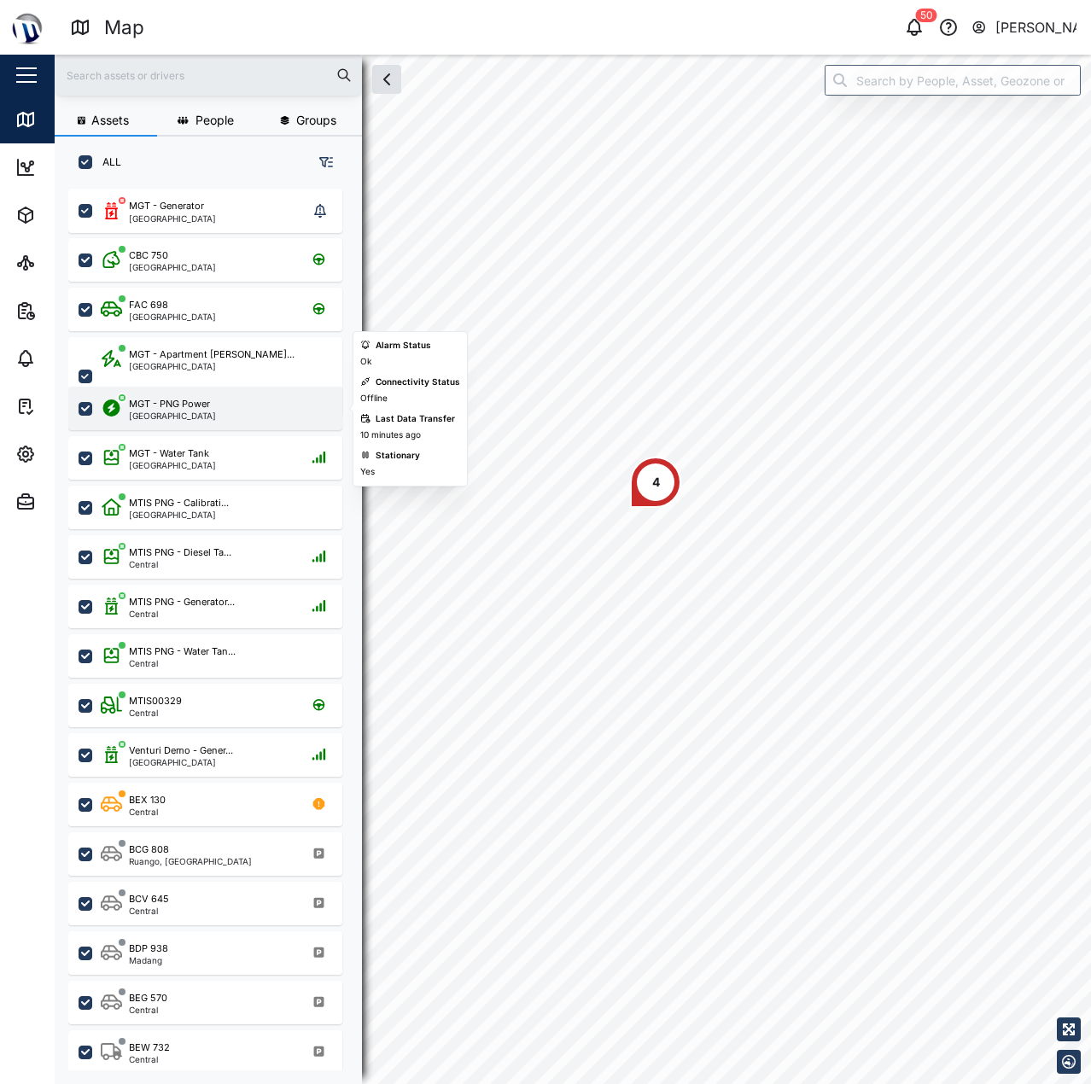
click at [248, 398] on div "MGT - PNG Power [GEOGRAPHIC_DATA]" at bounding box center [216, 408] width 231 height 23
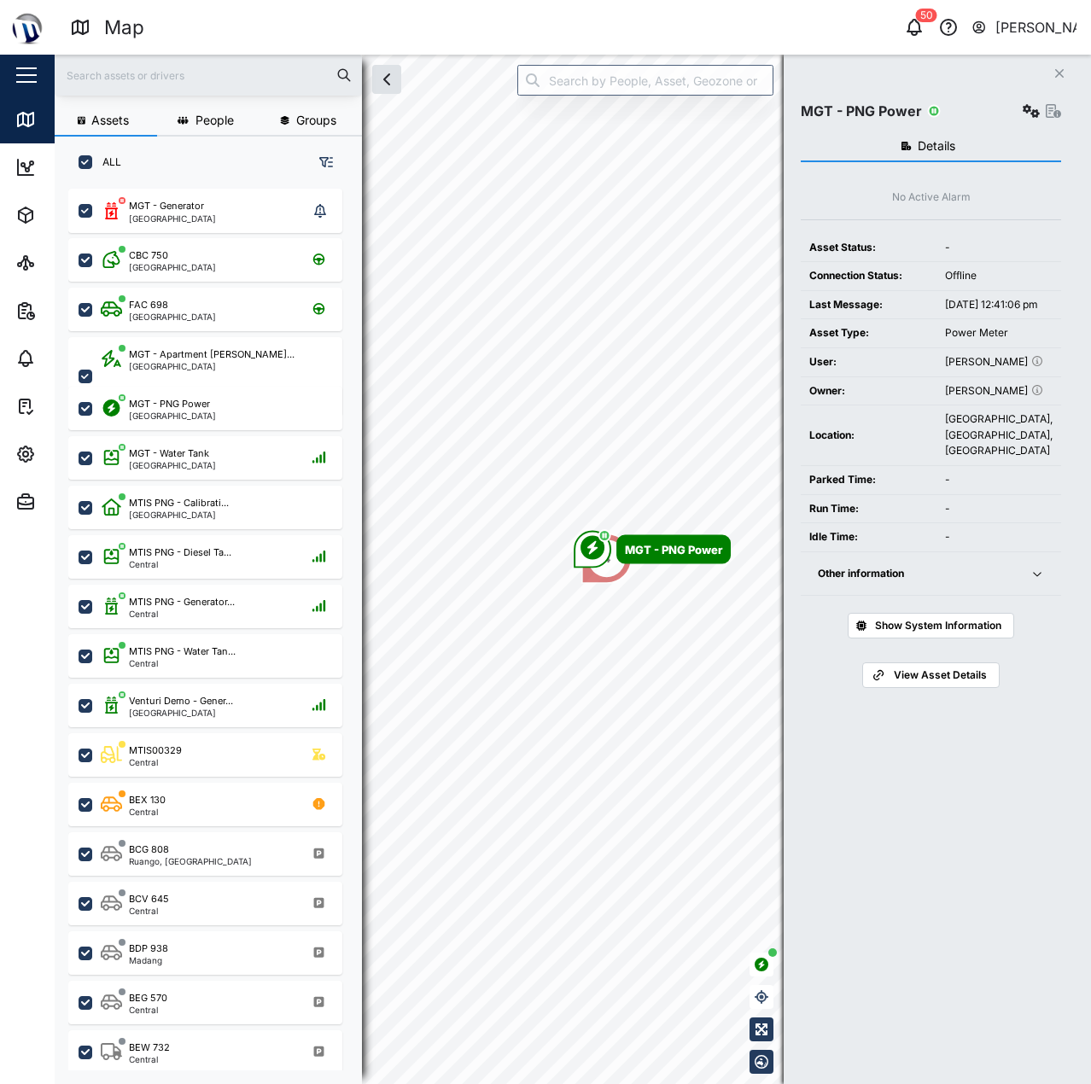
click at [935, 582] on div "Other information" at bounding box center [914, 574] width 192 height 16
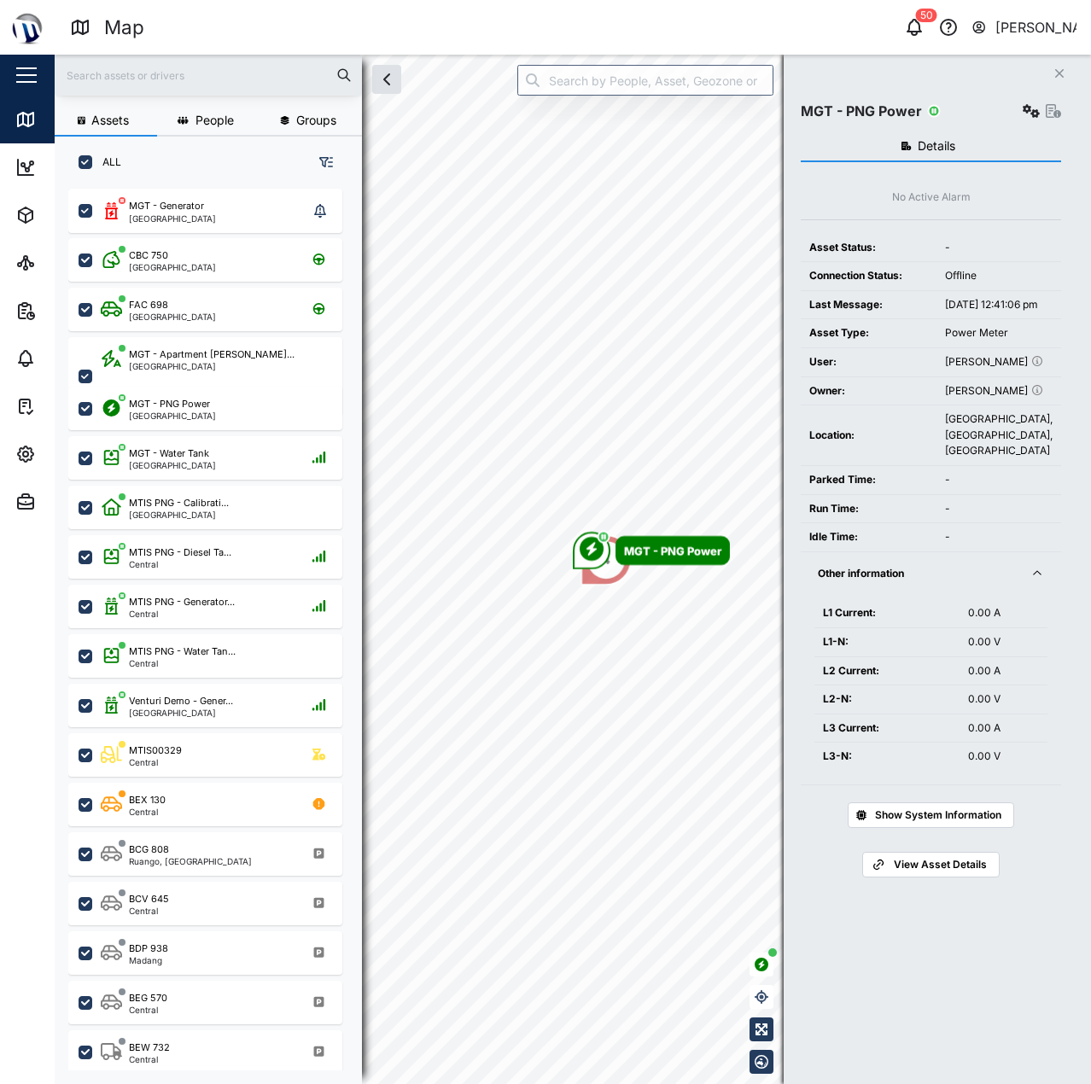
click at [935, 582] on div "Other information" at bounding box center [914, 574] width 192 height 16
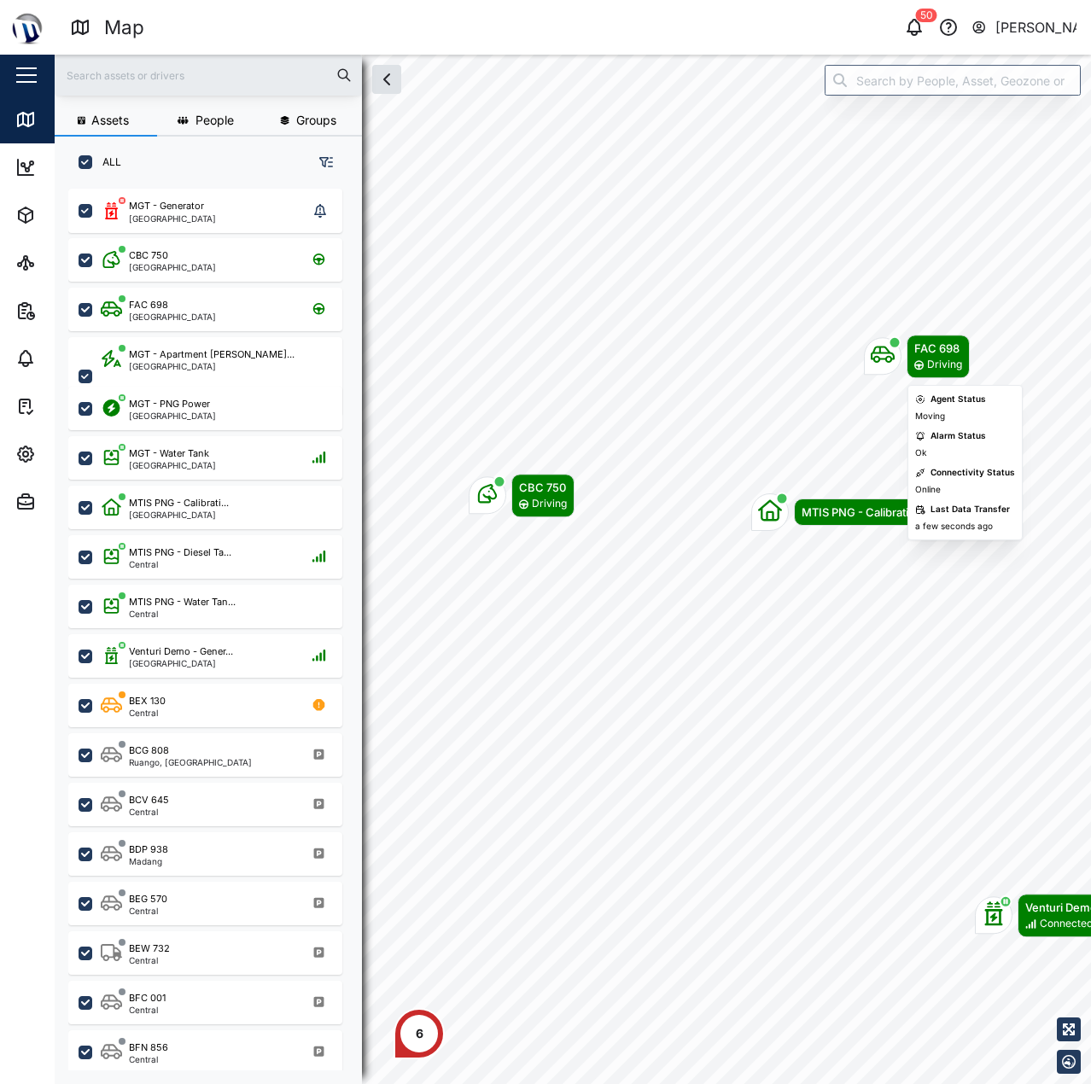
click at [924, 256] on body "Map 50 [PERSON_NAME] Close Map Dashboard Assets ATS Camera Generator Personnel …" at bounding box center [545, 542] width 1091 height 1084
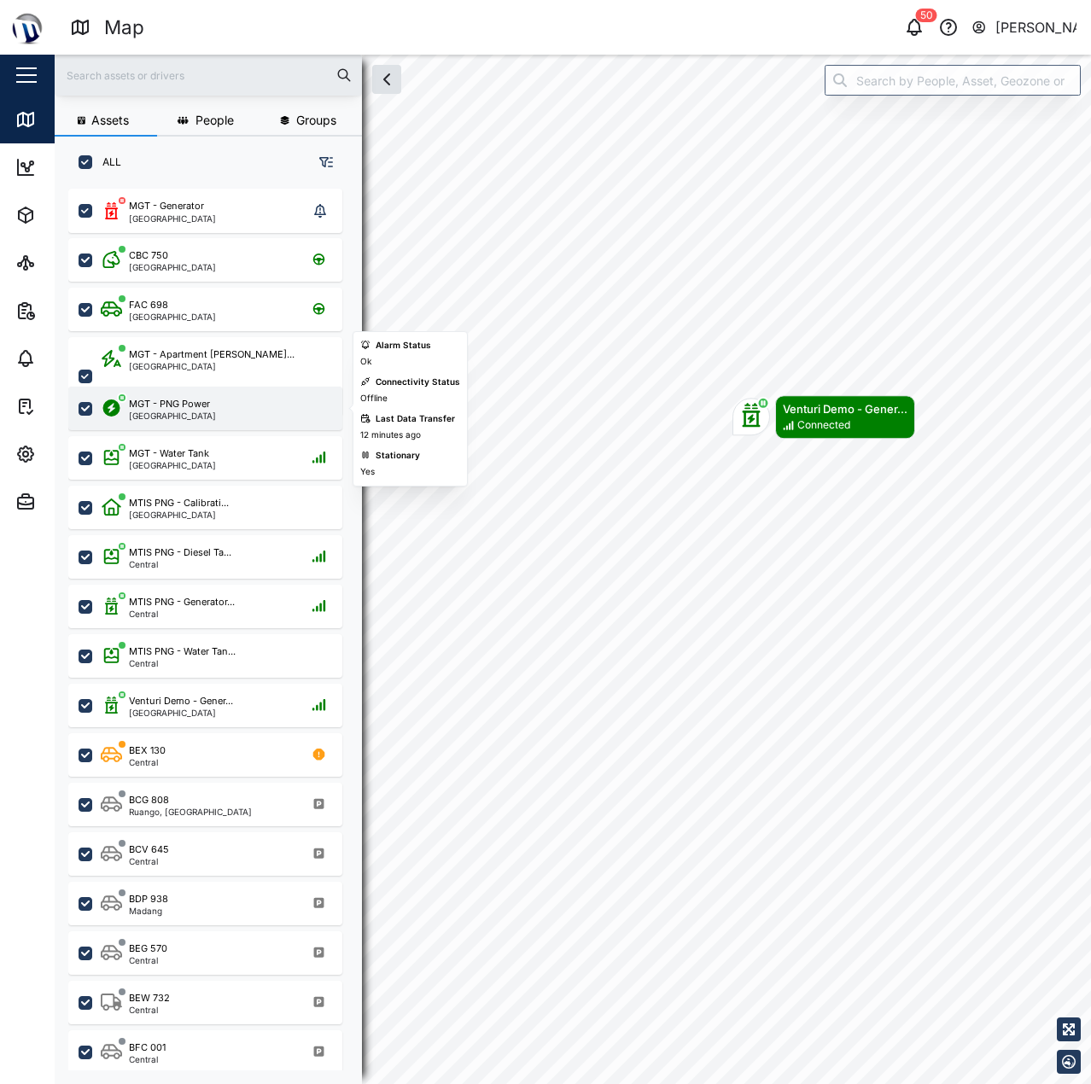
click at [167, 403] on div "MGT - PNG Power" at bounding box center [169, 404] width 81 height 15
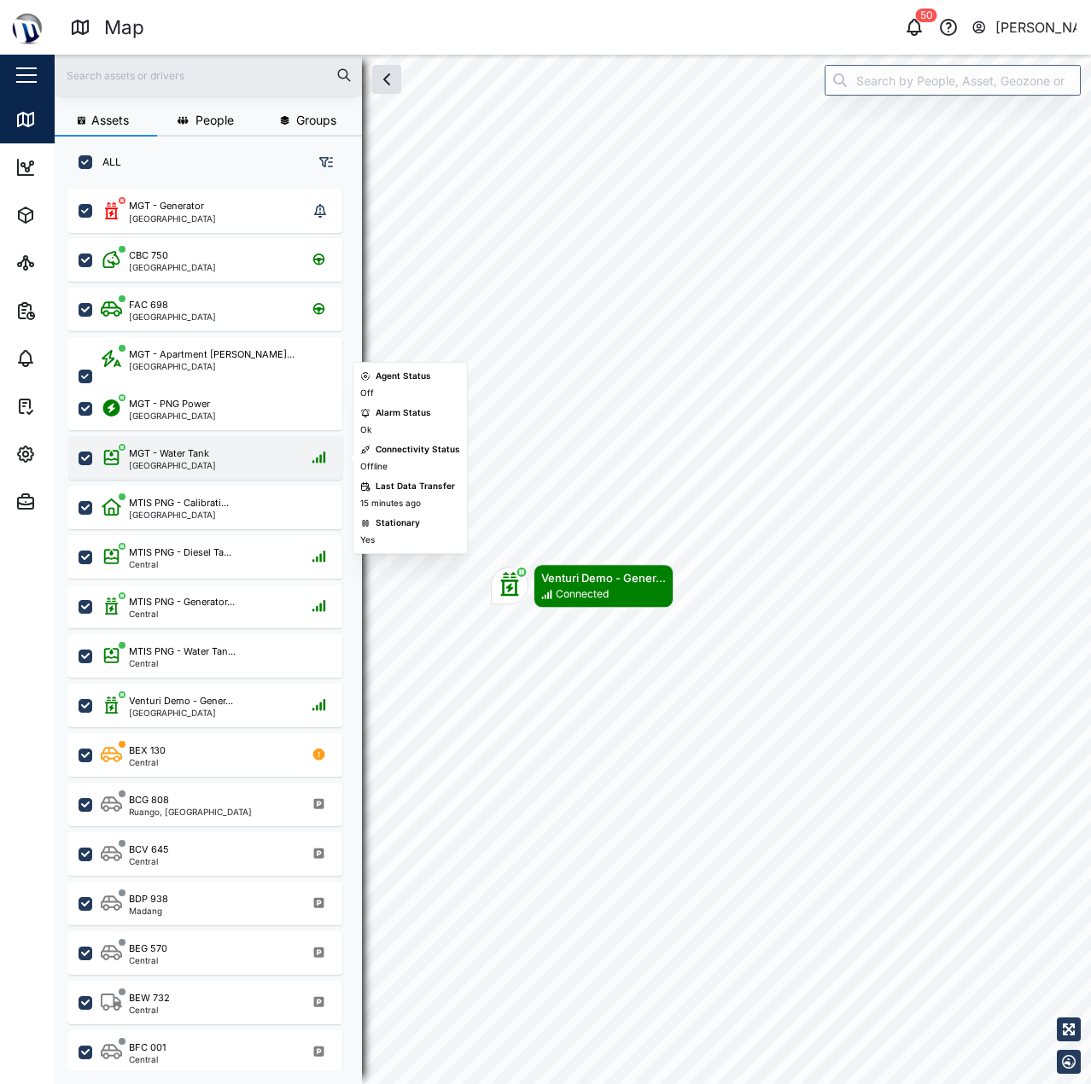
click at [146, 447] on div "MGT - Water Tank" at bounding box center [169, 453] width 80 height 15
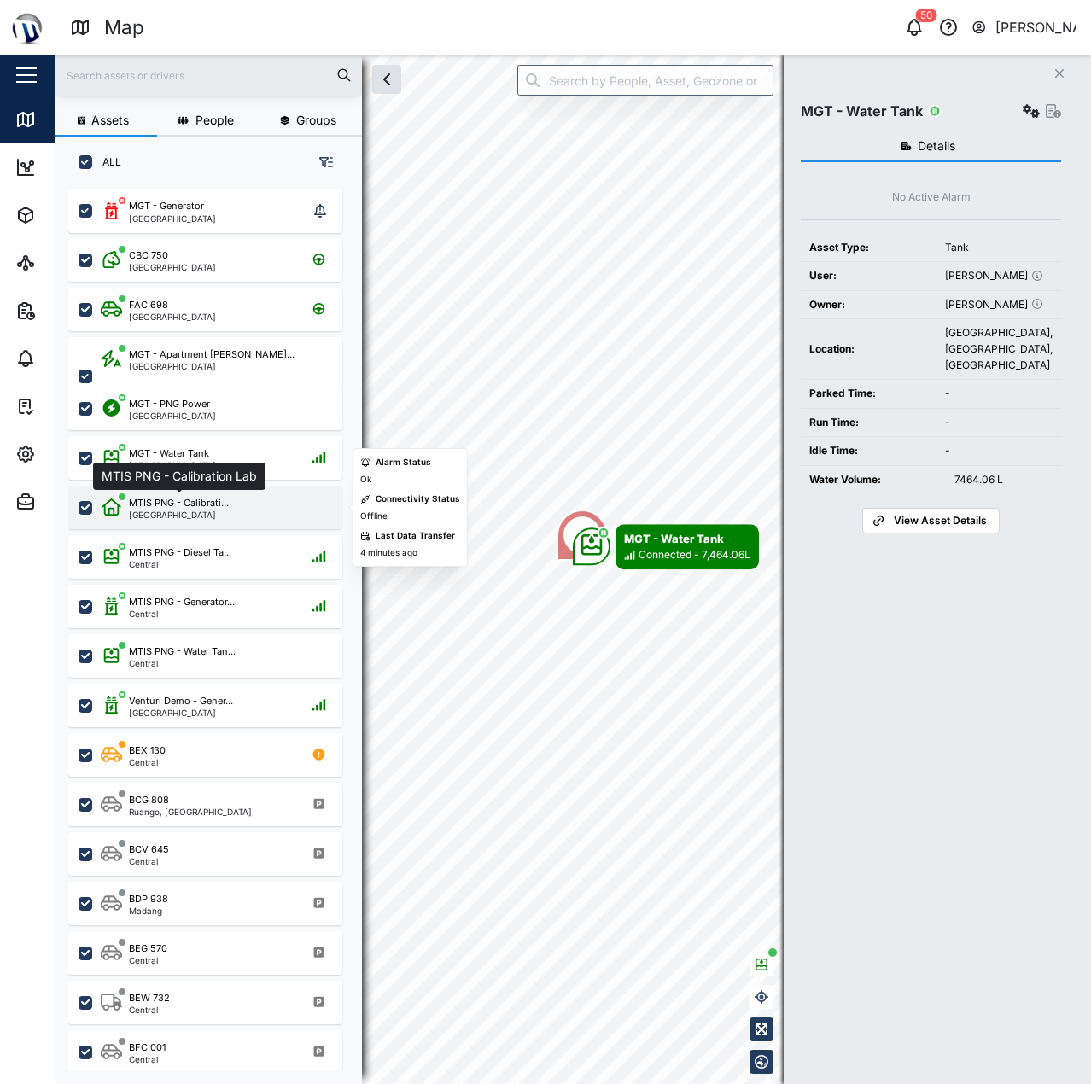
click at [199, 496] on div "MTIS PNG - Calibrati..." at bounding box center [179, 503] width 100 height 15
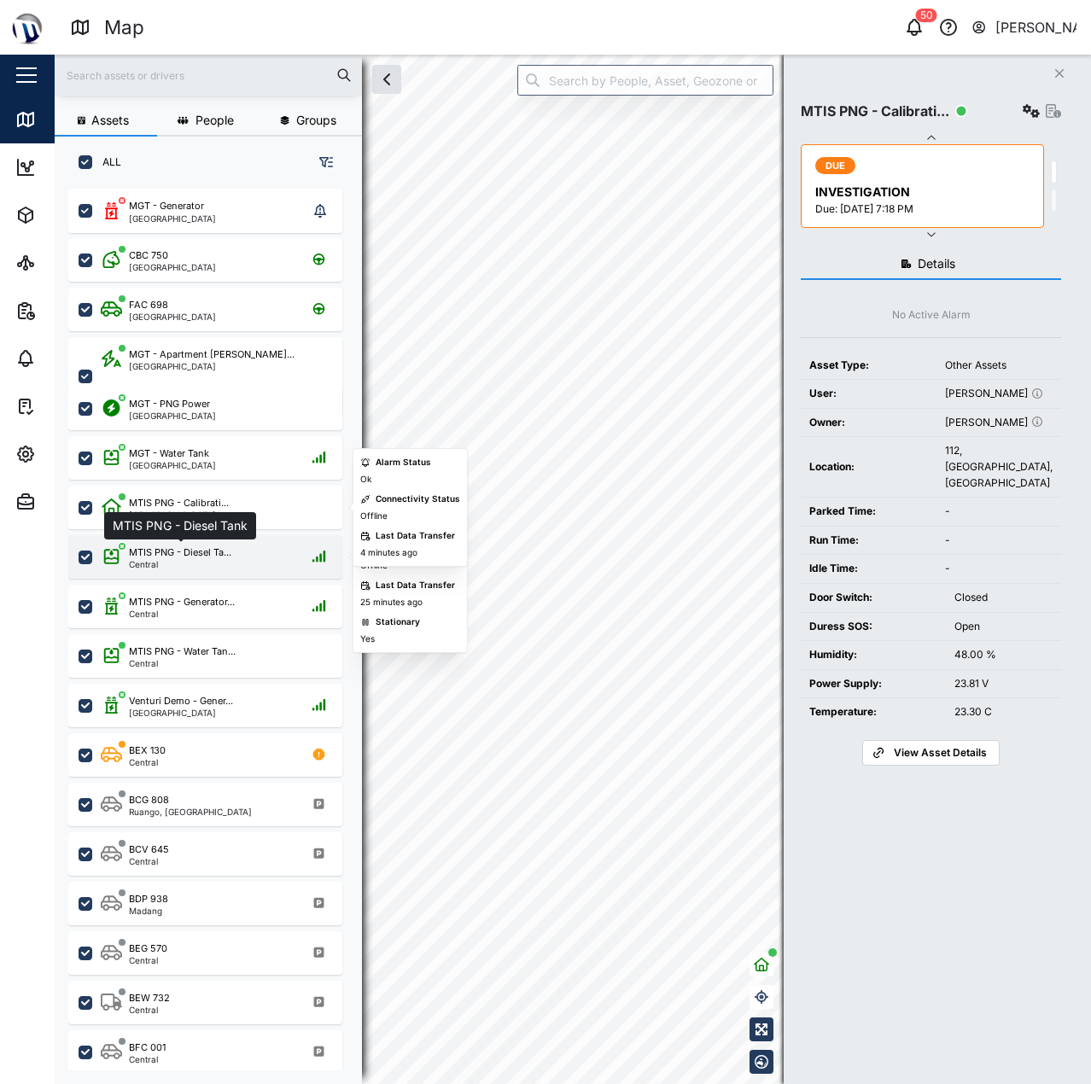
click at [213, 569] on div "Central" at bounding box center [180, 564] width 102 height 9
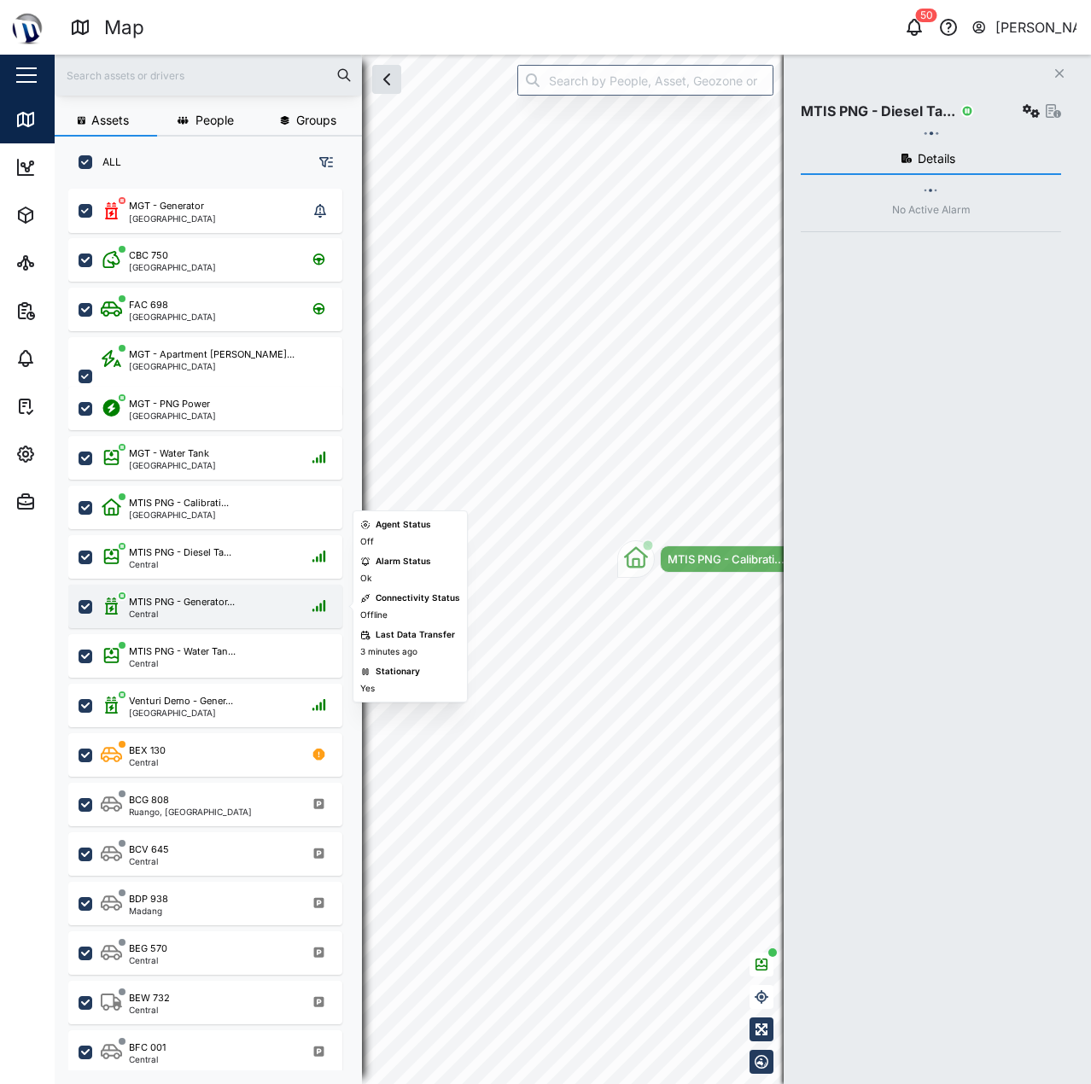
click at [210, 617] on div "Central" at bounding box center [182, 613] width 106 height 9
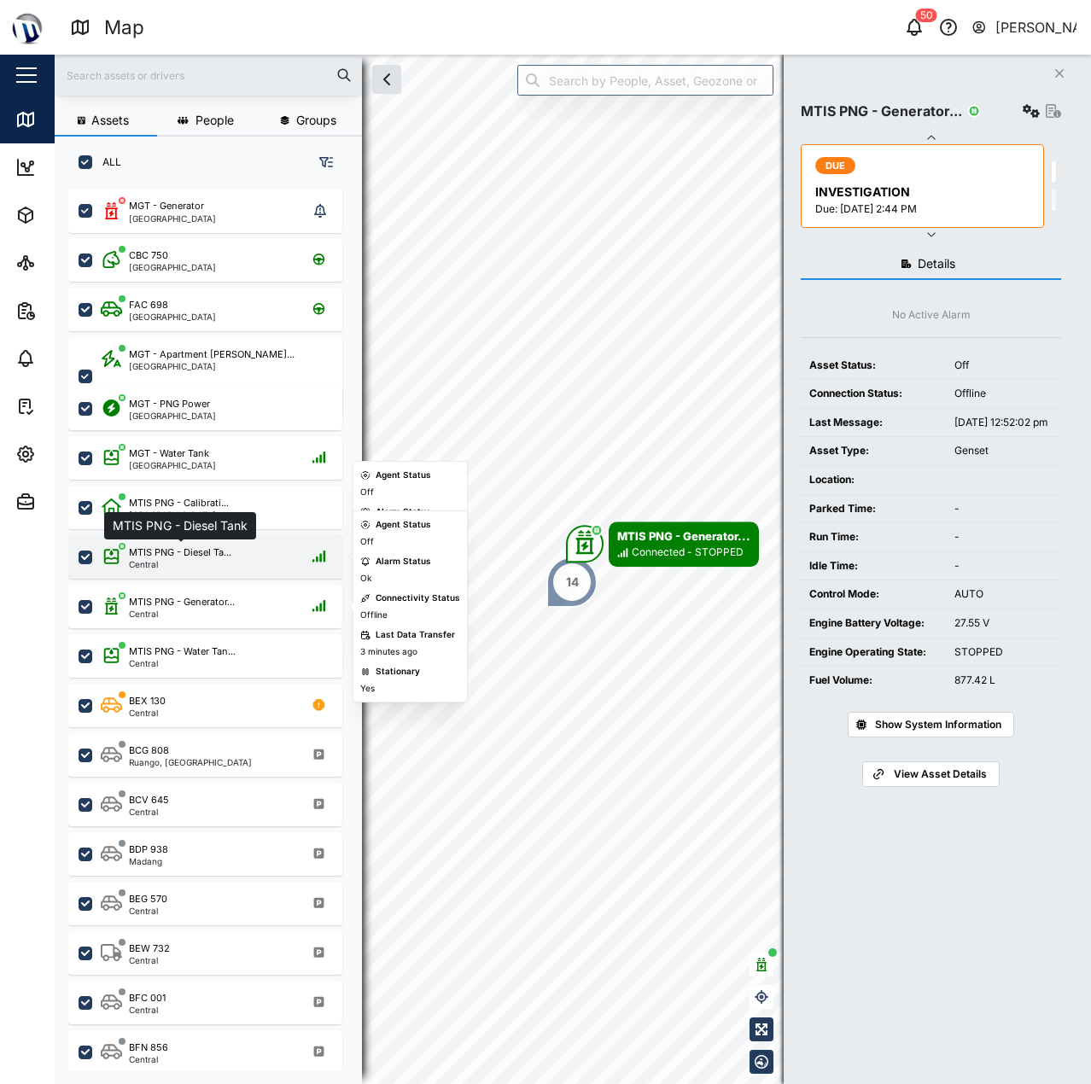
click at [186, 555] on div "MTIS PNG - Diesel Ta..." at bounding box center [180, 552] width 102 height 15
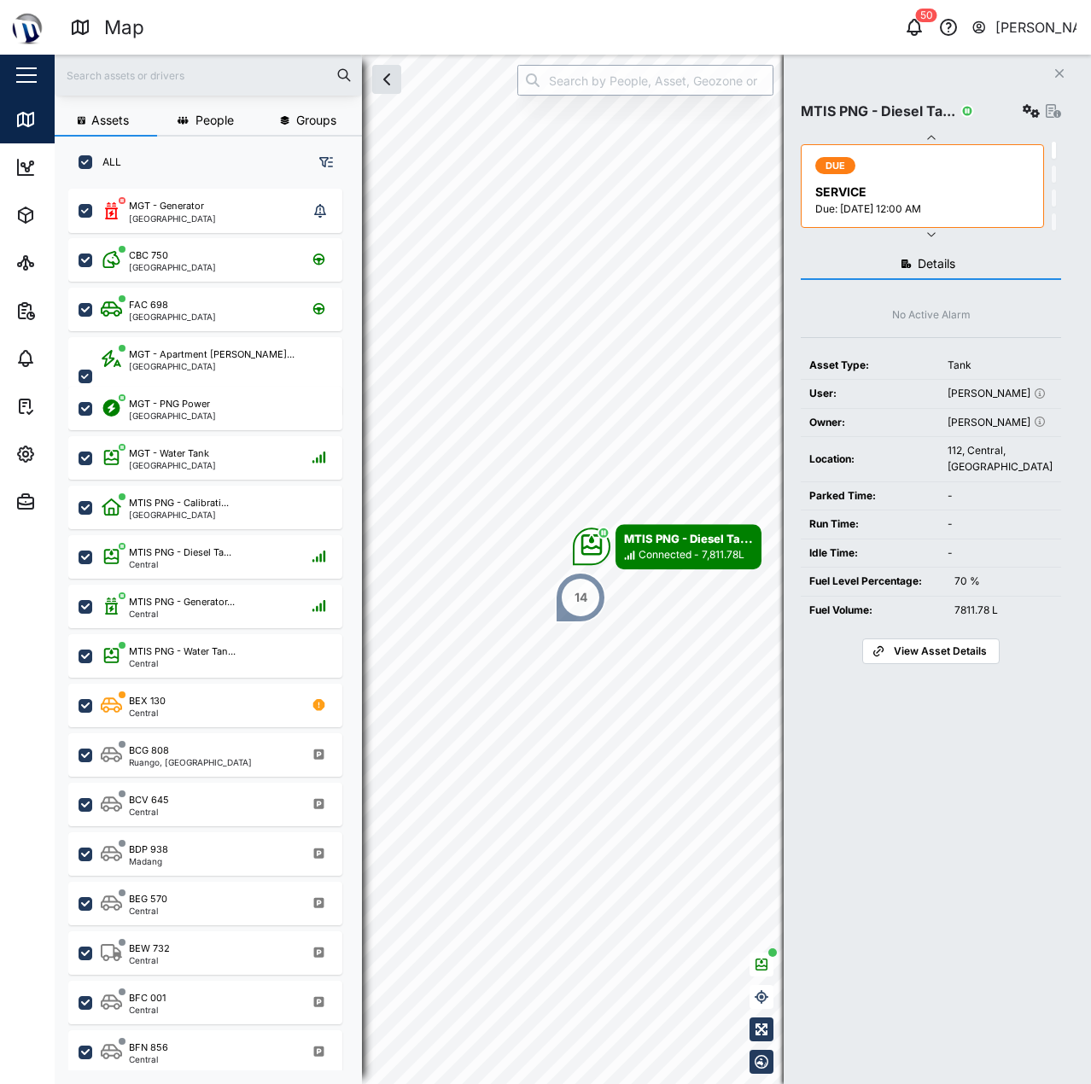
click at [651, 69] on input "search" at bounding box center [645, 80] width 256 height 31
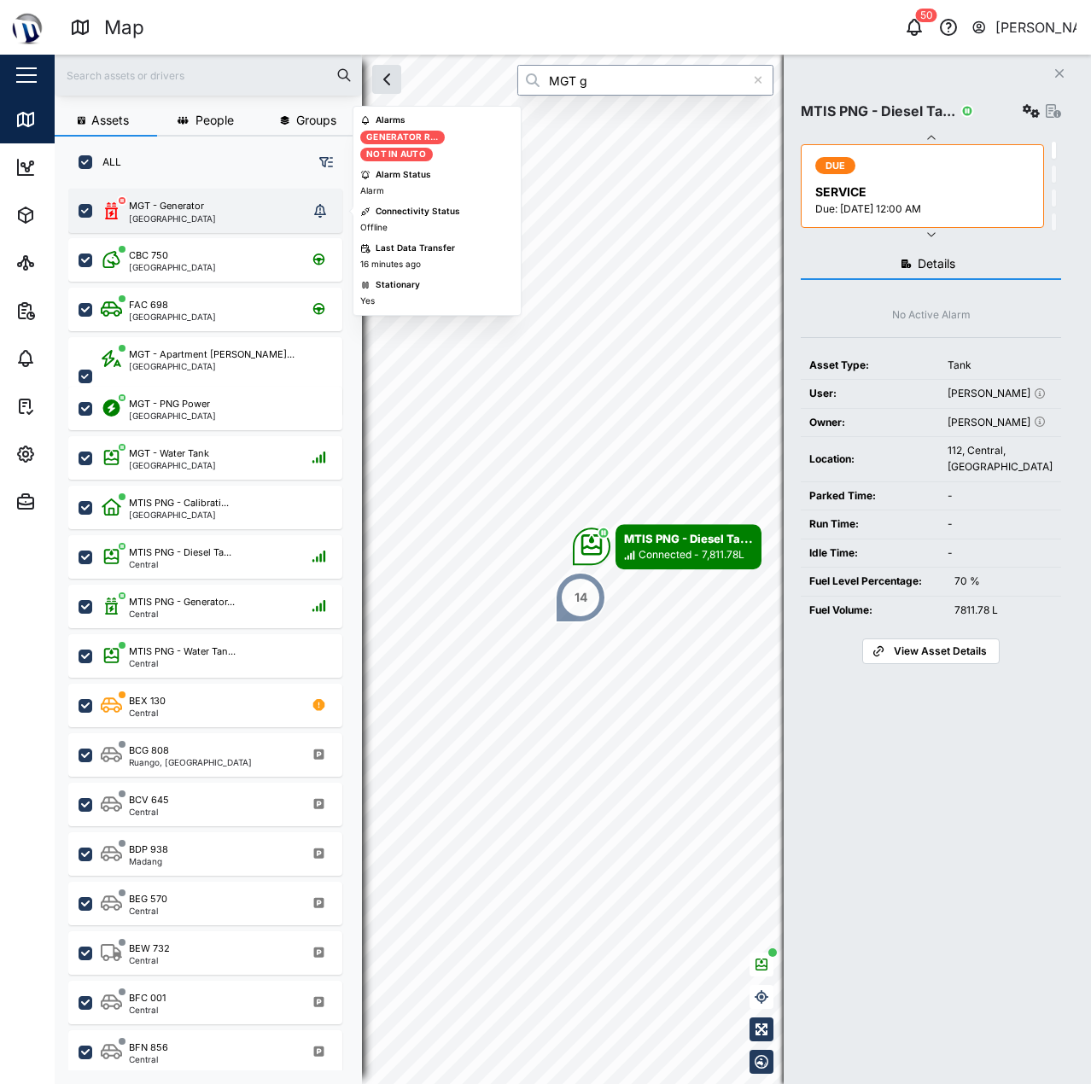
type input "MGT g"
click at [201, 213] on div "MGT - Generator" at bounding box center [166, 206] width 75 height 15
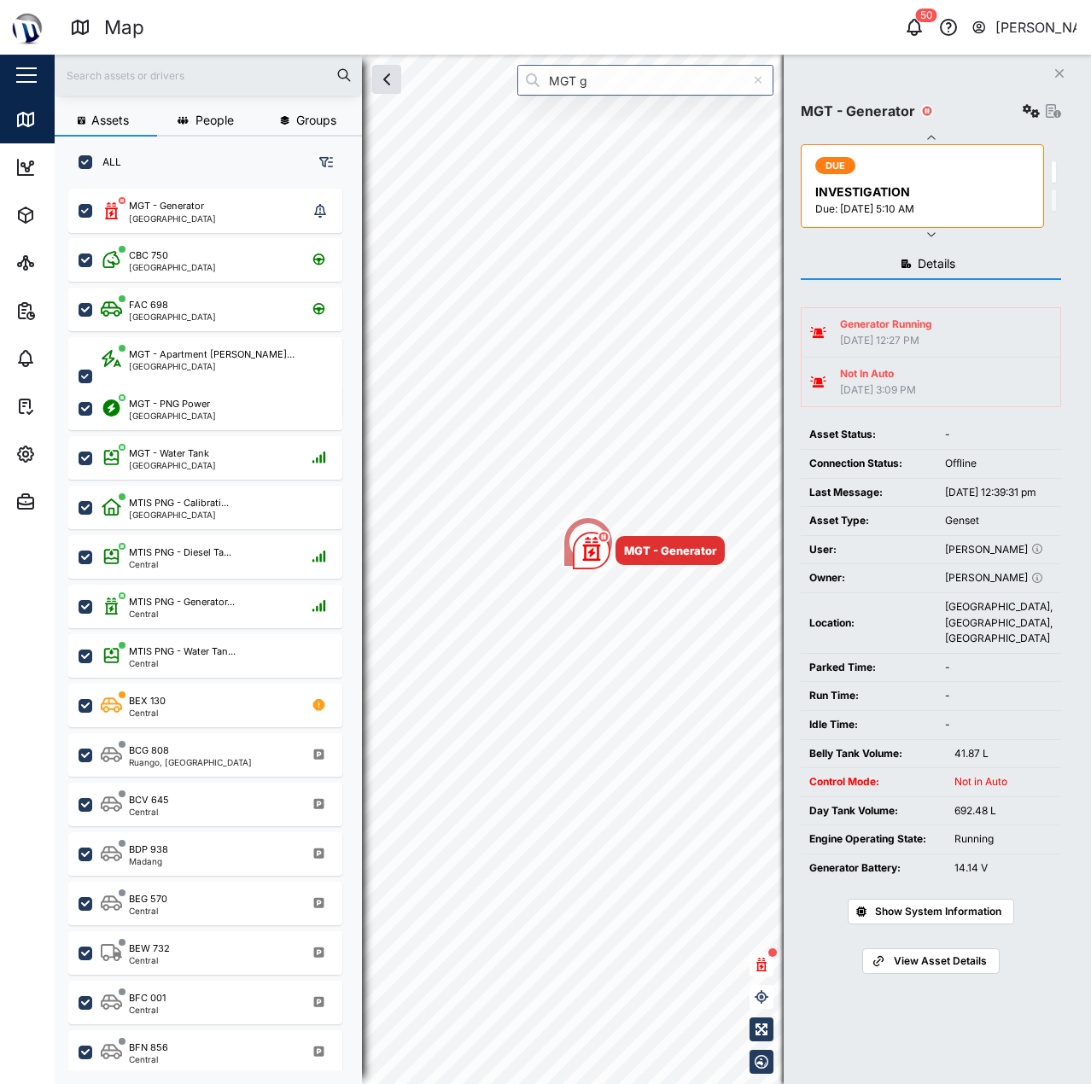
click at [979, 924] on span "Show System Information" at bounding box center [938, 912] width 126 height 24
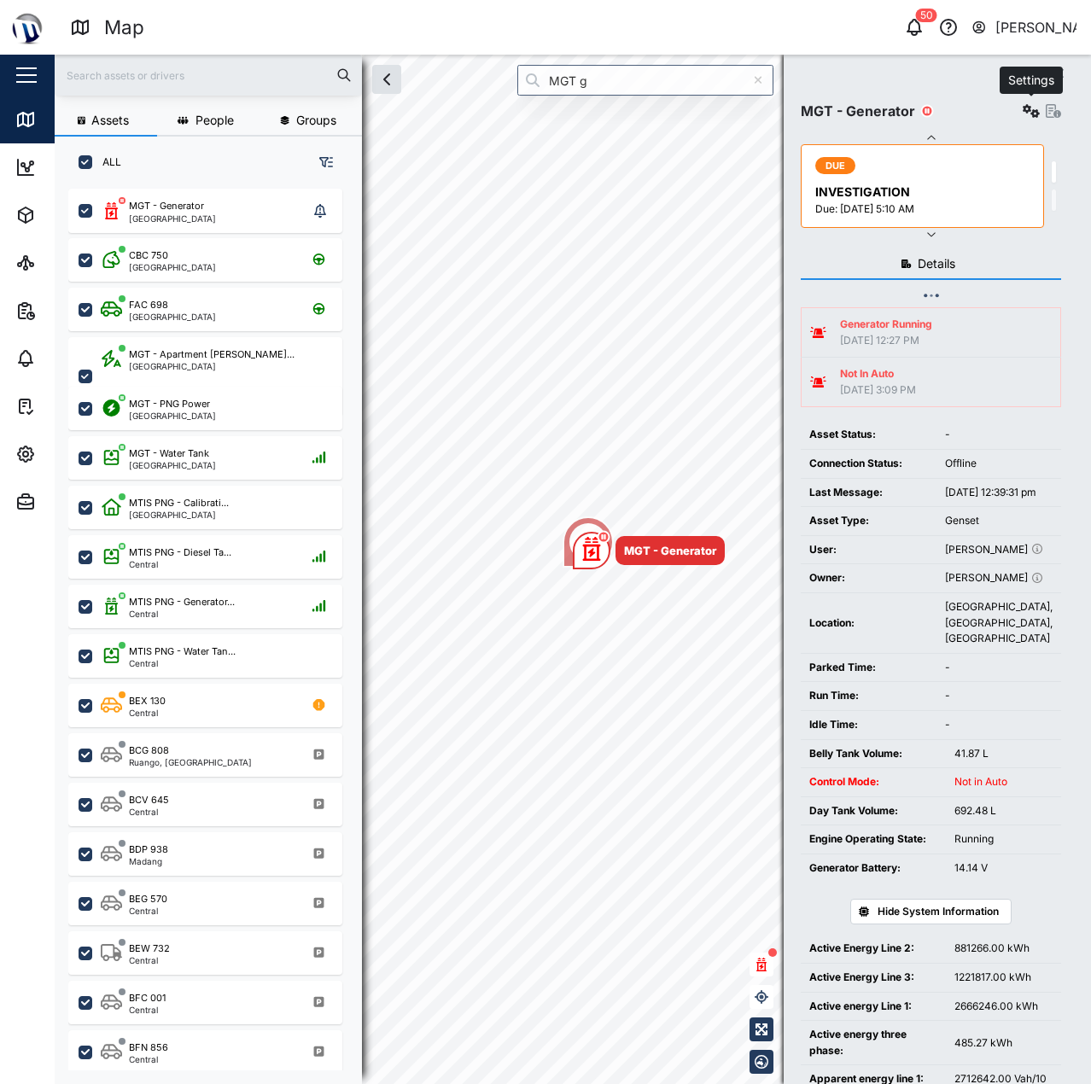
click at [1024, 113] on icon "button" at bounding box center [1031, 111] width 17 height 14
click at [1055, 114] on icon "button" at bounding box center [1053, 111] width 15 height 14
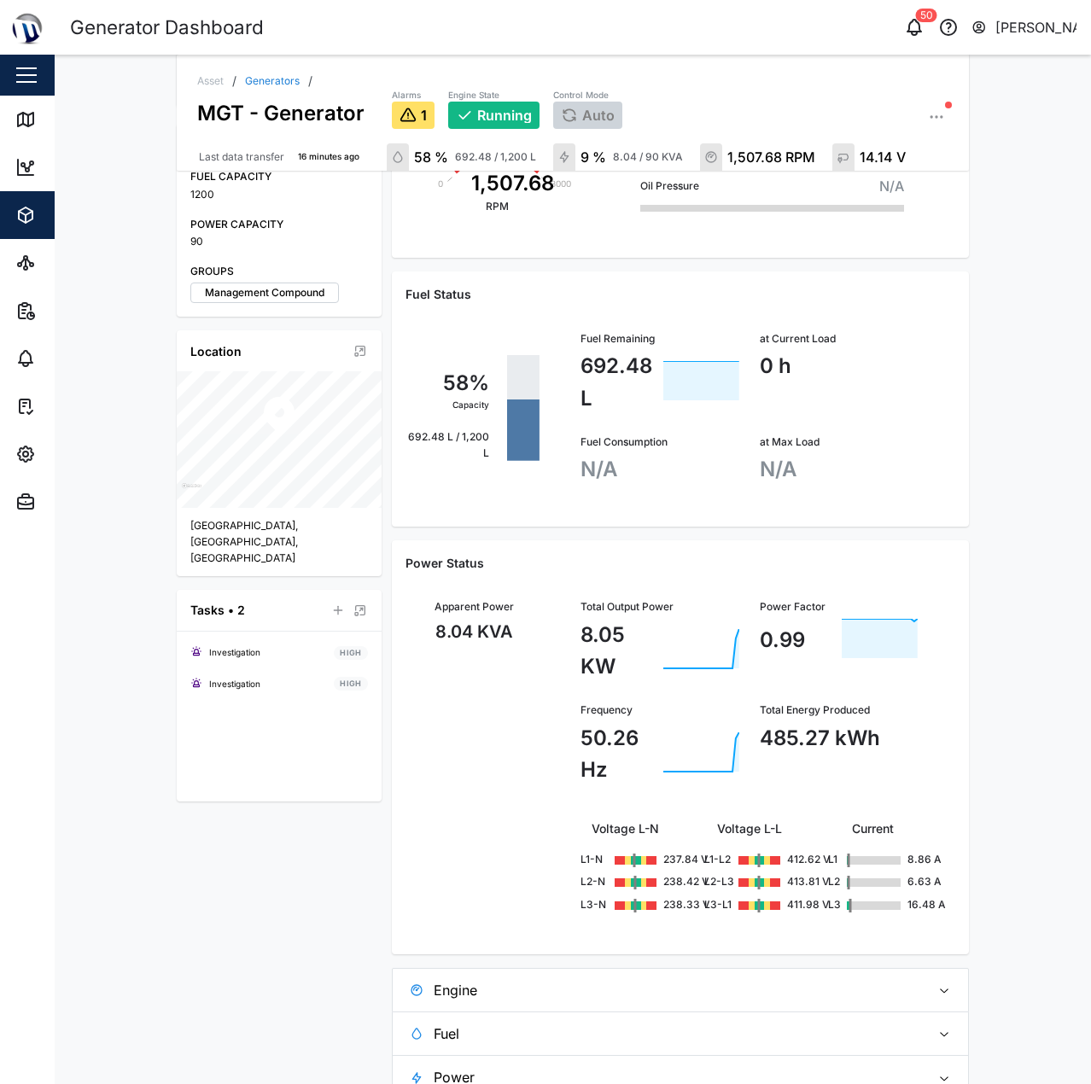
scroll to position [393, 0]
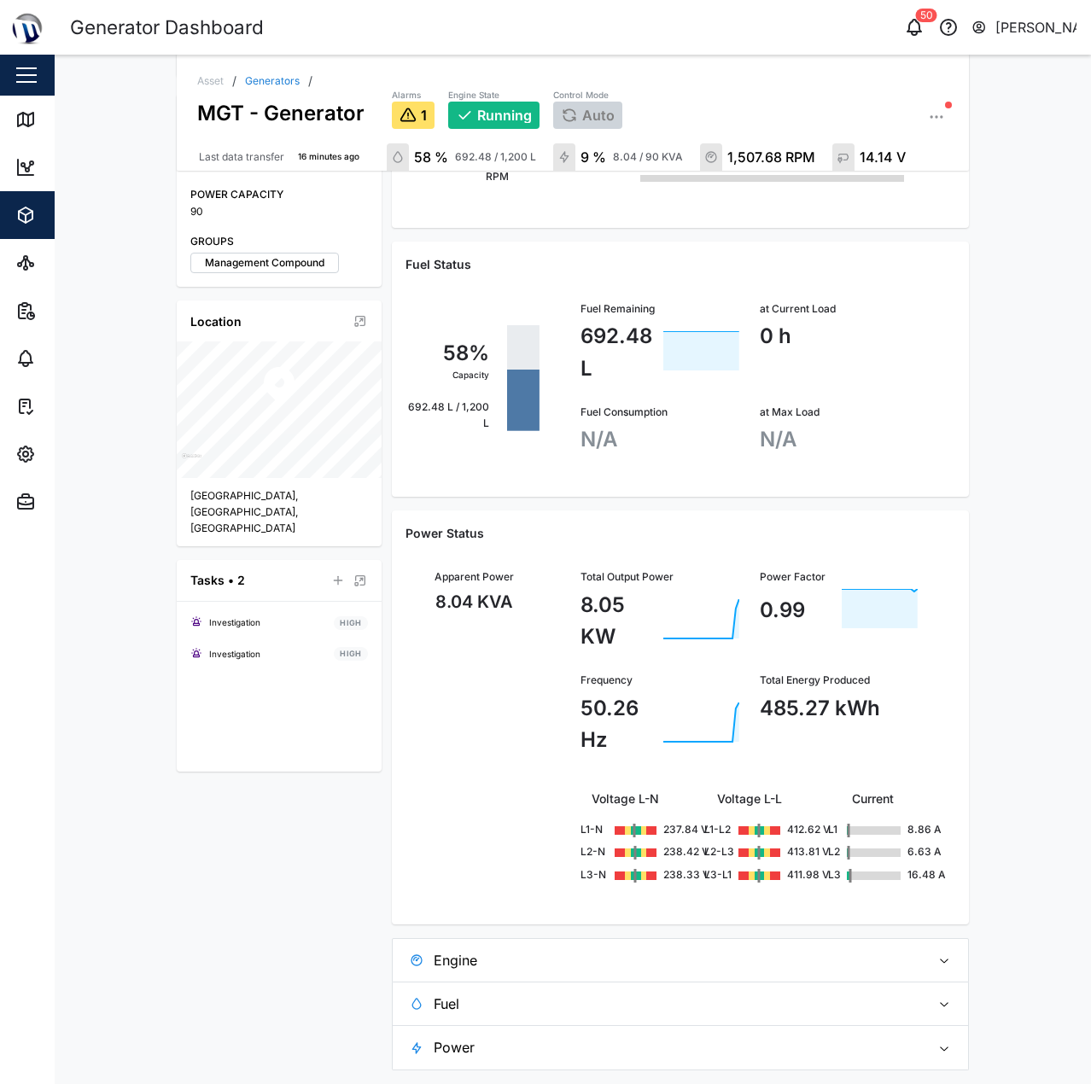
click at [685, 997] on span "Fuel" at bounding box center [675, 1004] width 483 height 43
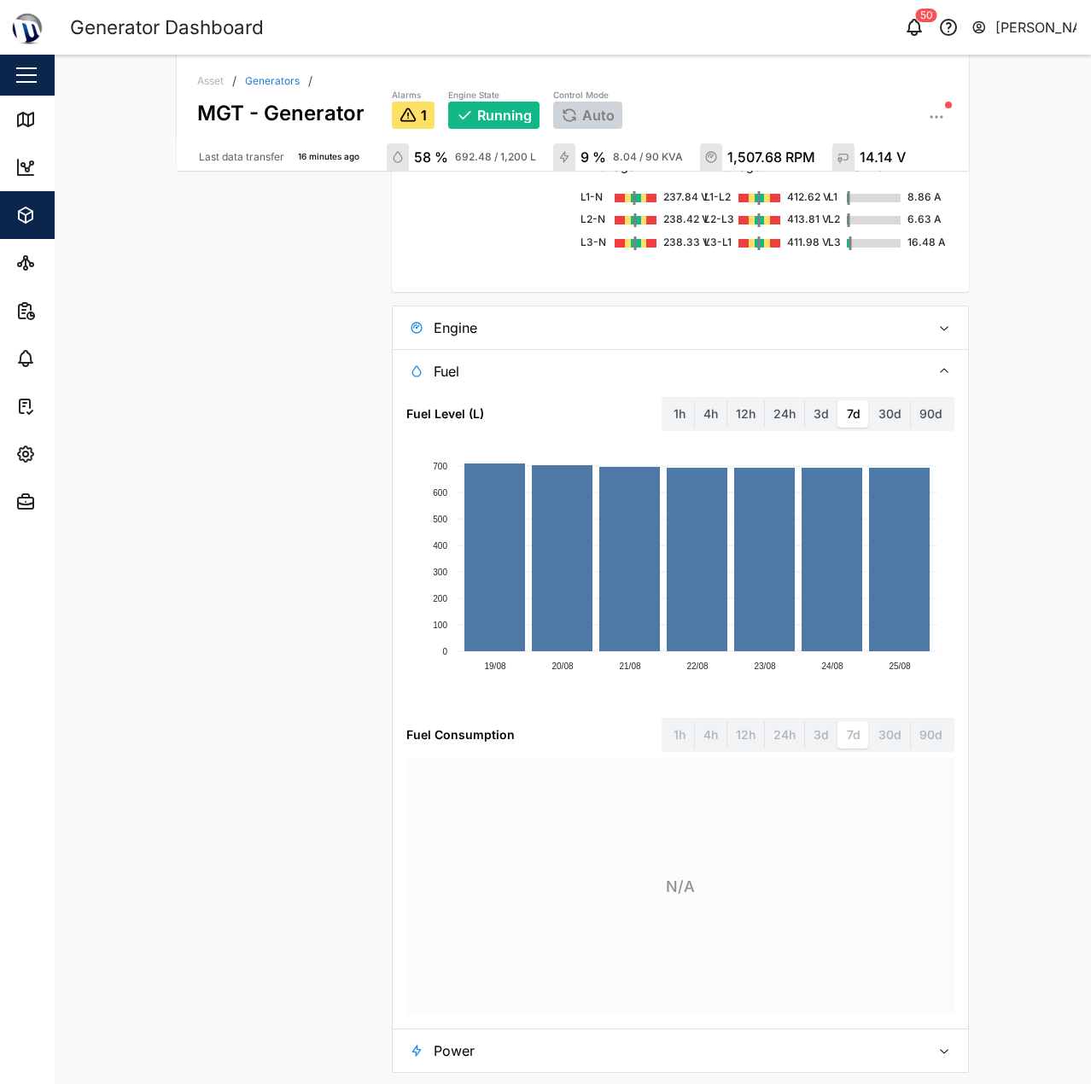
scroll to position [1028, 0]
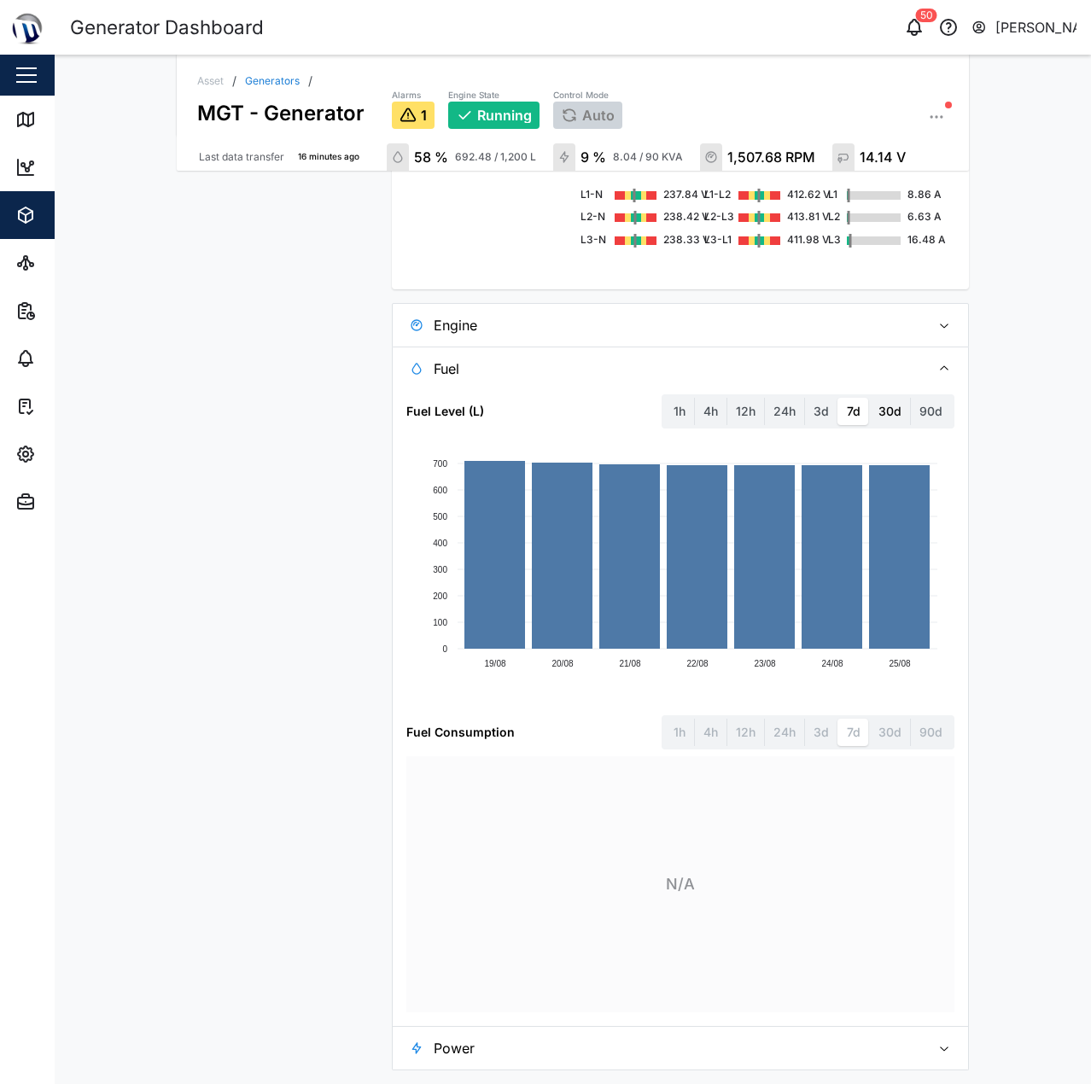
click at [887, 409] on label "30d" at bounding box center [890, 411] width 40 height 27
click at [870, 398] on days "30d" at bounding box center [870, 398] width 0 height 0
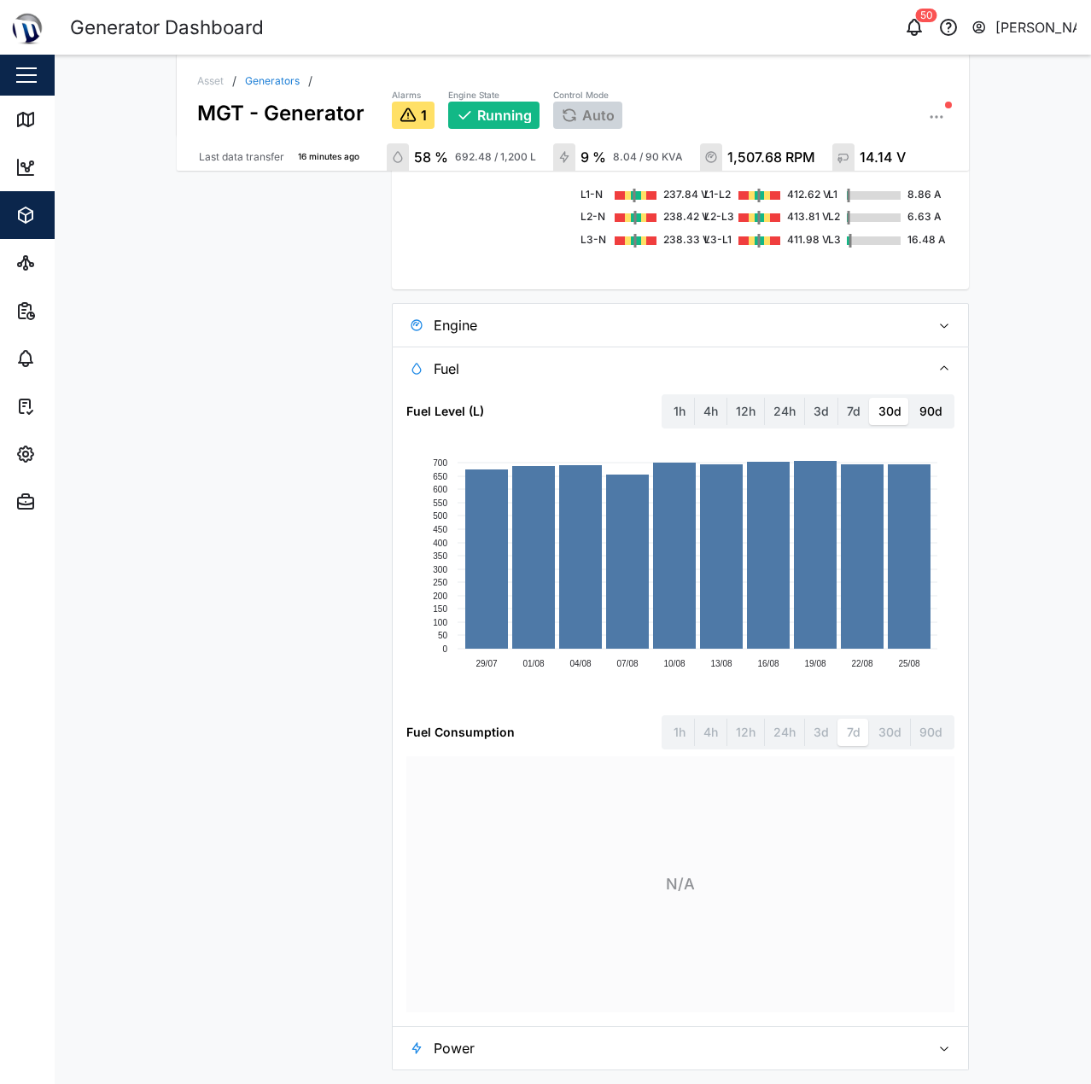
click at [924, 400] on label "90d" at bounding box center [931, 411] width 40 height 27
click at [911, 398] on days "90d" at bounding box center [911, 398] width 0 height 0
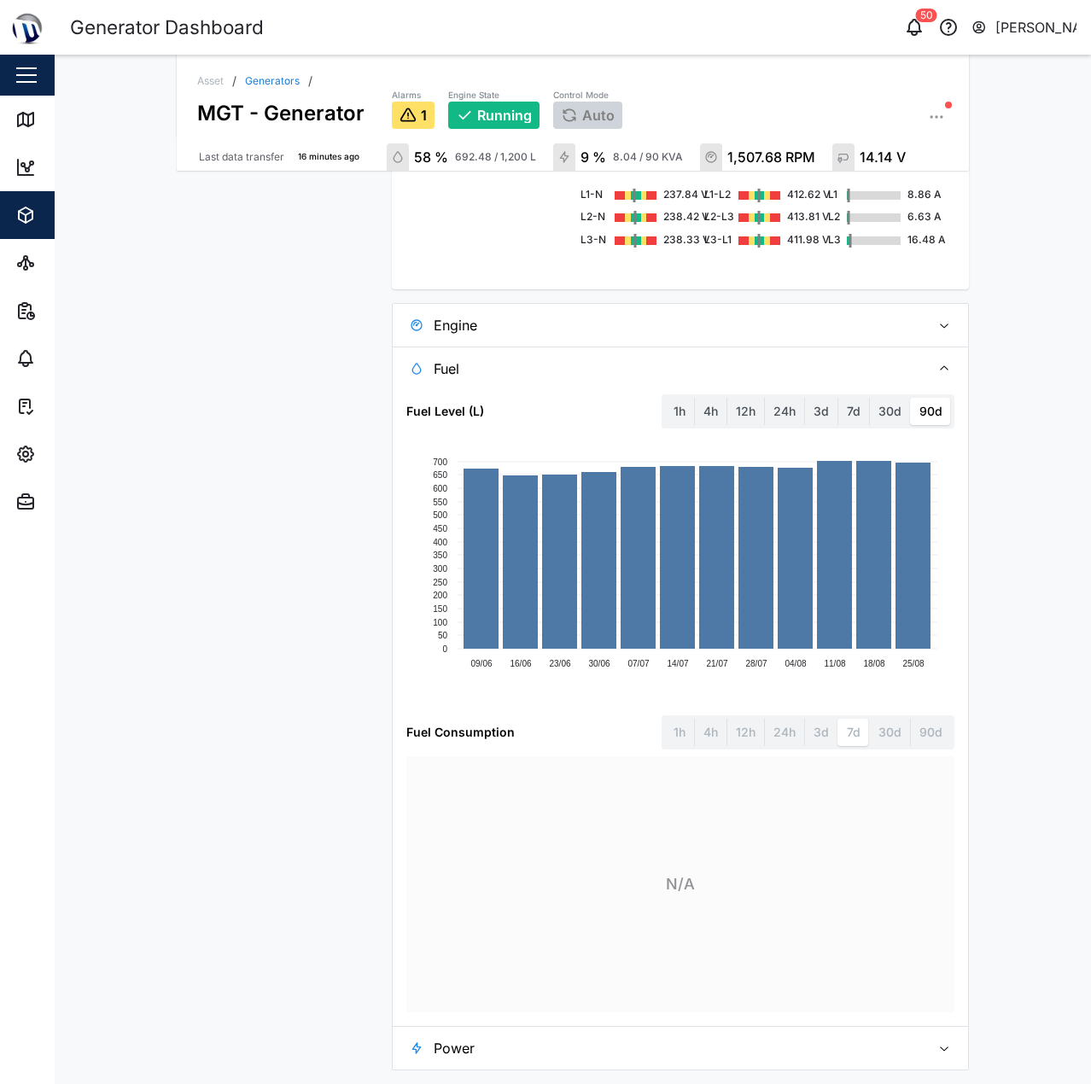
click at [566, 738] on div "Fuel Consumption 1h 4h 12h 24h 3d 7d 30d 90d" at bounding box center [680, 732] width 548 height 34
click at [686, 409] on label "1h" at bounding box center [679, 411] width 29 height 27
click at [665, 398] on hour "1h" at bounding box center [665, 398] width 0 height 0
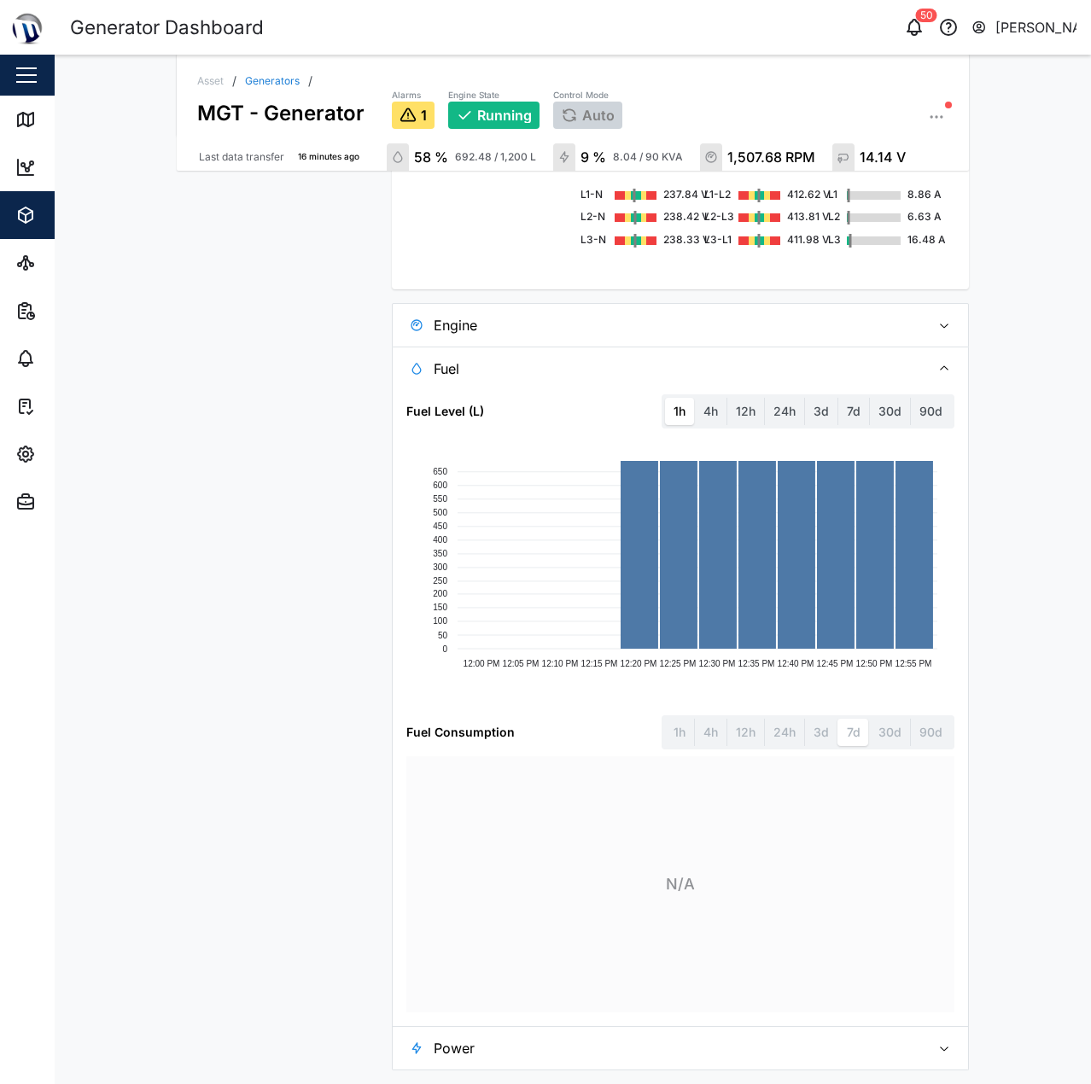
click at [685, 376] on span "Fuel" at bounding box center [675, 368] width 483 height 43
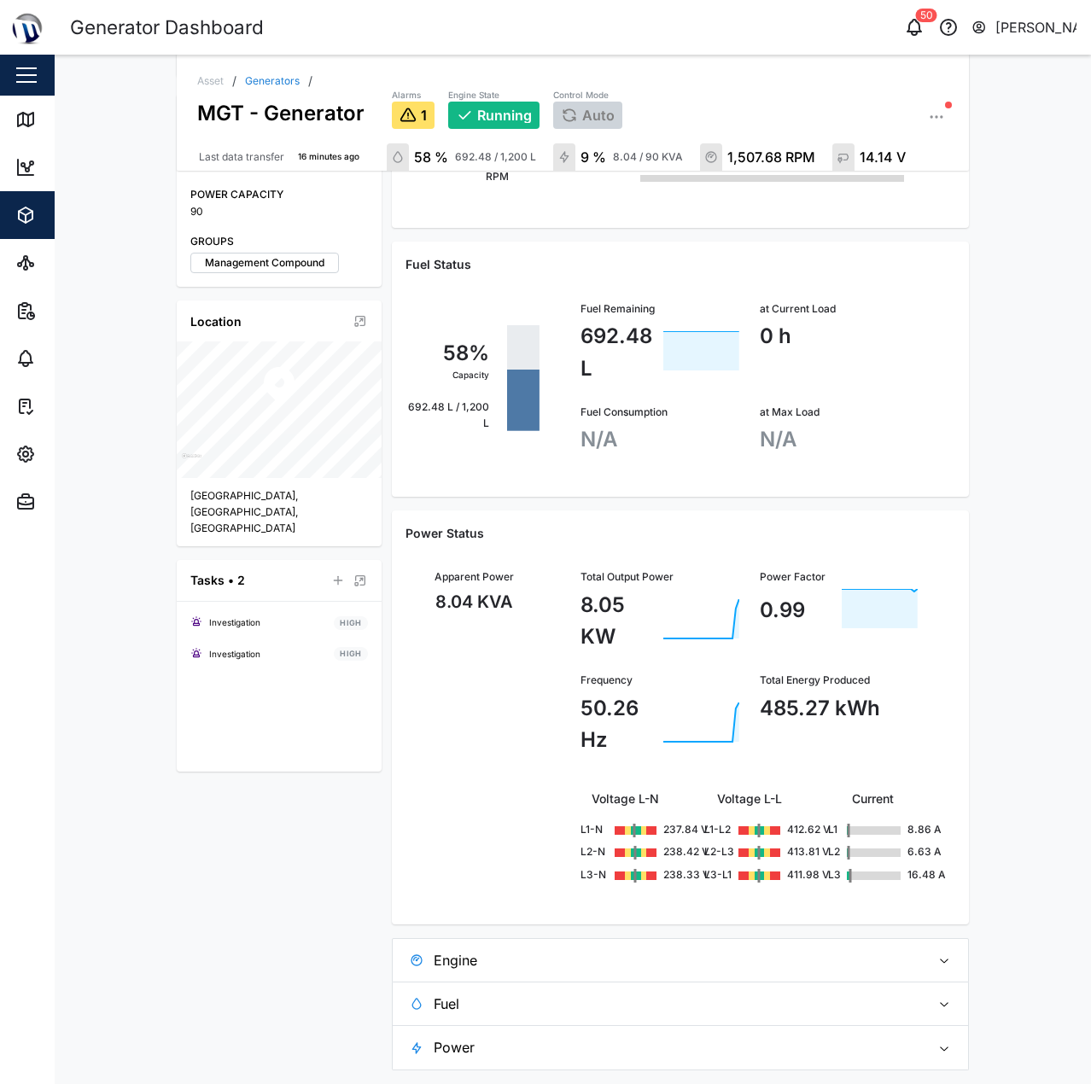
scroll to position [393, 0]
click at [749, 939] on span "Engine" at bounding box center [675, 960] width 483 height 43
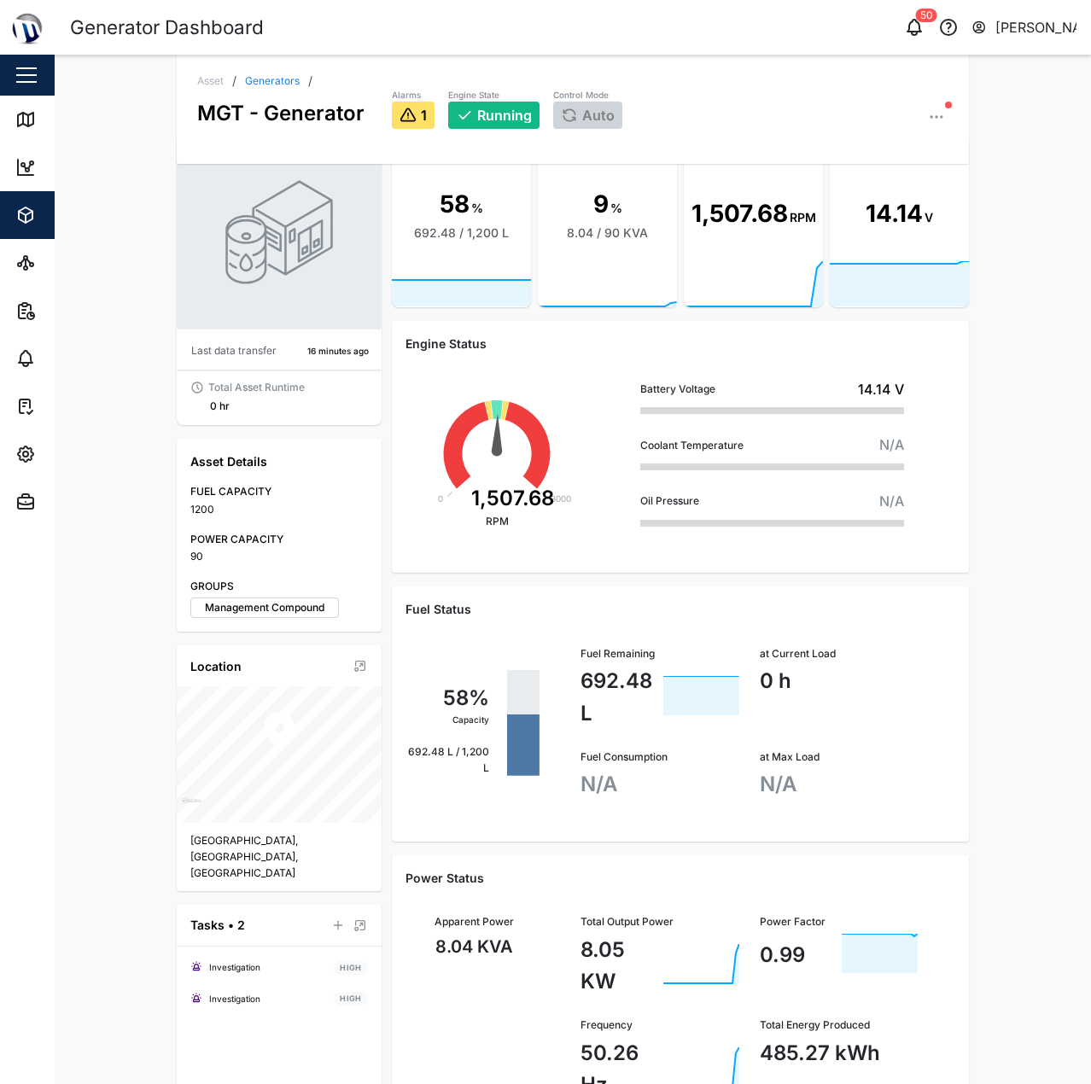
scroll to position [0, 0]
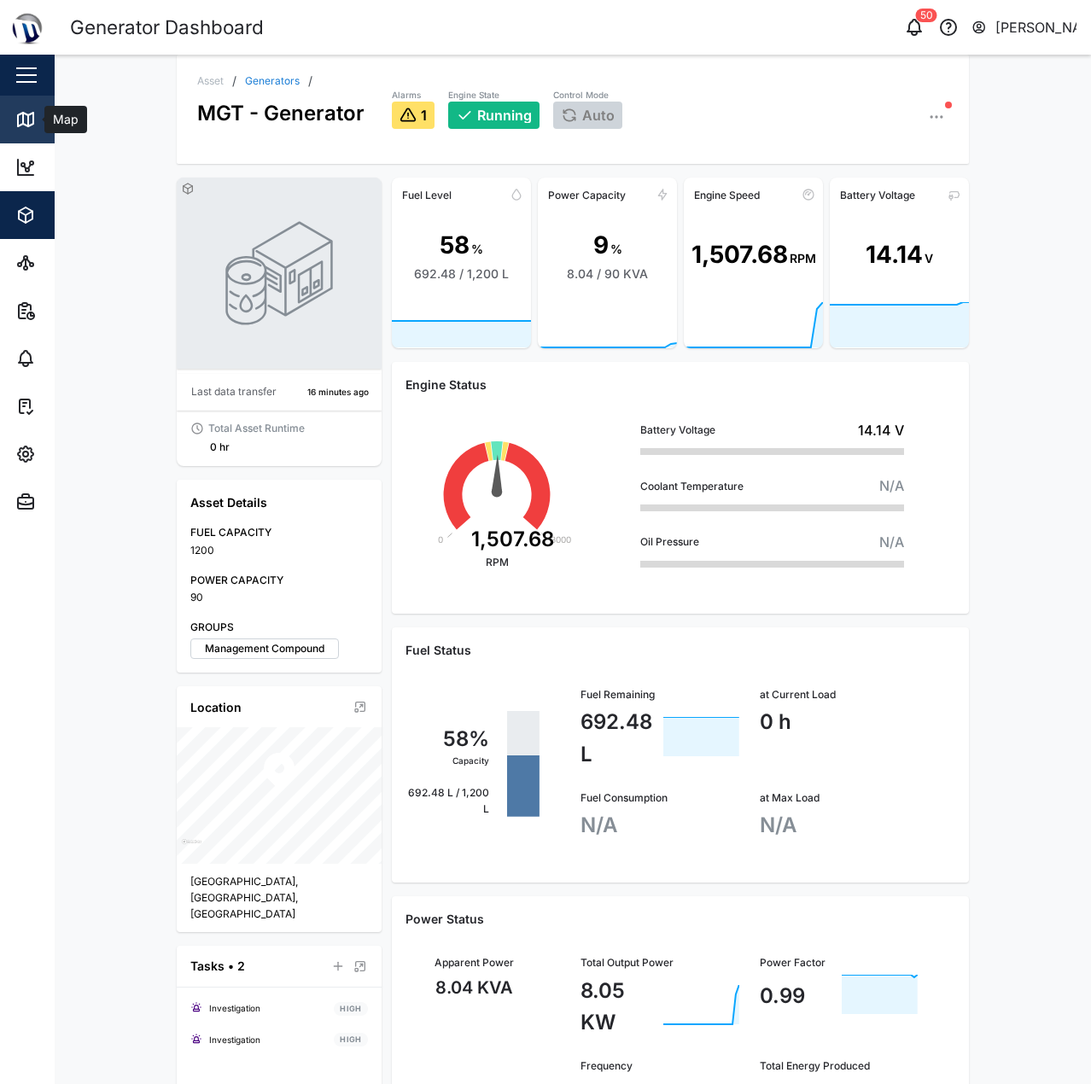
click at [42, 105] on link "Map" at bounding box center [111, 120] width 222 height 48
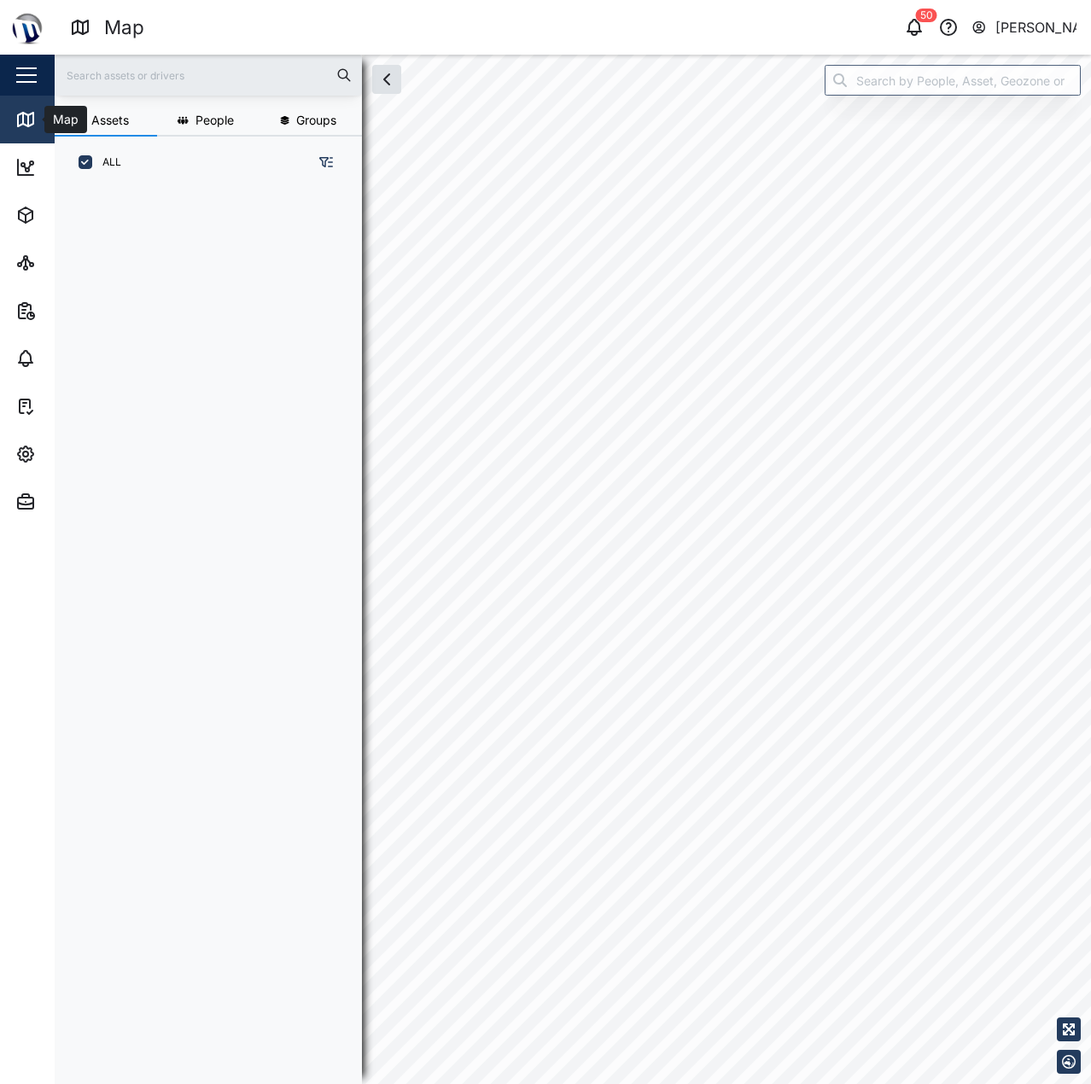
scroll to position [875, 267]
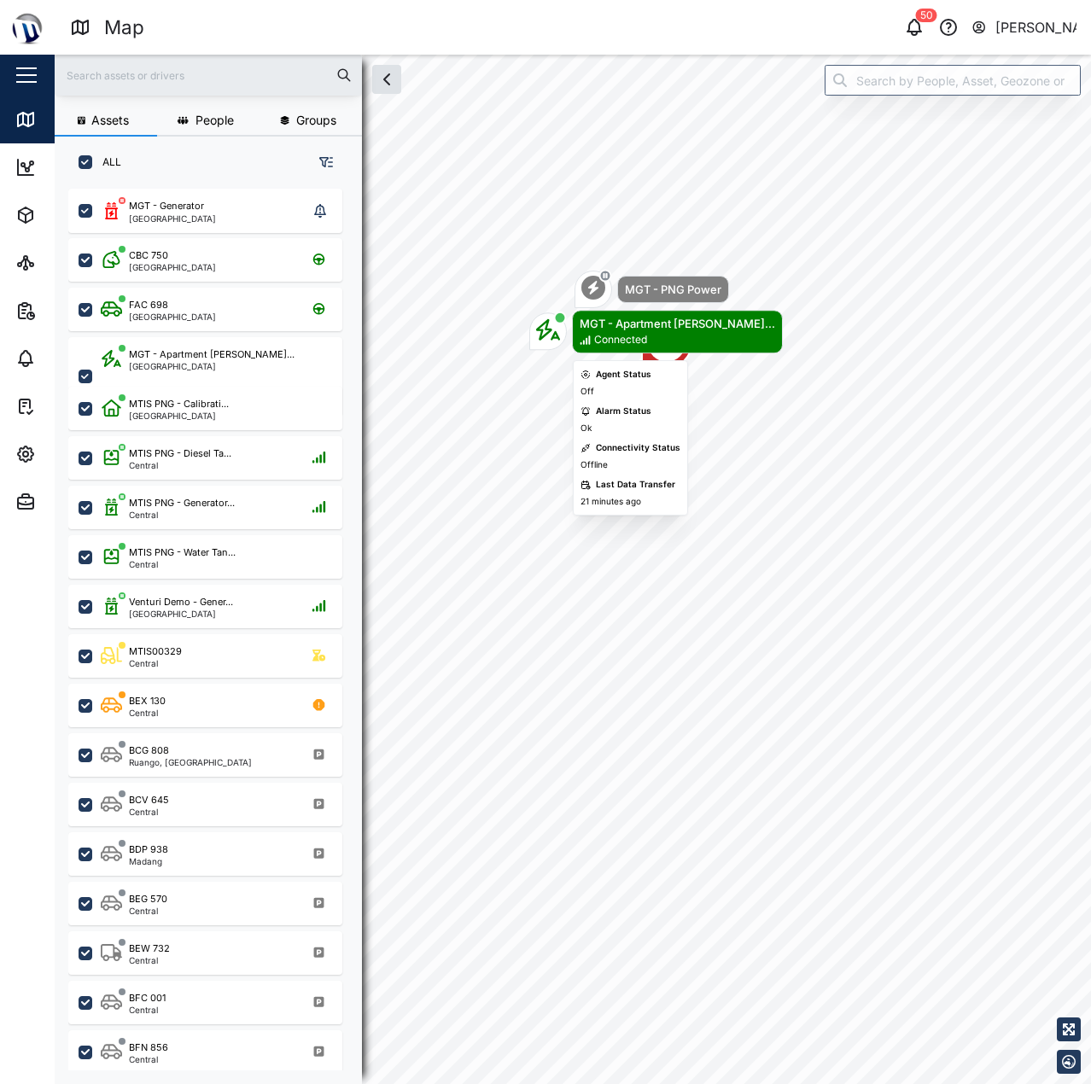
click at [591, 340] on icon "Map marker" at bounding box center [585, 339] width 11 height 9
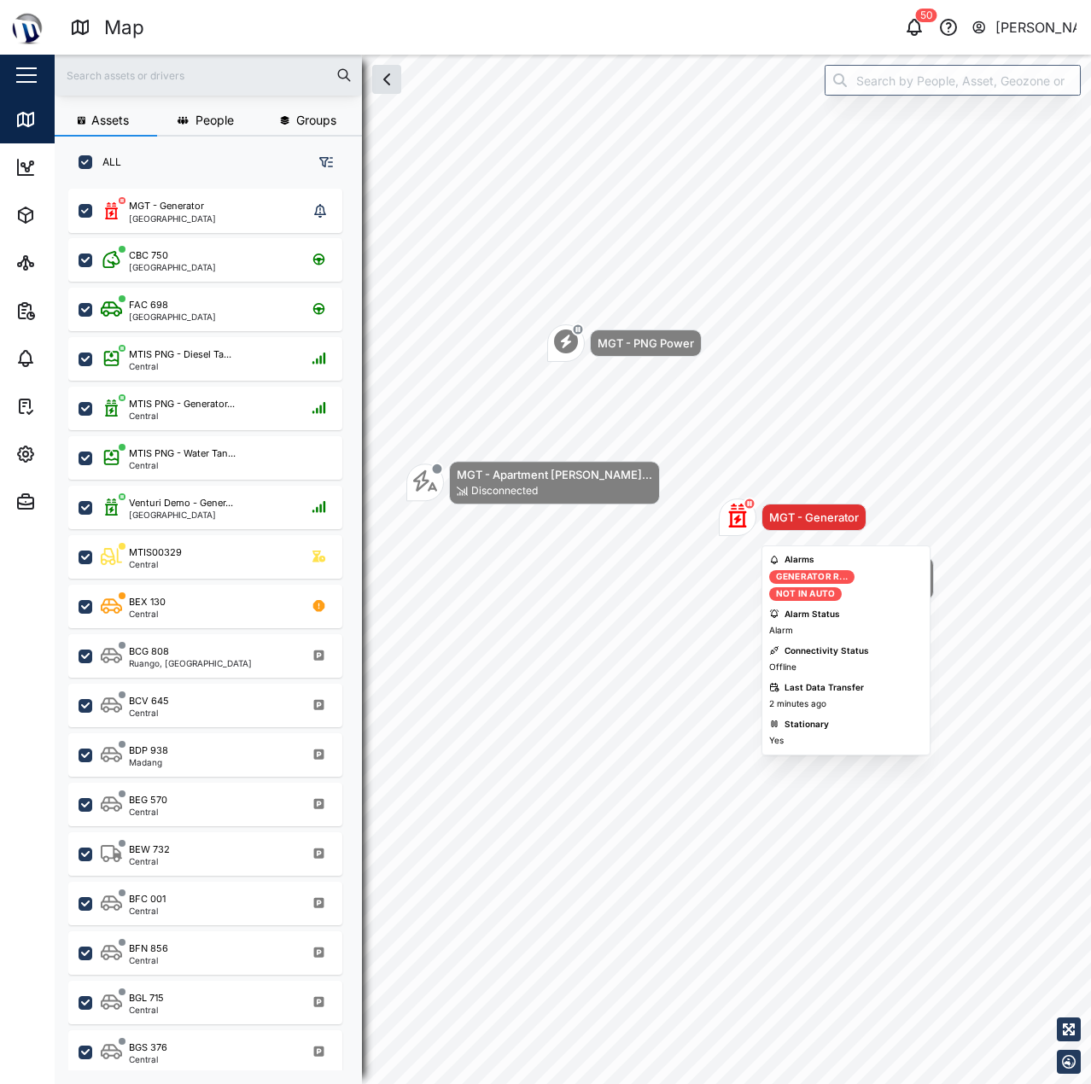
click at [724, 526] on div "Map marker" at bounding box center [738, 518] width 38 height 38
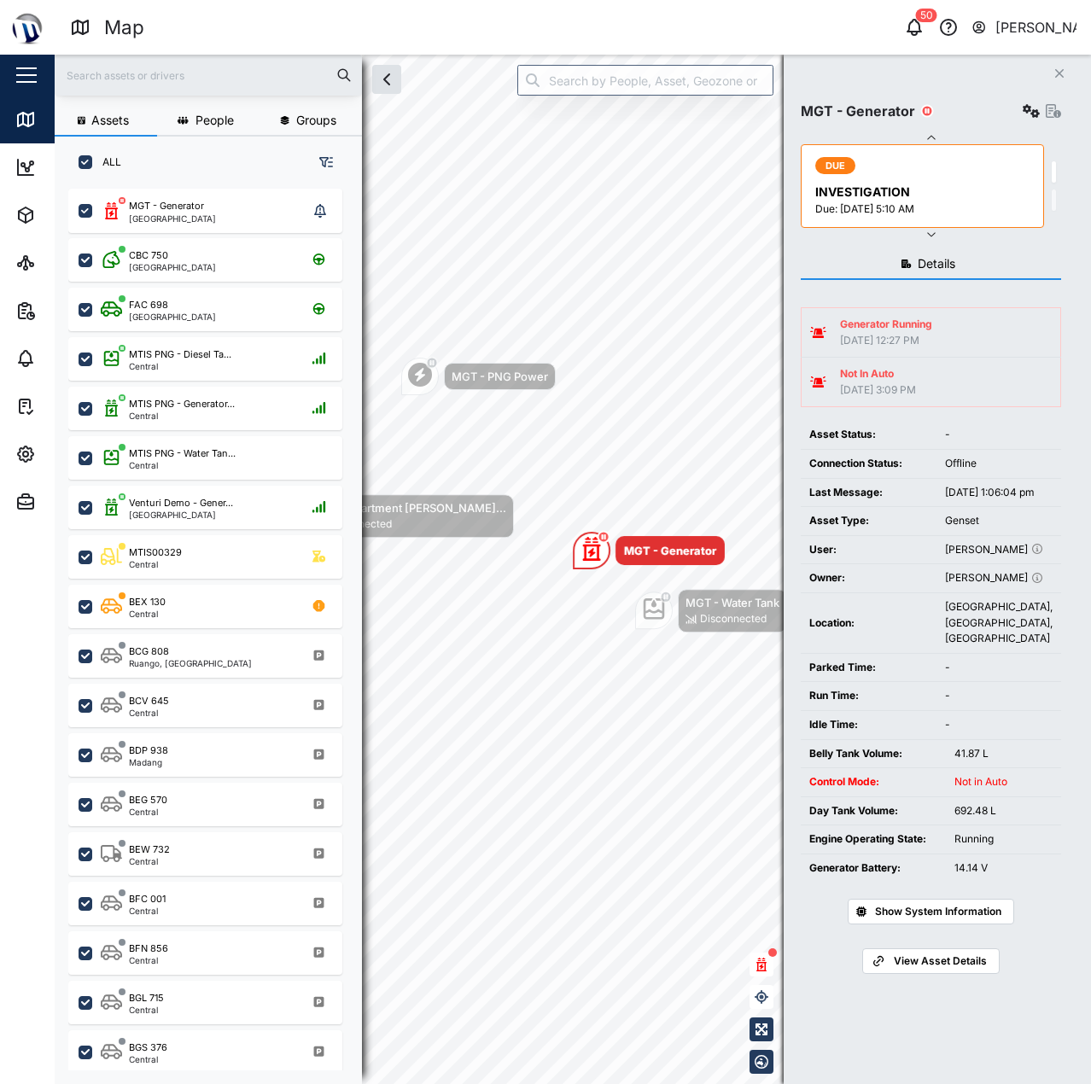
click at [1004, 558] on div "[PERSON_NAME]" at bounding box center [999, 550] width 108 height 16
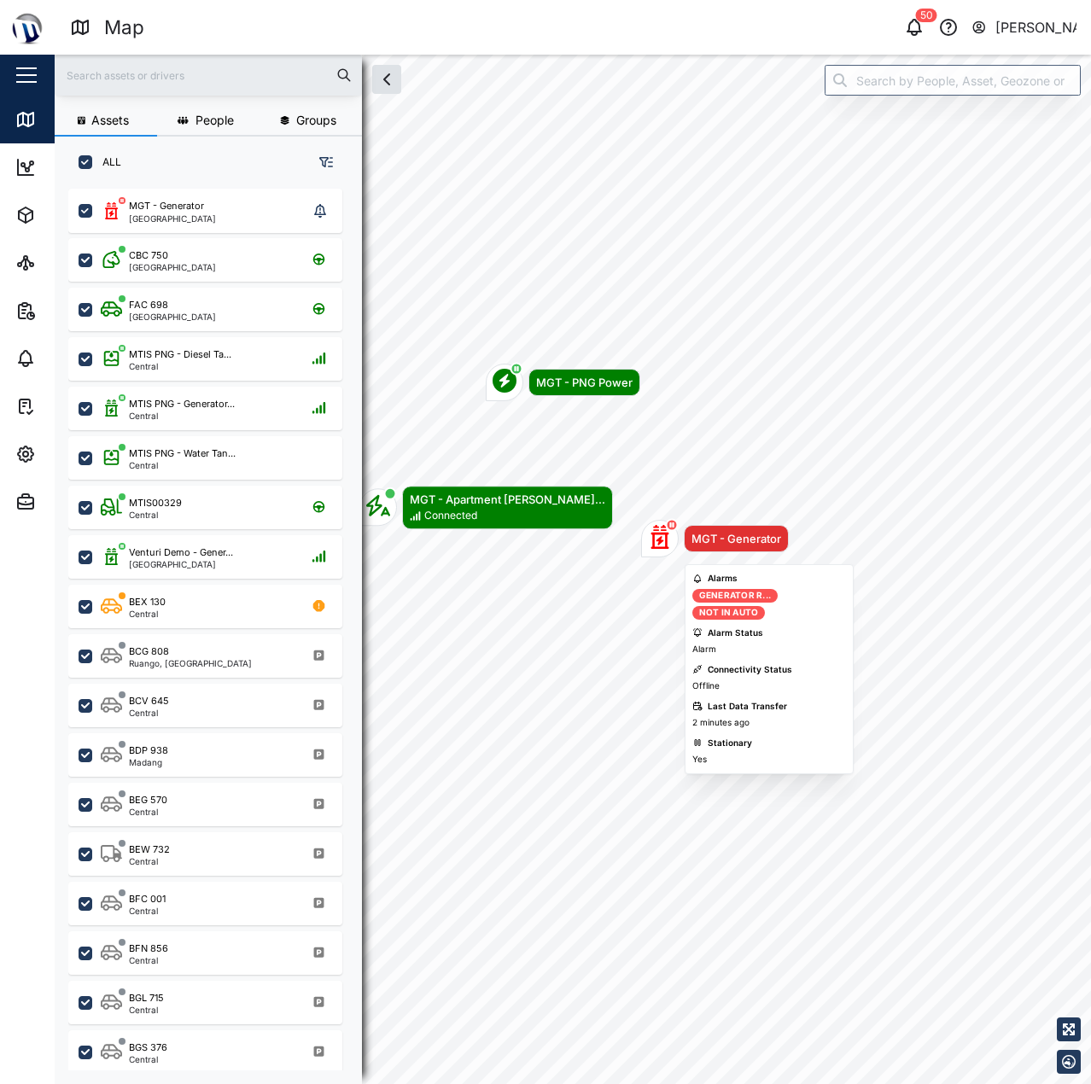
click at [657, 537] on icon "Map marker" at bounding box center [660, 537] width 24 height 24
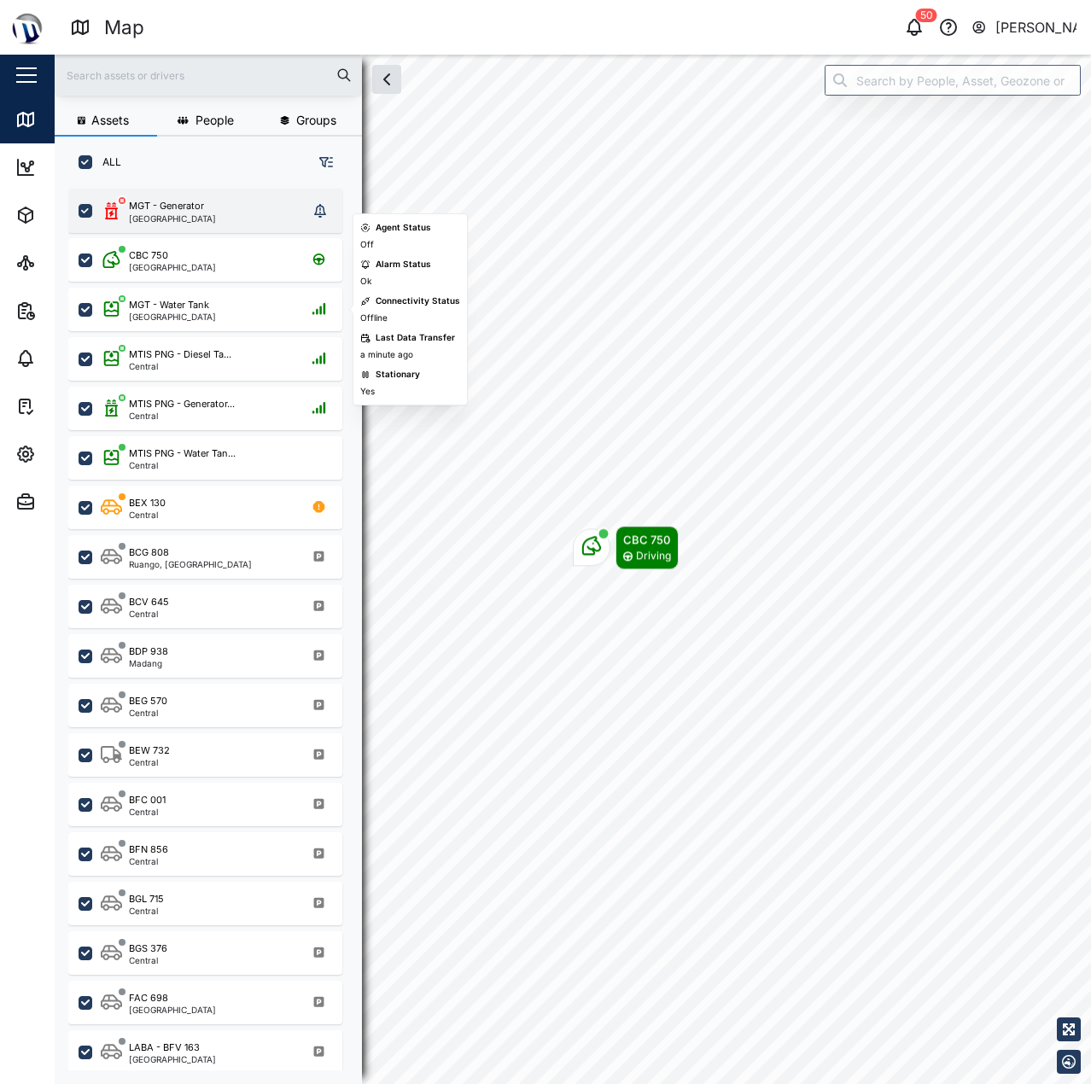
scroll to position [875, 267]
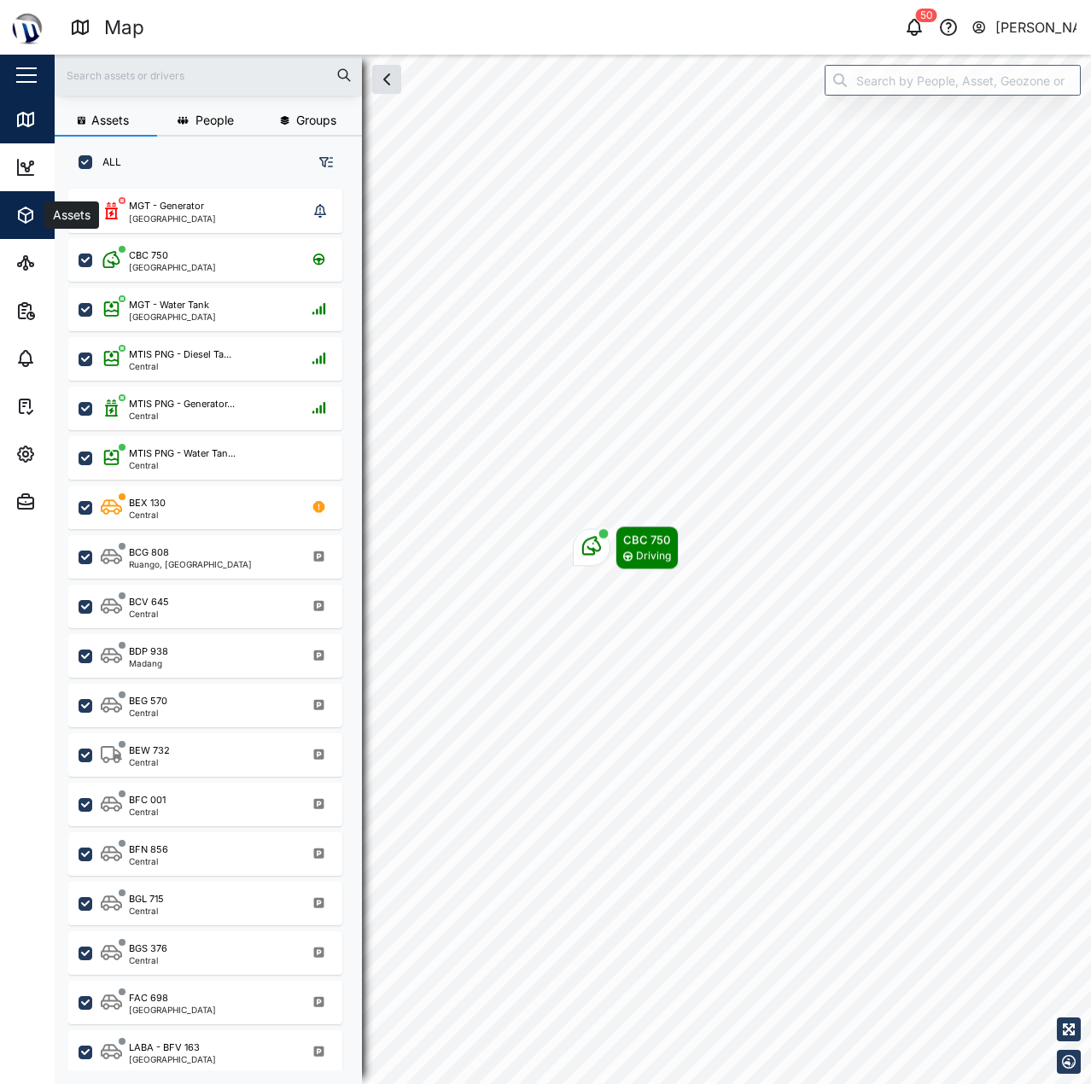
click at [7, 217] on button "Assets" at bounding box center [111, 215] width 222 height 48
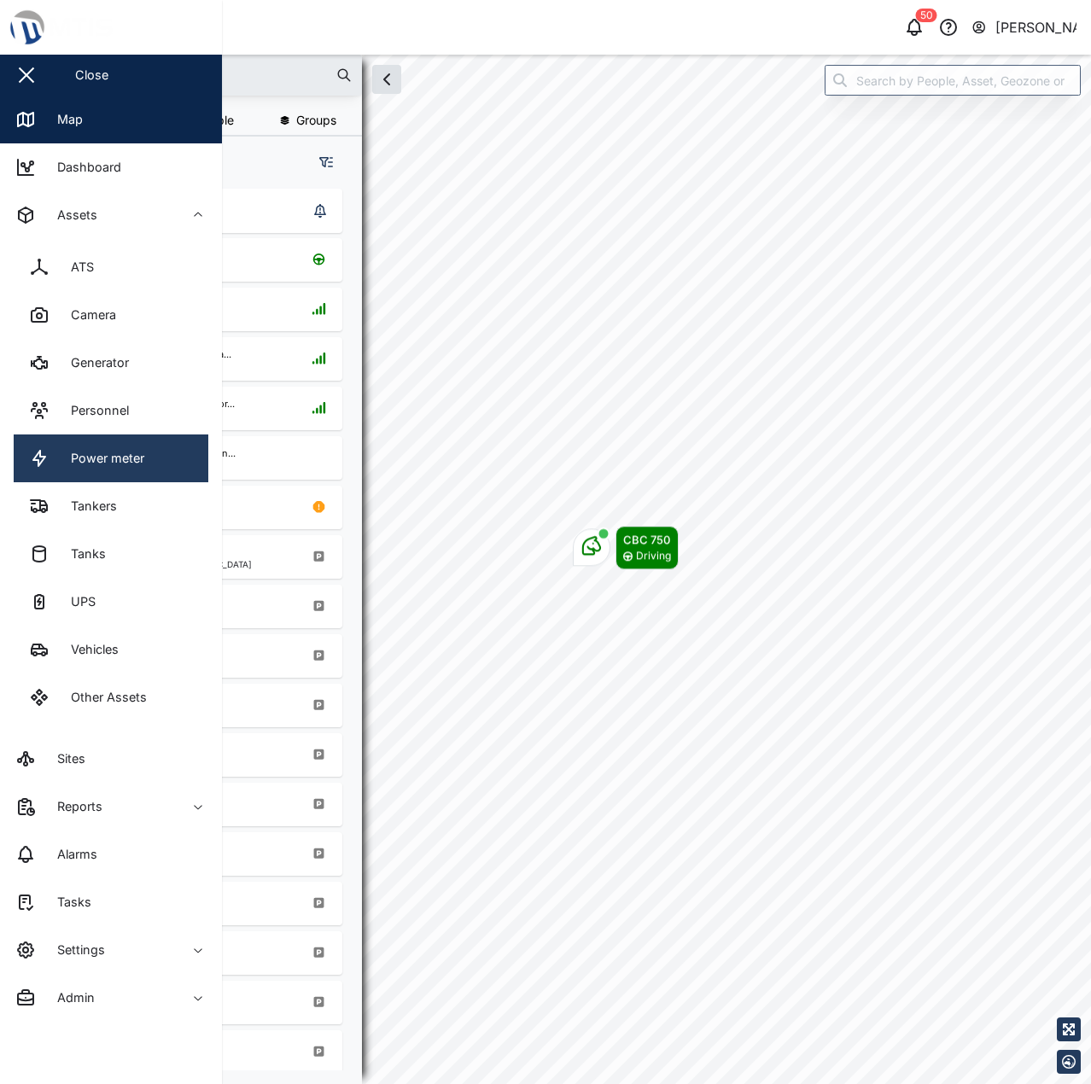
click at [147, 462] on link "Power meter" at bounding box center [111, 458] width 195 height 48
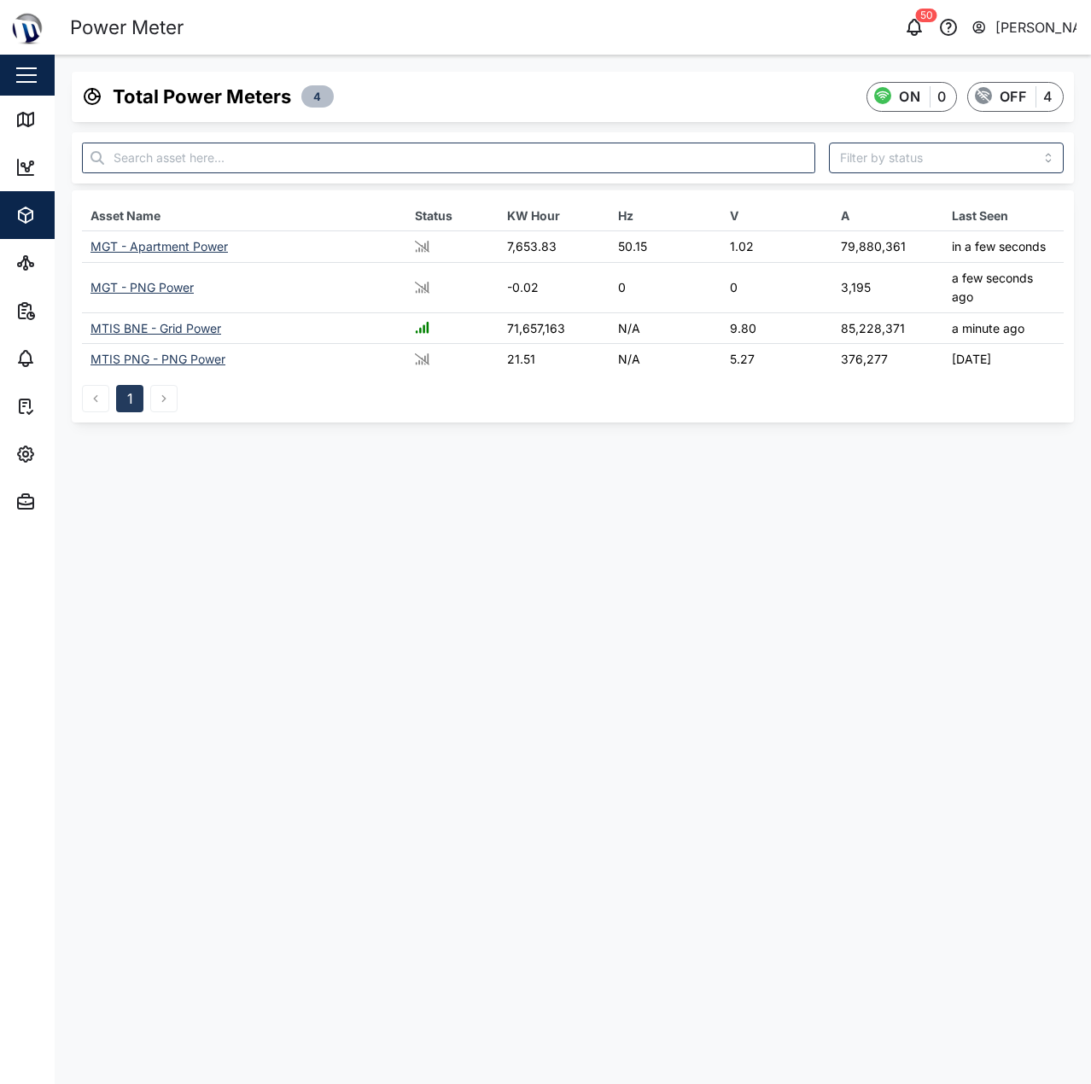
click at [162, 243] on div "MGT - Apartment Power" at bounding box center [158, 246] width 137 height 15
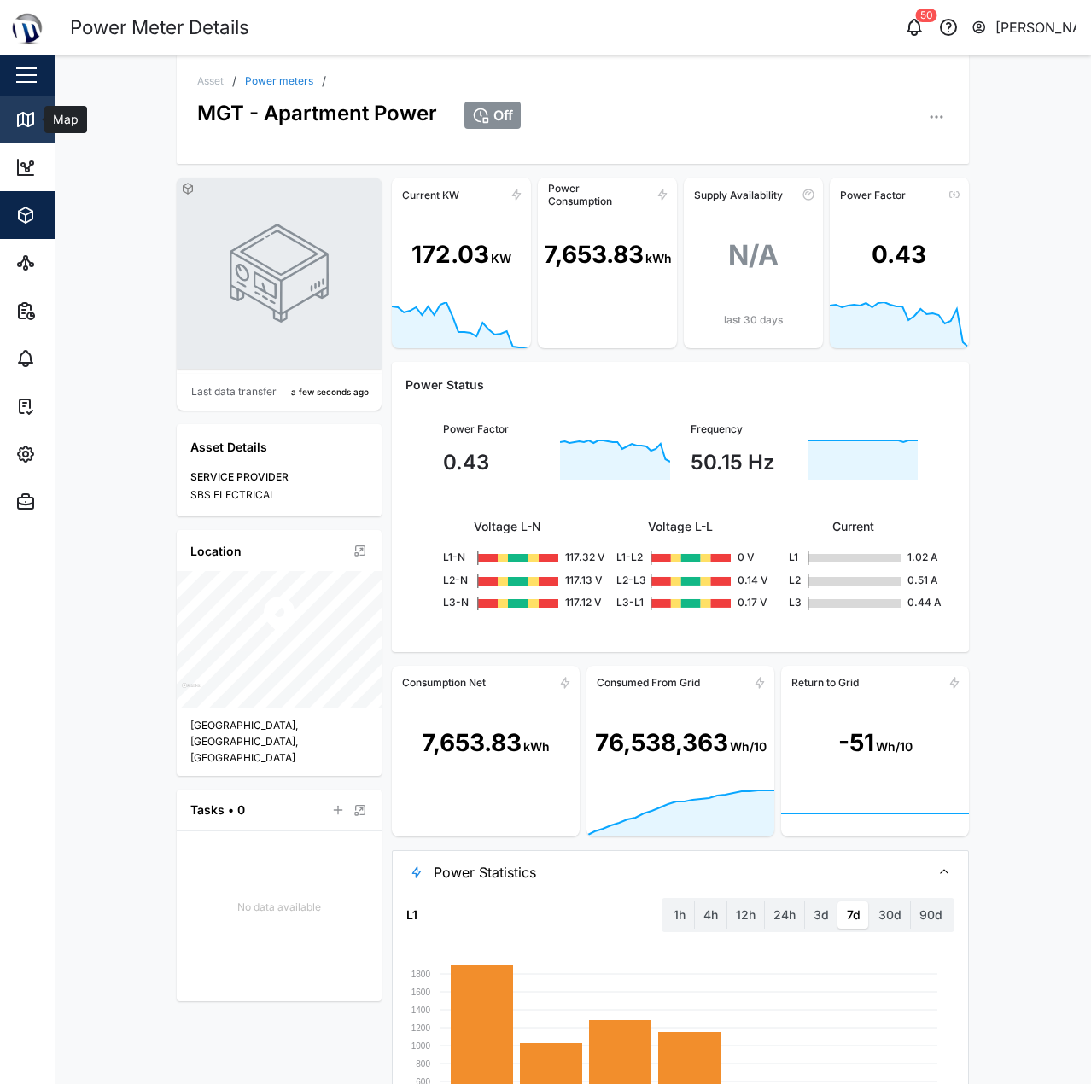
click at [36, 131] on link "Map" at bounding box center [111, 120] width 222 height 48
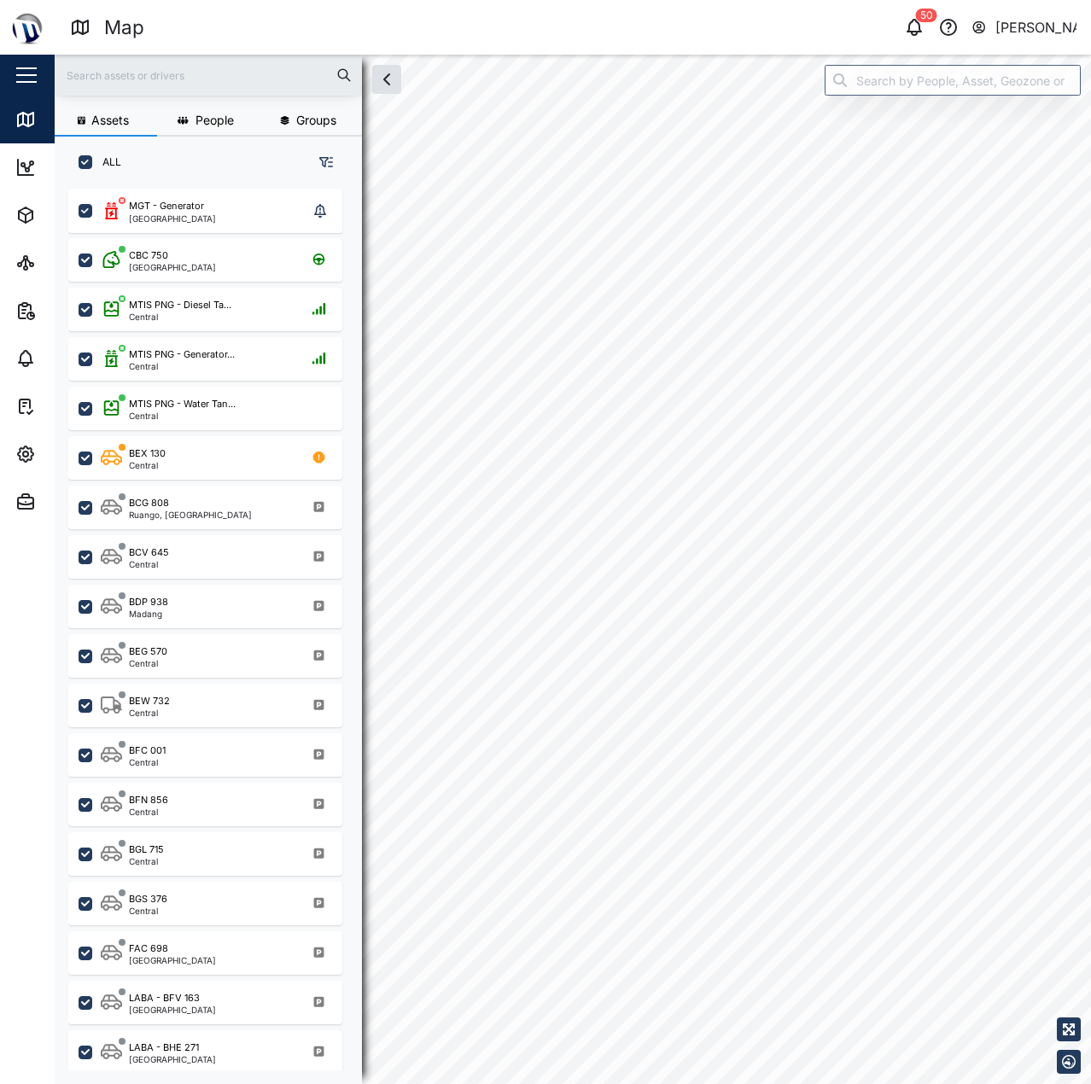
checkbox input "true"
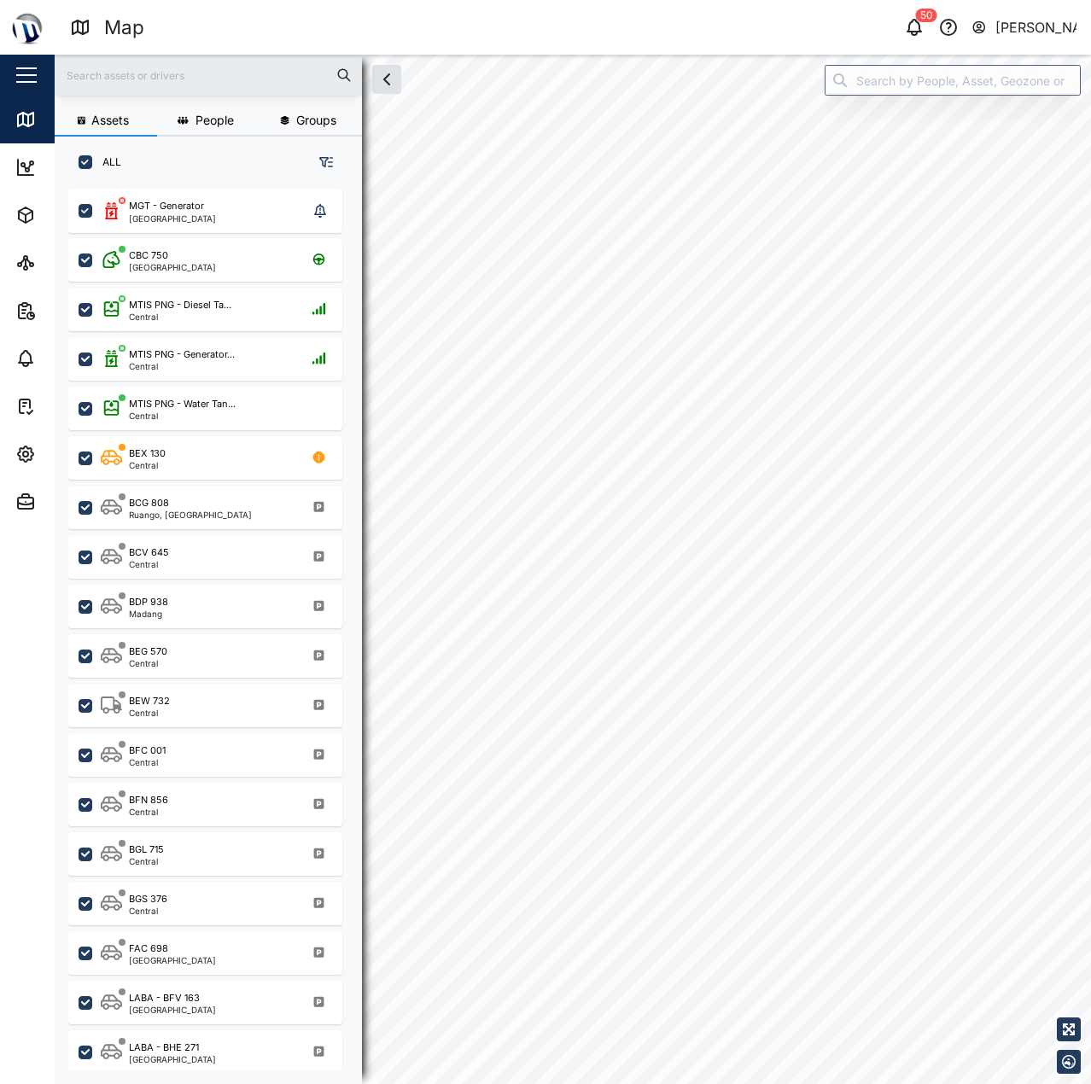
checkbox input "true"
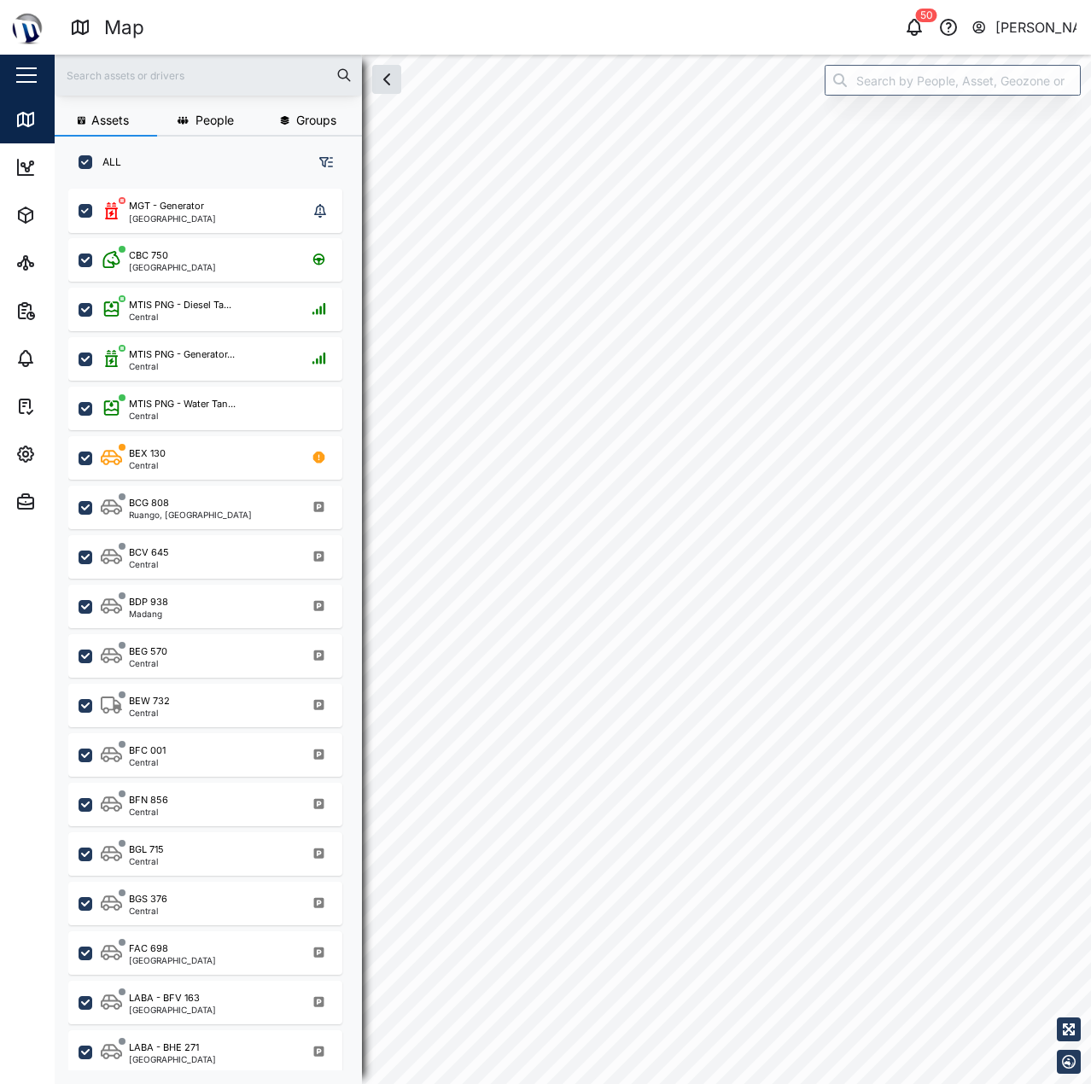
checkbox input "true"
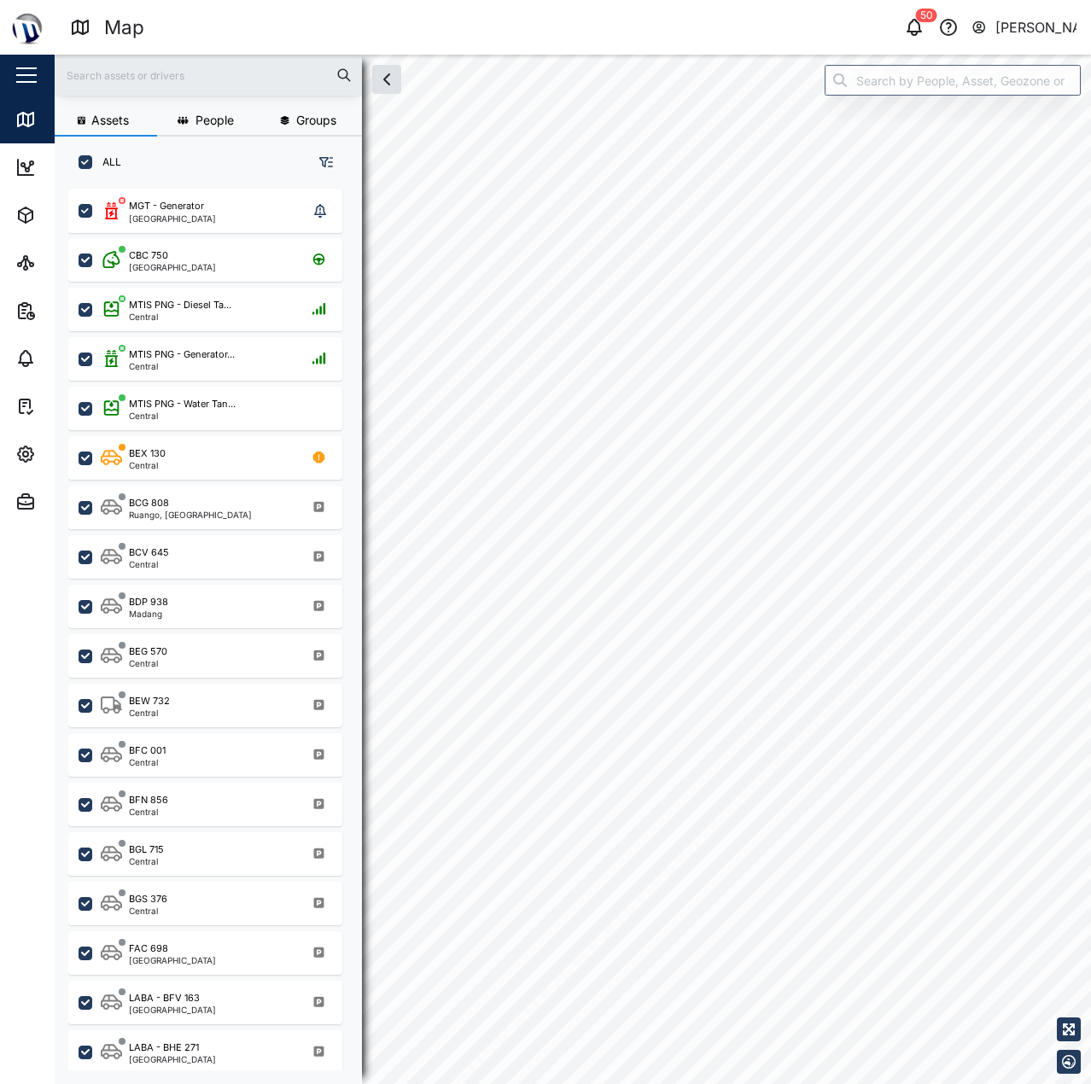
checkbox input "true"
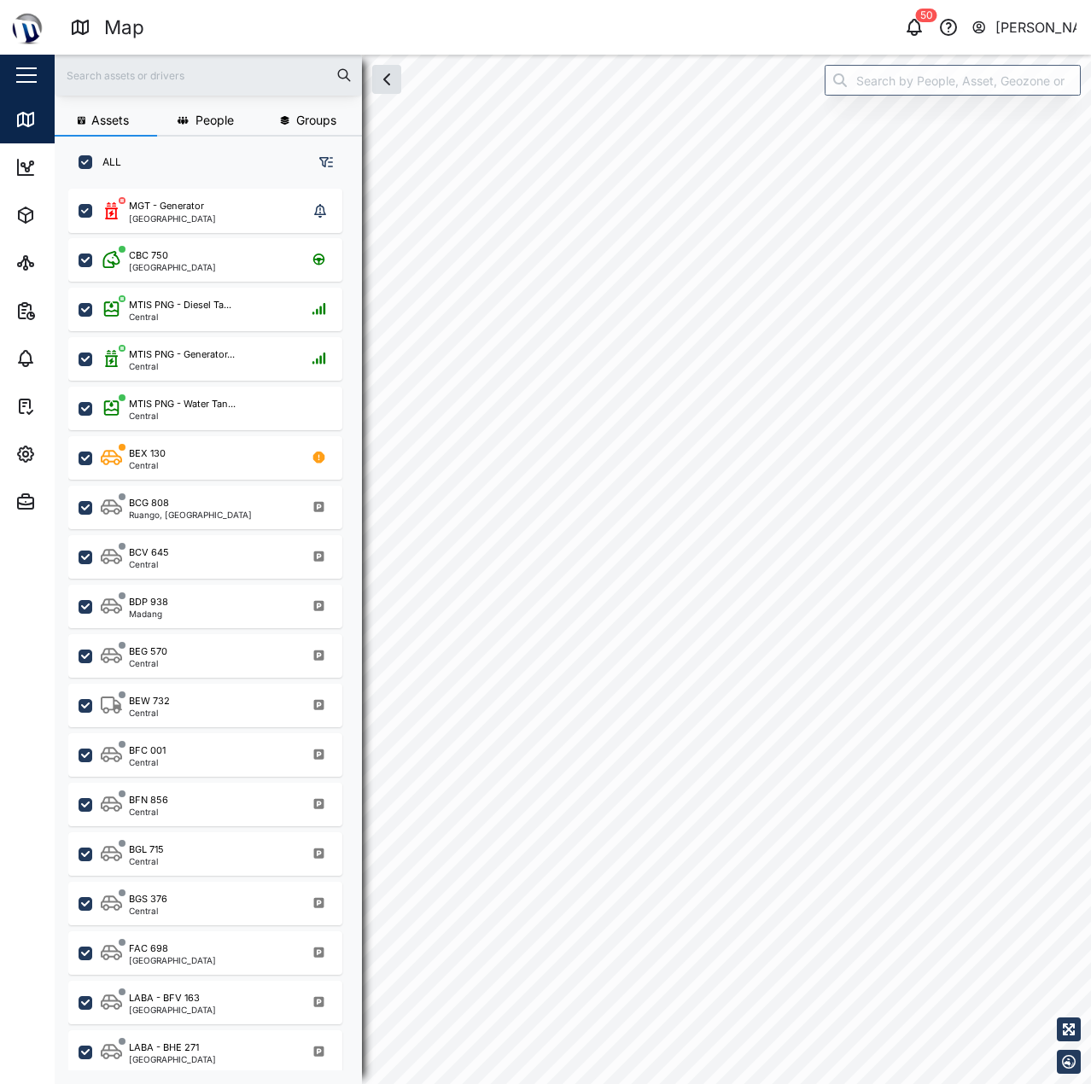
checkbox input "true"
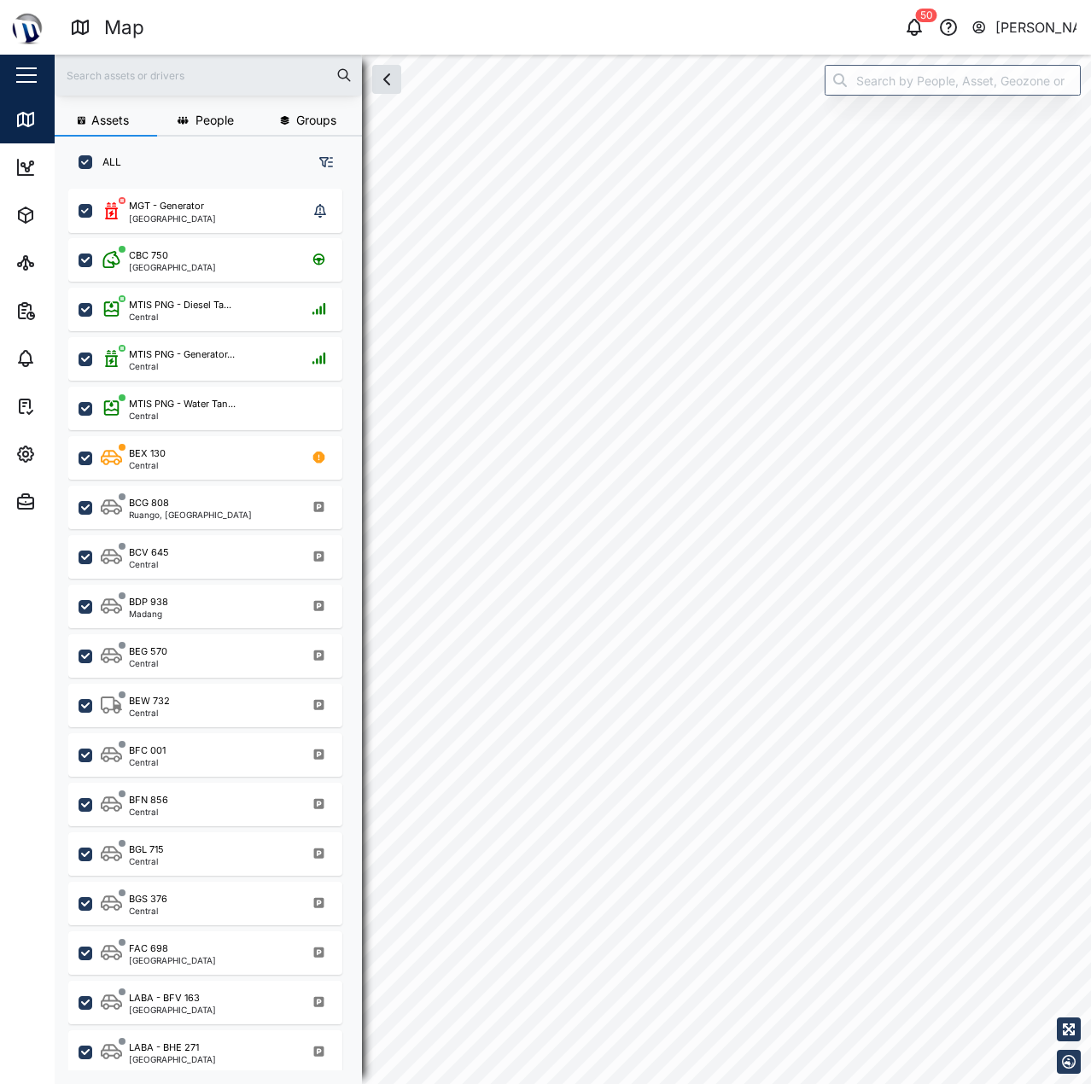
checkbox input "true"
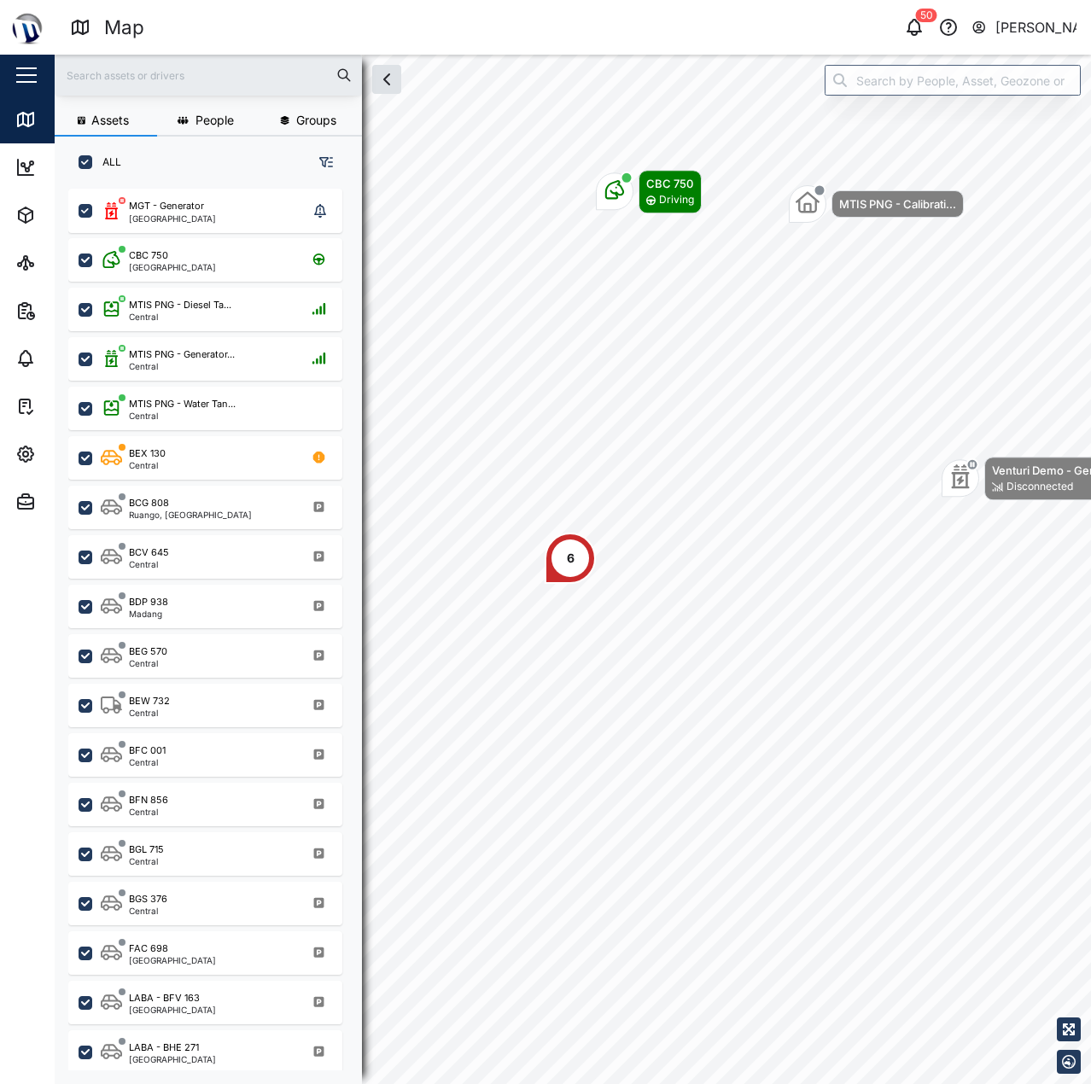
scroll to position [875, 267]
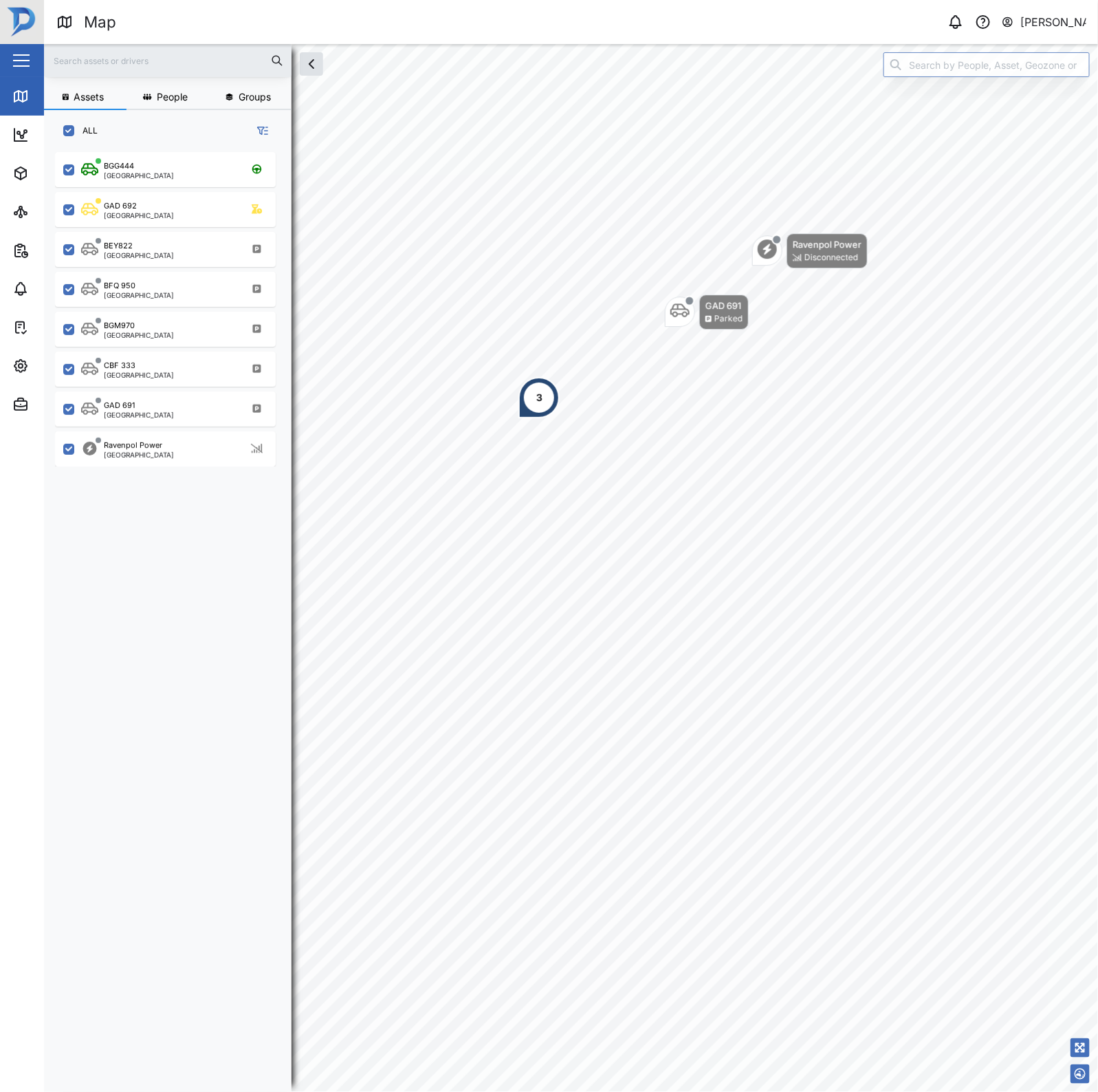
scroll to position [920, 213]
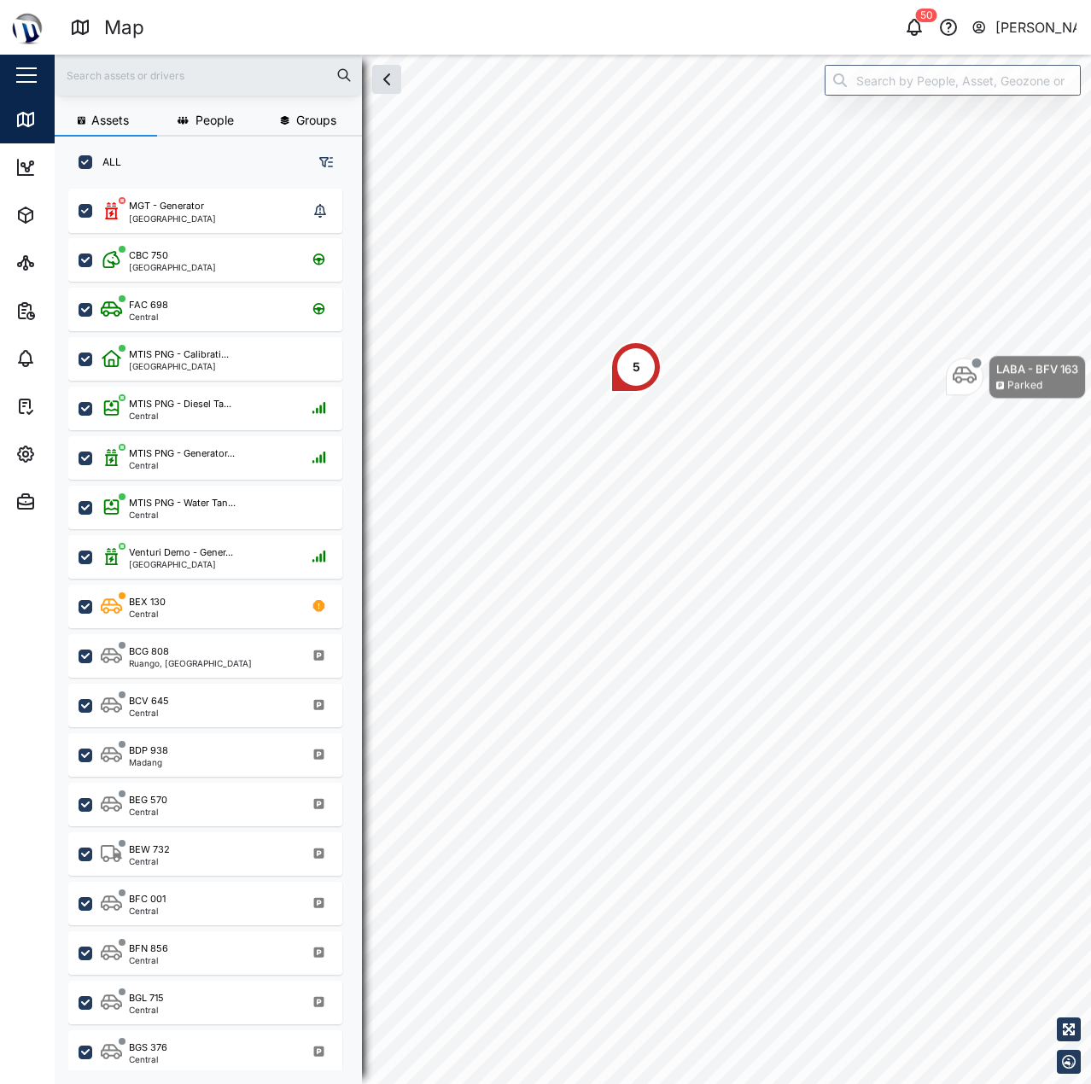
click at [711, 55] on div "LABA - BFV 163 Parked 5" at bounding box center [573, 55] width 1036 height 0
